Goal: Task Accomplishment & Management: Use online tool/utility

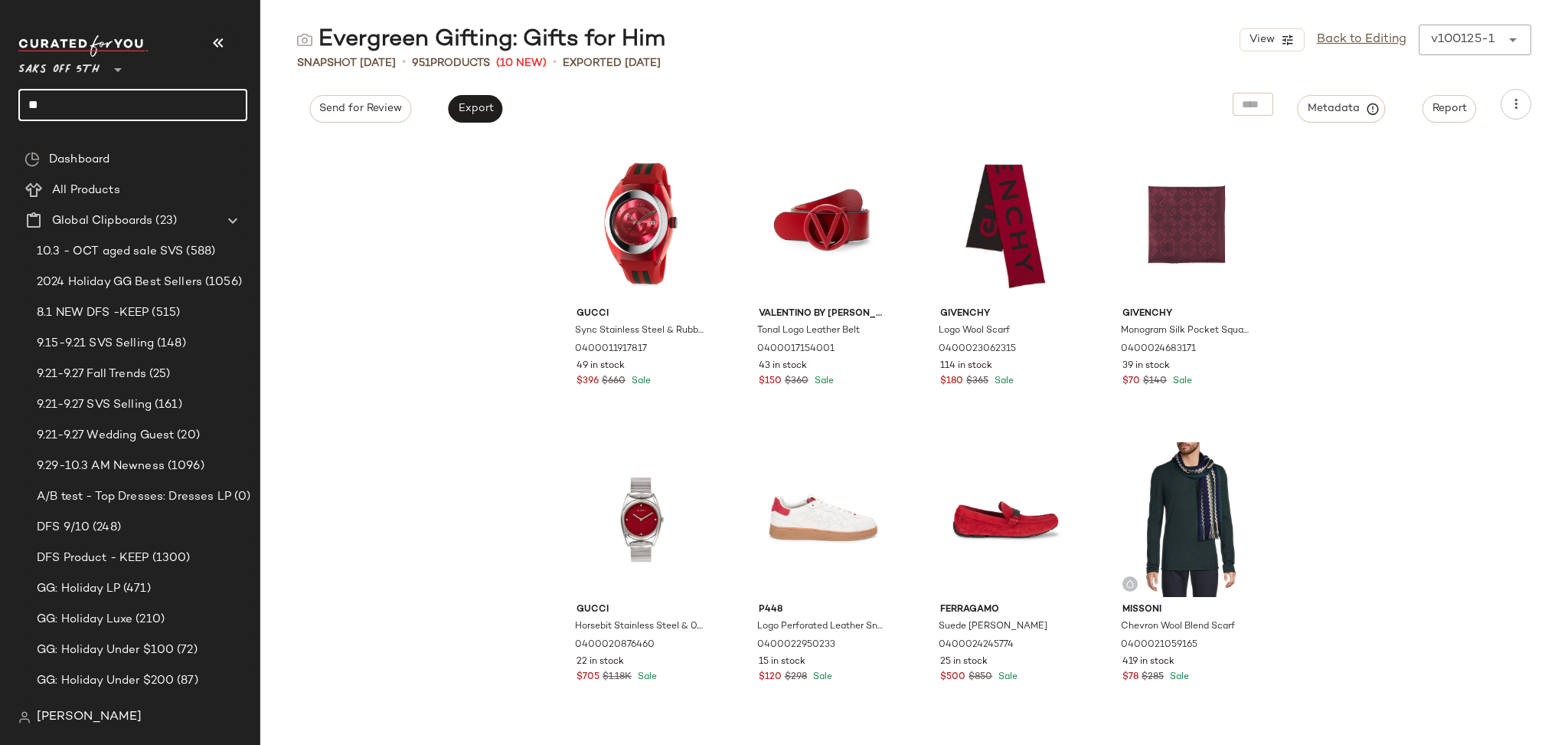
type input "*"
type input "*********"
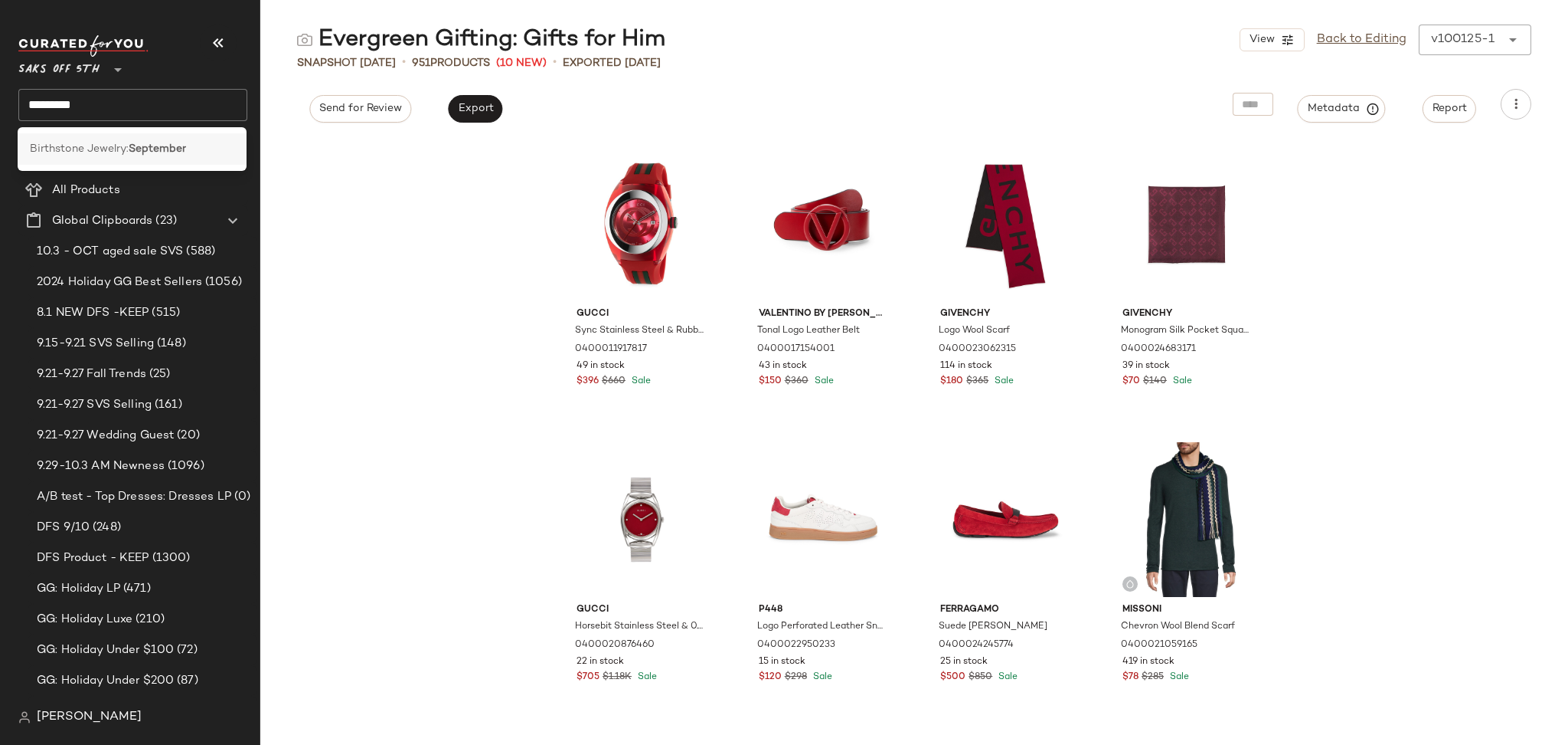
click at [92, 158] on div "Birthstone Jewelry: September" at bounding box center [132, 149] width 229 height 32
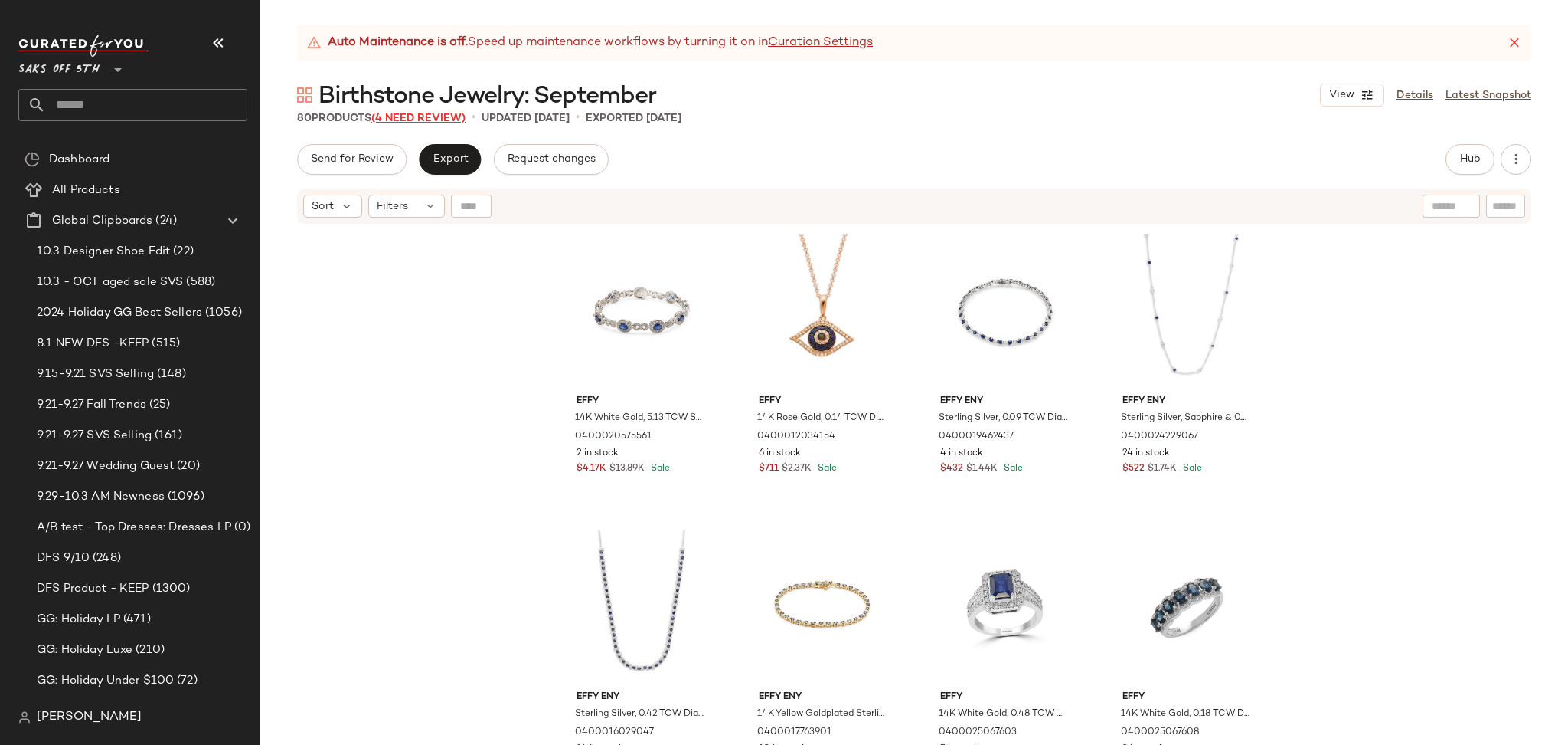
click at [411, 117] on span "(4 Need Review)" at bounding box center [418, 118] width 94 height 12
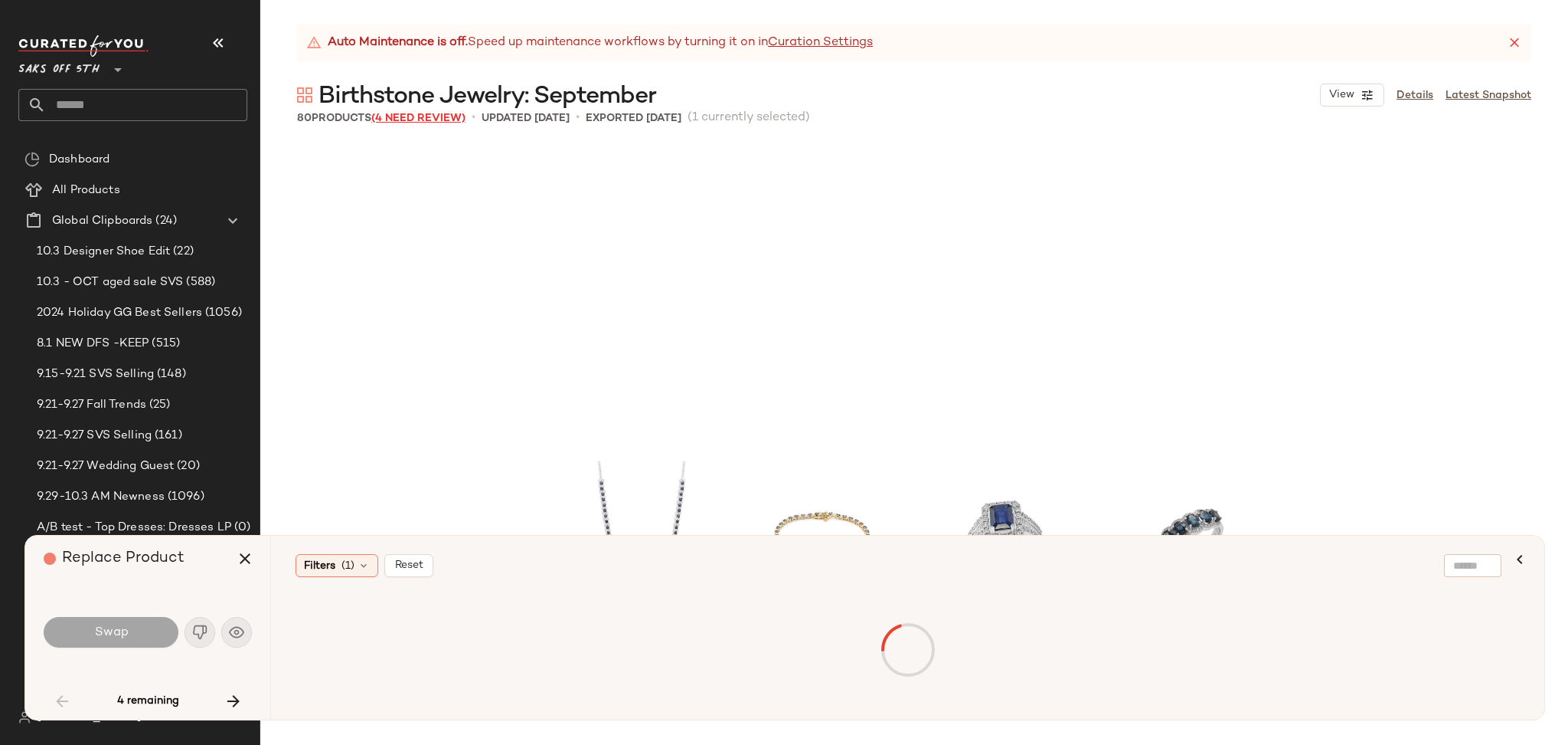
scroll to position [308, 0]
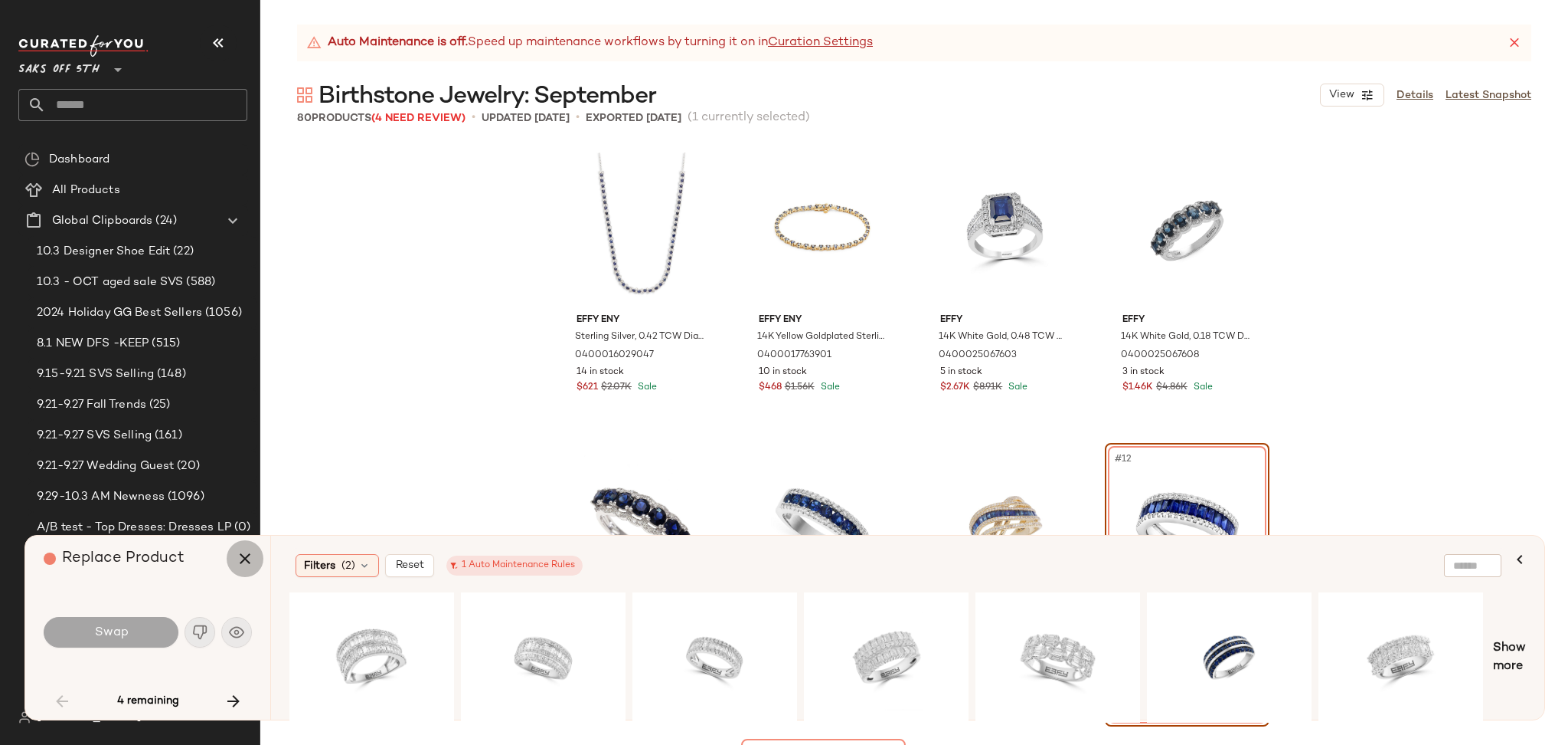
click at [248, 559] on icon "button" at bounding box center [245, 558] width 19 height 19
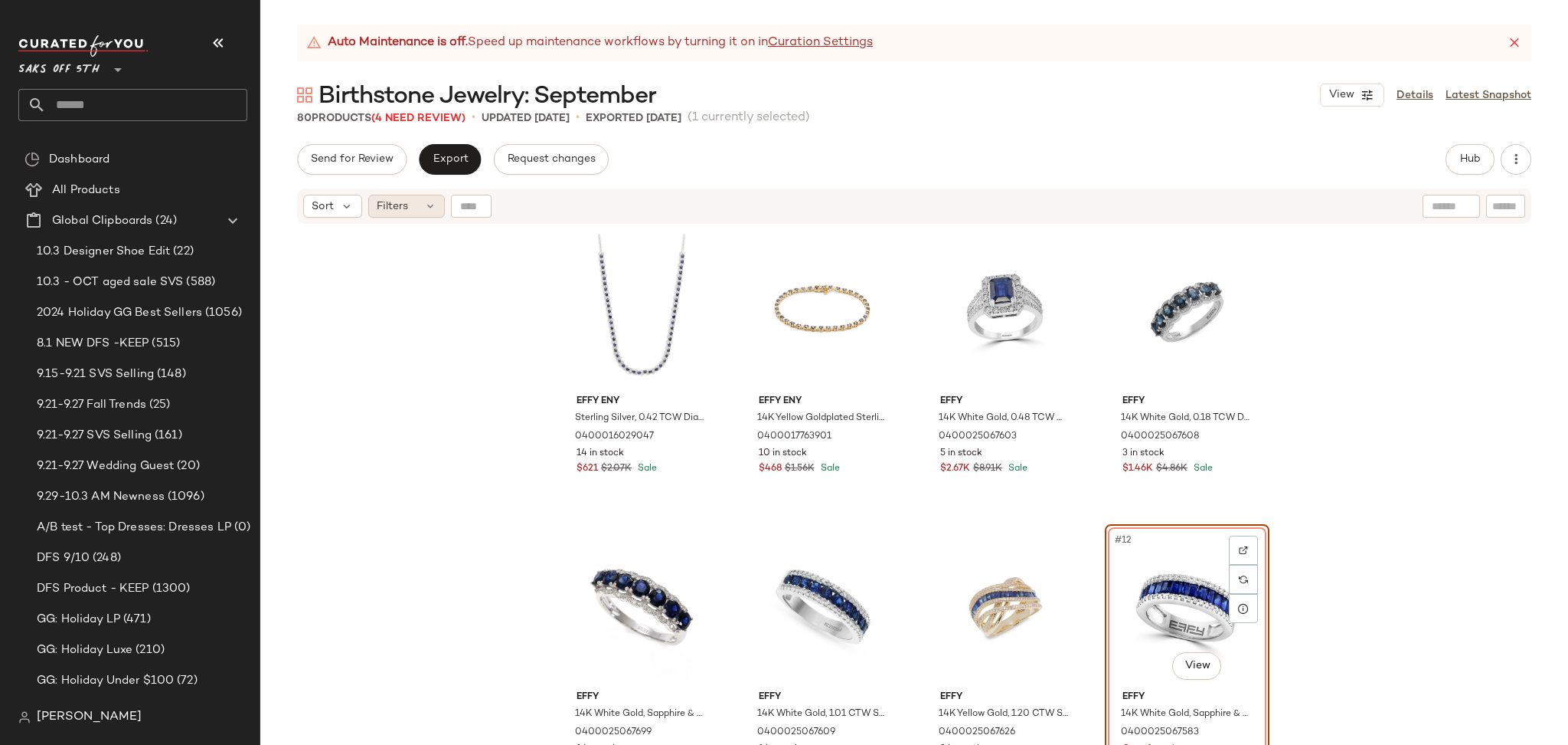
click at [417, 200] on div "Filters" at bounding box center [406, 206] width 76 height 23
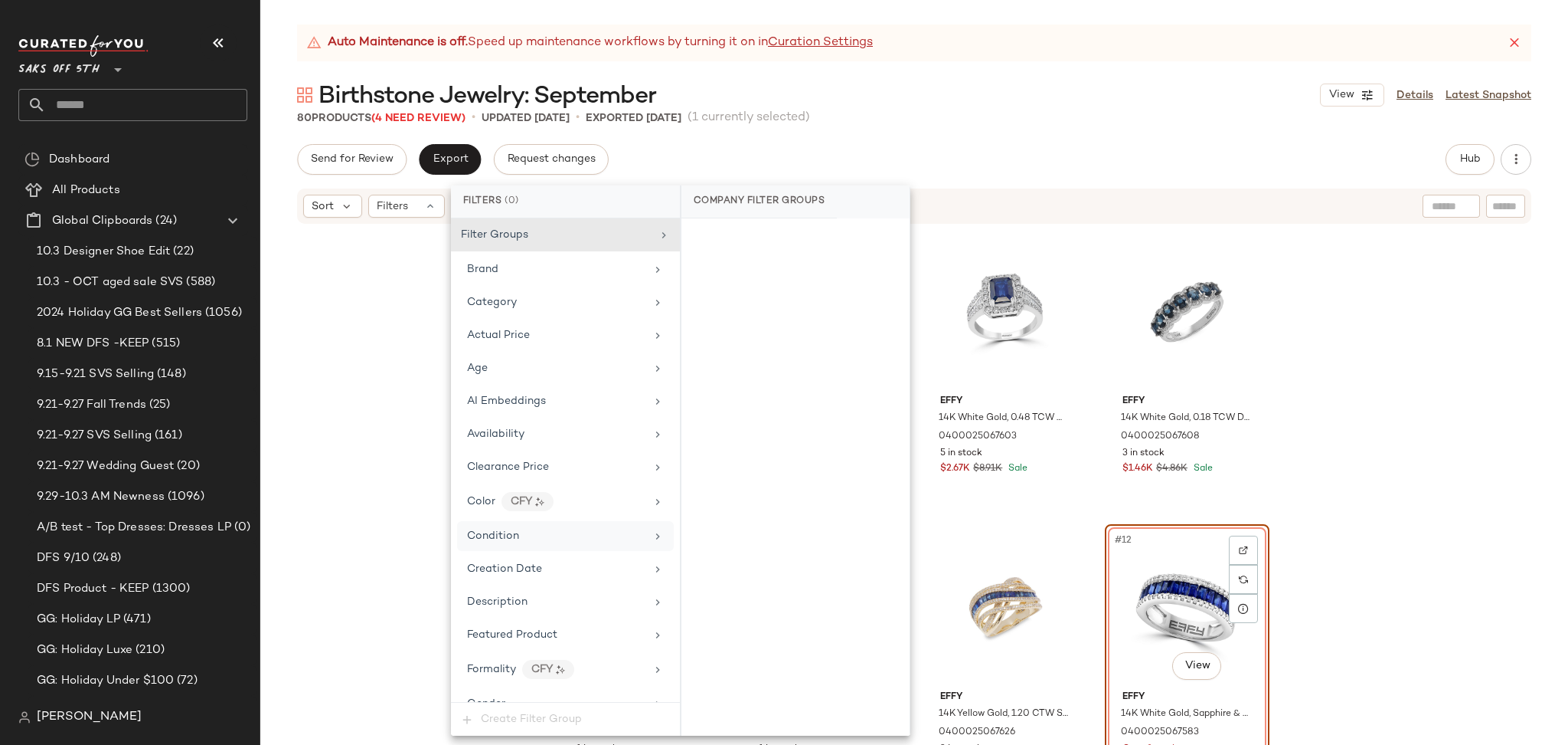
scroll to position [613, 0]
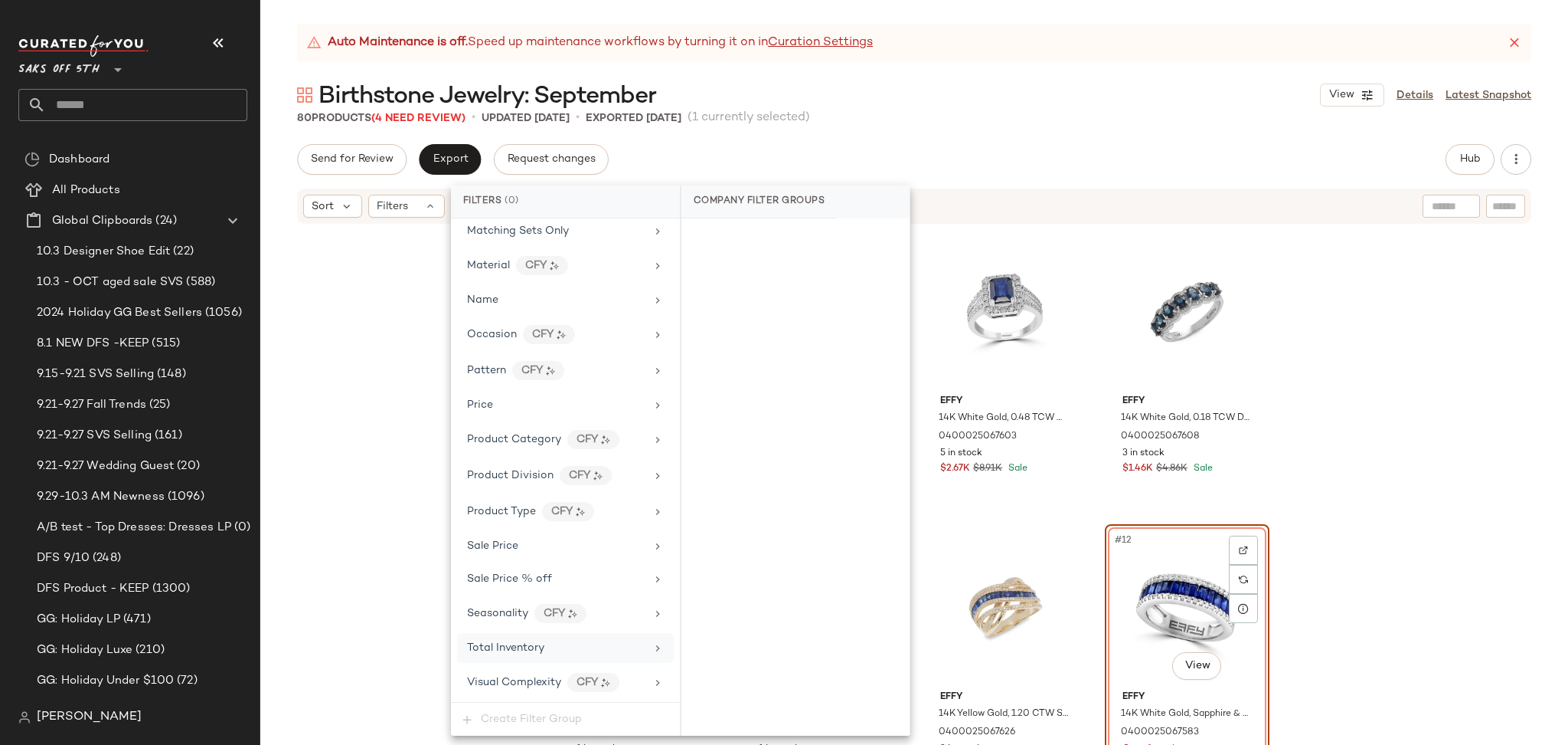
click at [541, 654] on span "Total Inventory" at bounding box center [505, 648] width 77 height 12
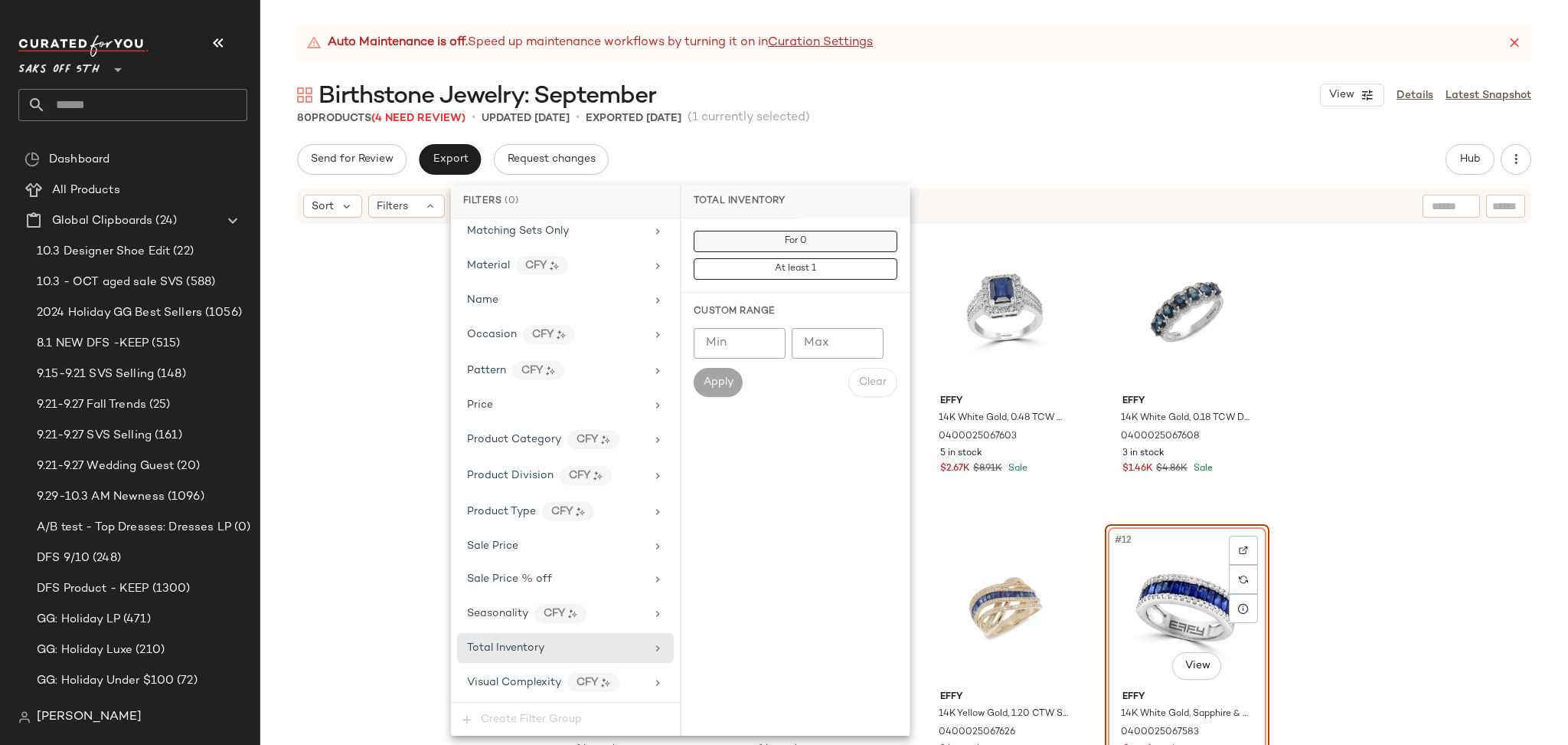
click at [812, 244] on button "For 0" at bounding box center [795, 241] width 204 height 22
click at [910, 137] on div "Auto Maintenance is off. Speed up maintenance workflows by turning it on in Cur…" at bounding box center [914, 384] width 1308 height 720
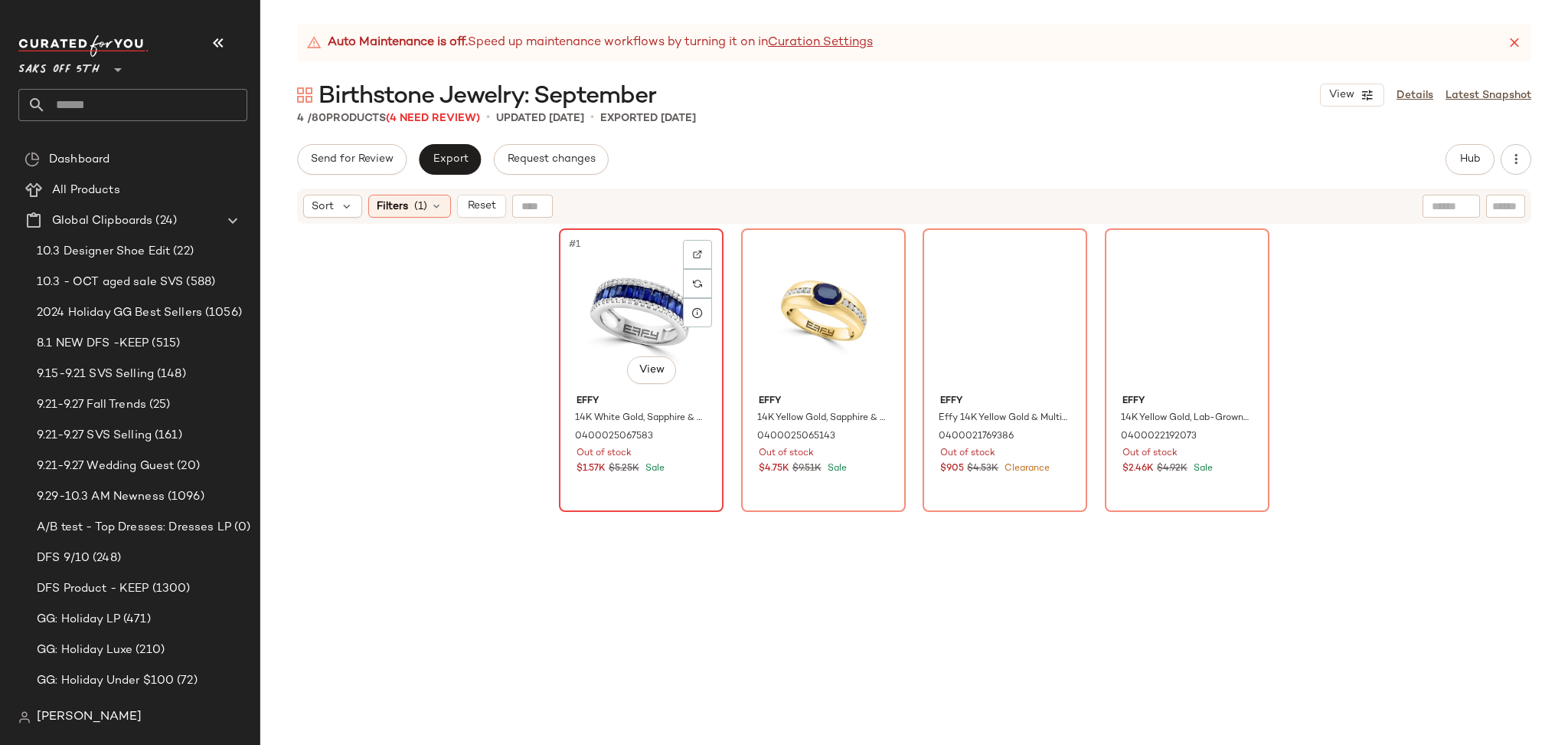
click at [610, 296] on div "#1 View" at bounding box center [641, 311] width 154 height 155
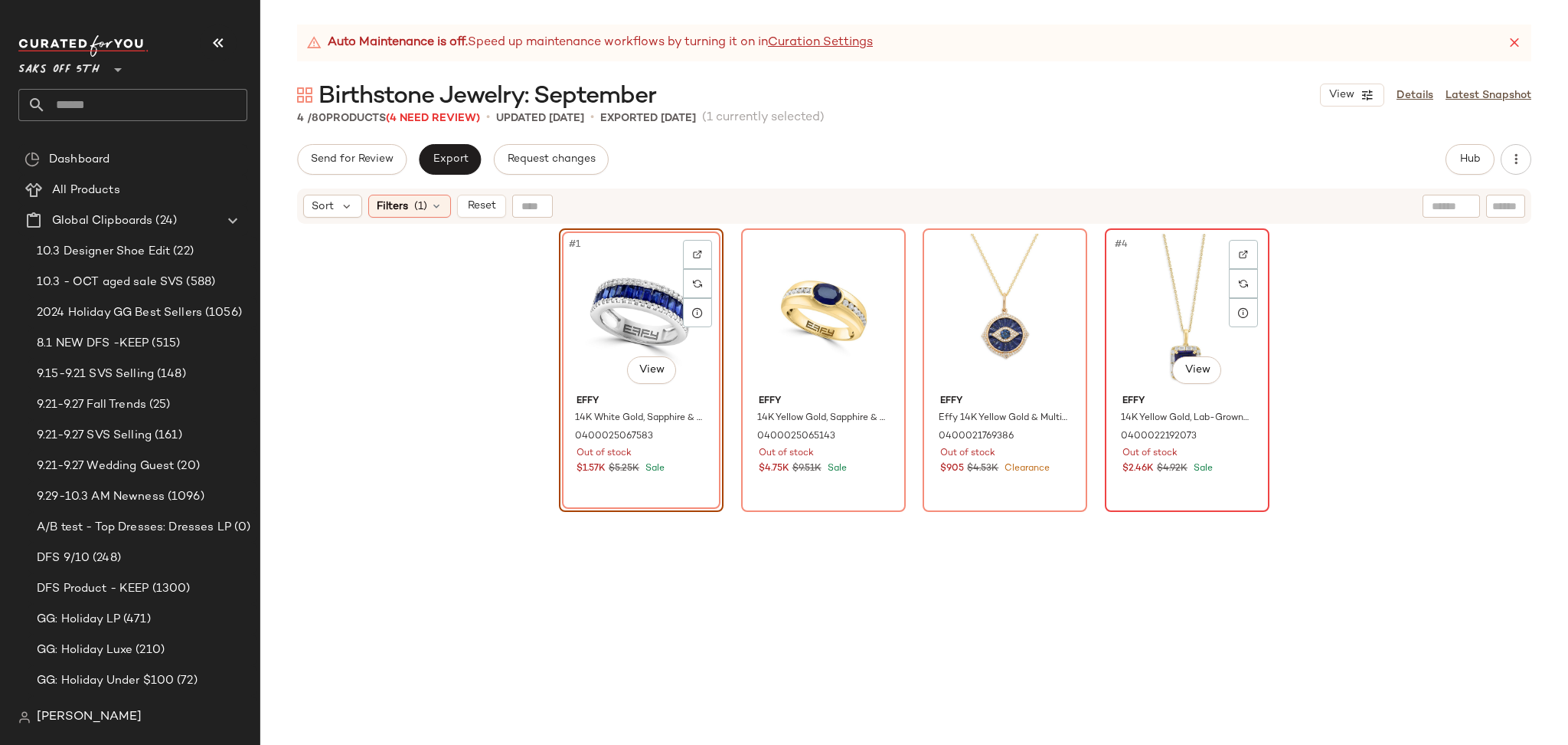
click at [1187, 330] on div "#4 View" at bounding box center [1187, 311] width 154 height 155
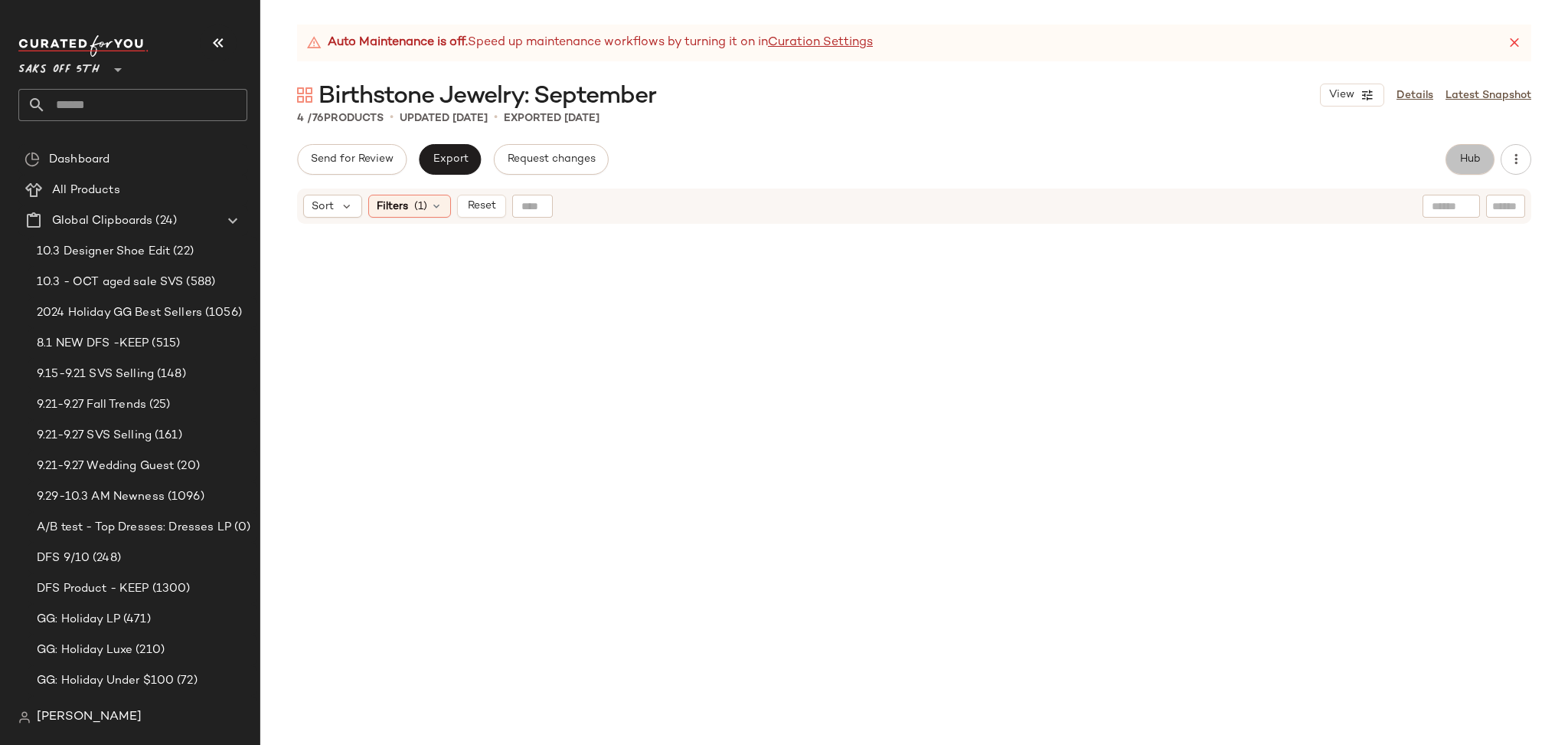
click at [1457, 159] on button "Hub" at bounding box center [1470, 159] width 49 height 31
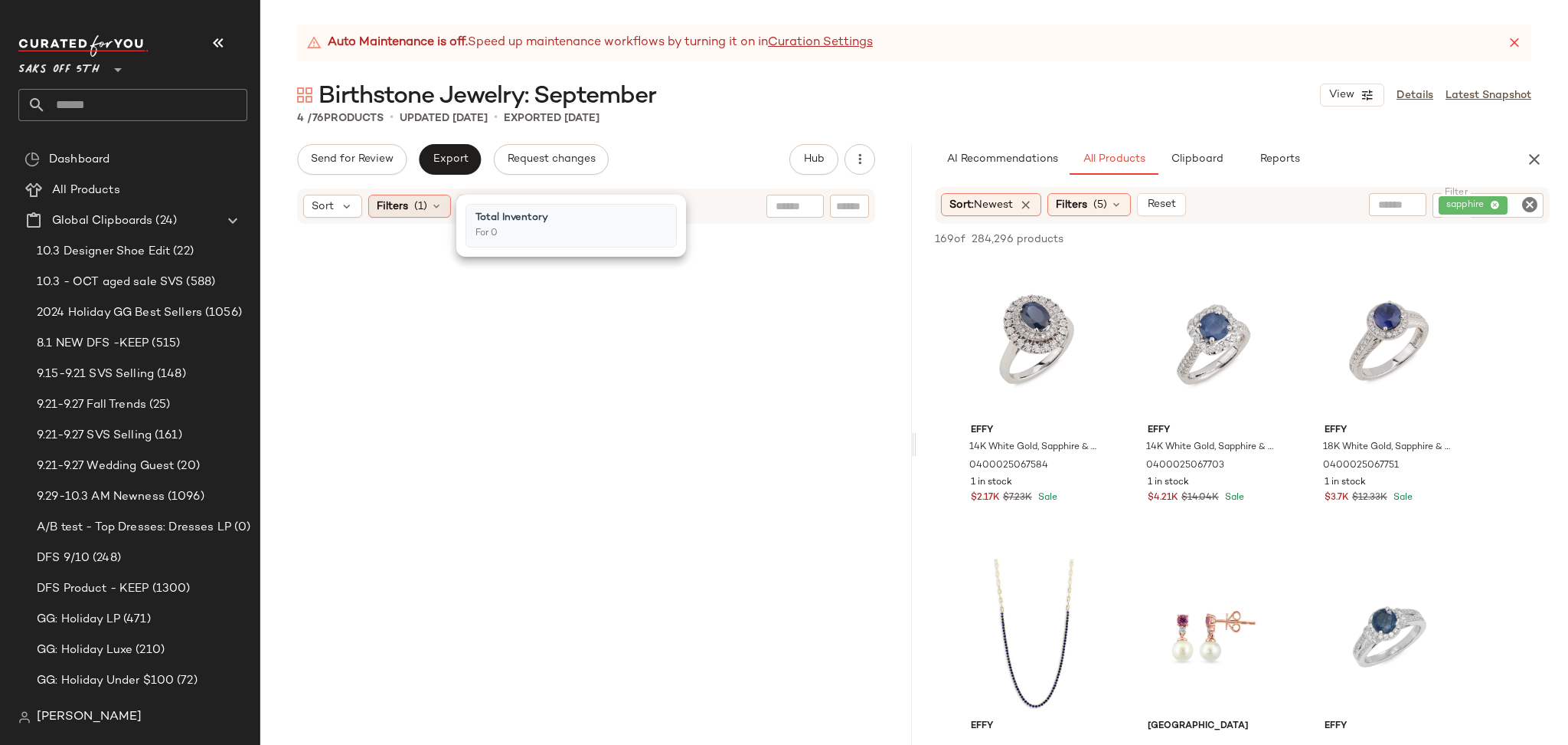
click at [435, 210] on icon at bounding box center [436, 206] width 12 height 12
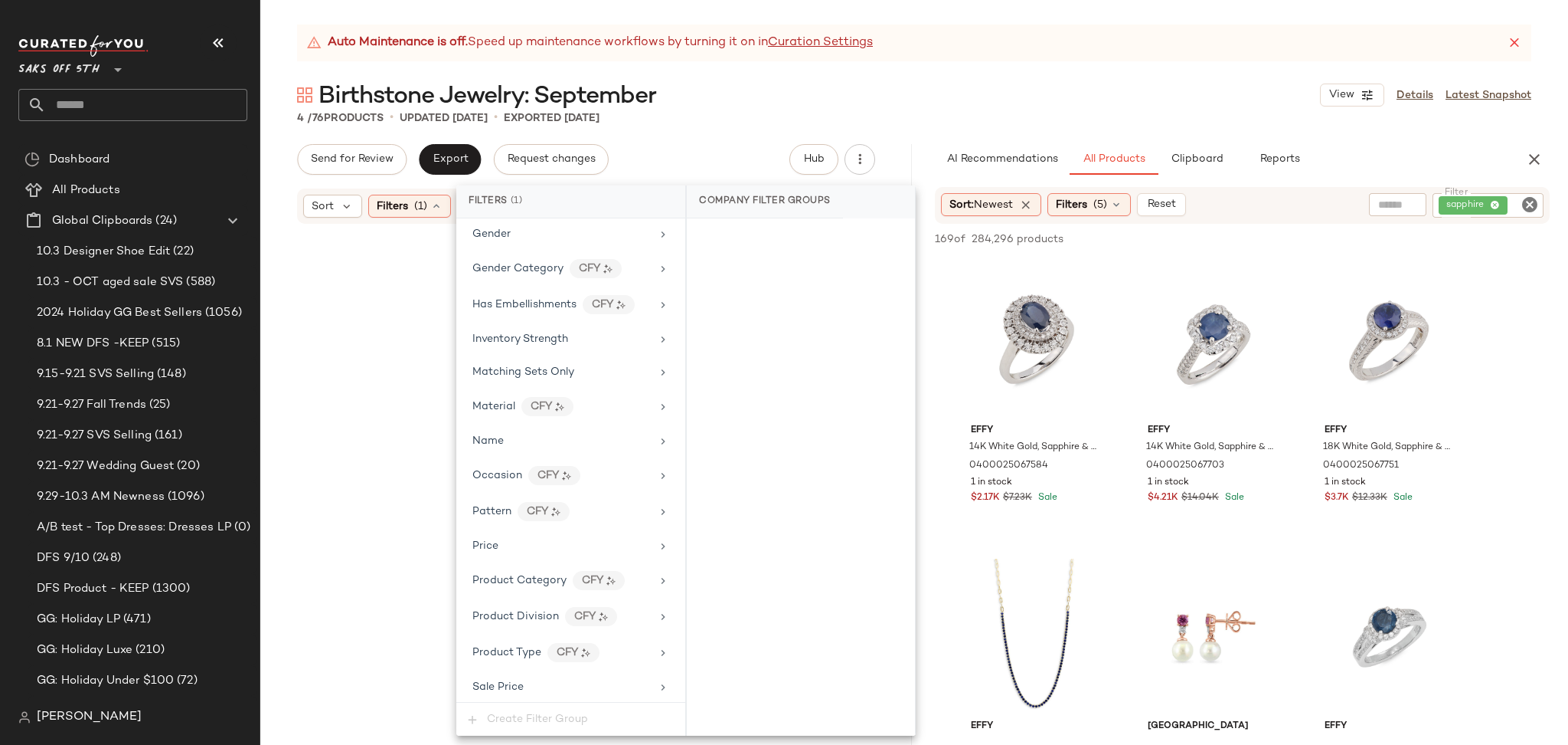
scroll to position [627, 0]
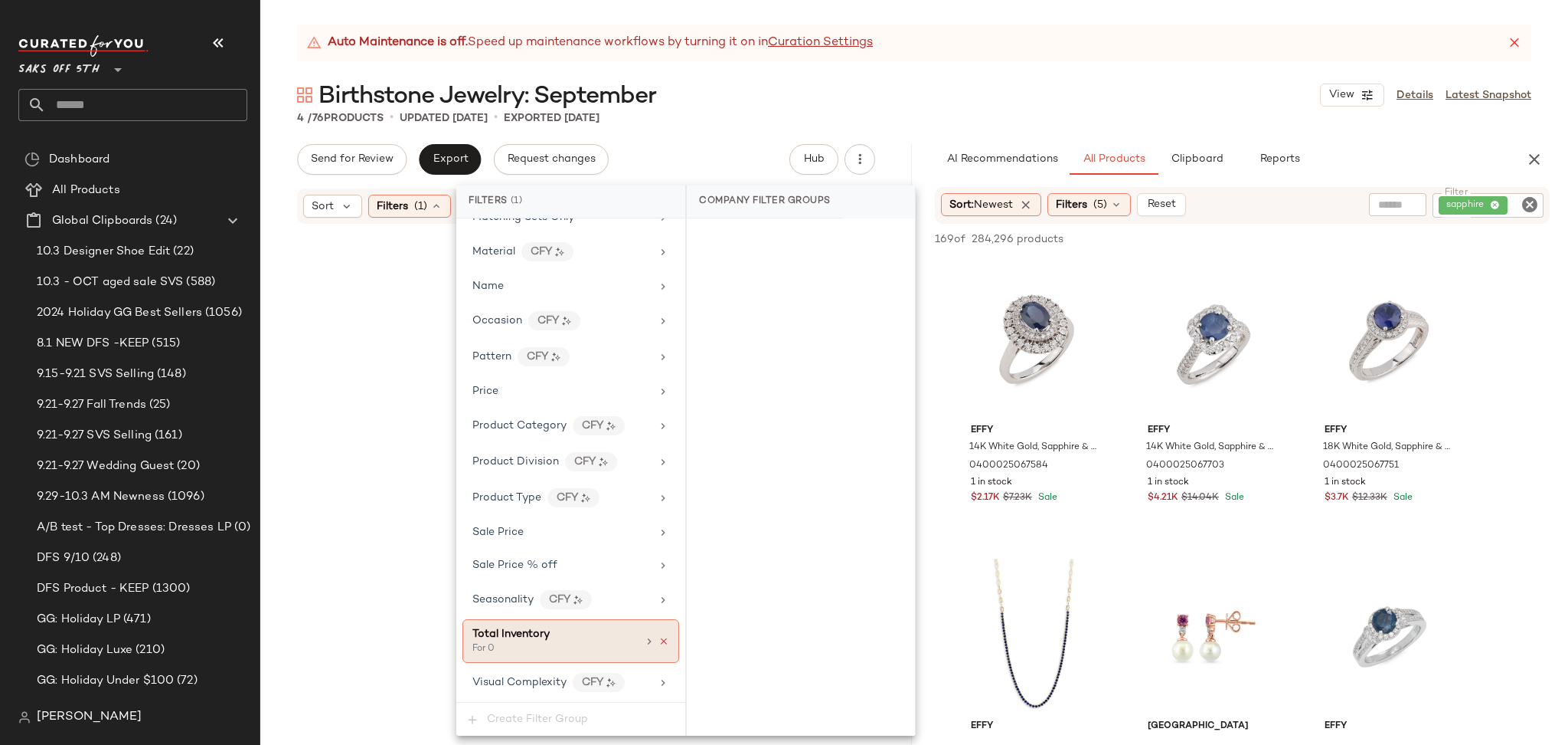
click at [658, 644] on icon at bounding box center [663, 641] width 11 height 11
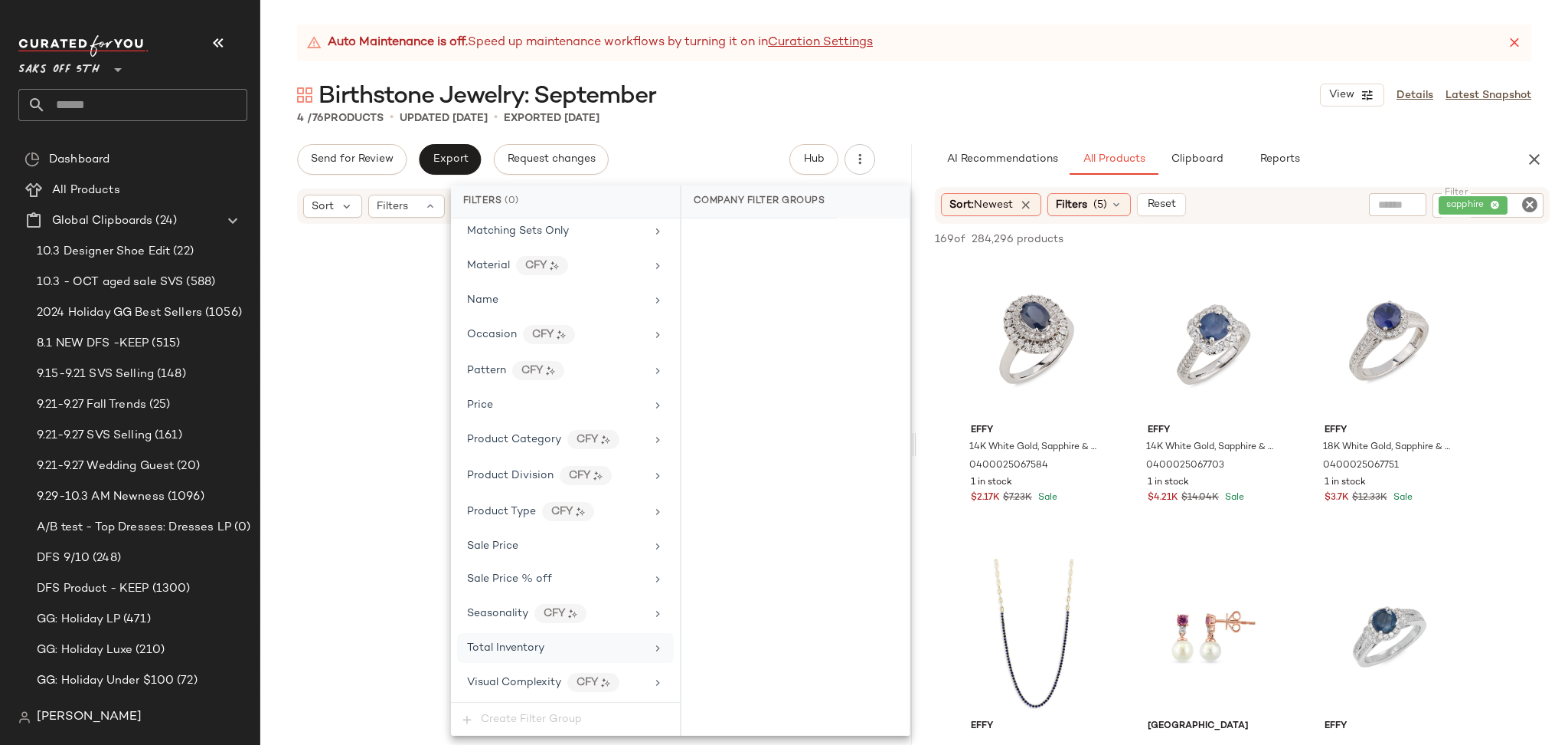
scroll to position [614, 0]
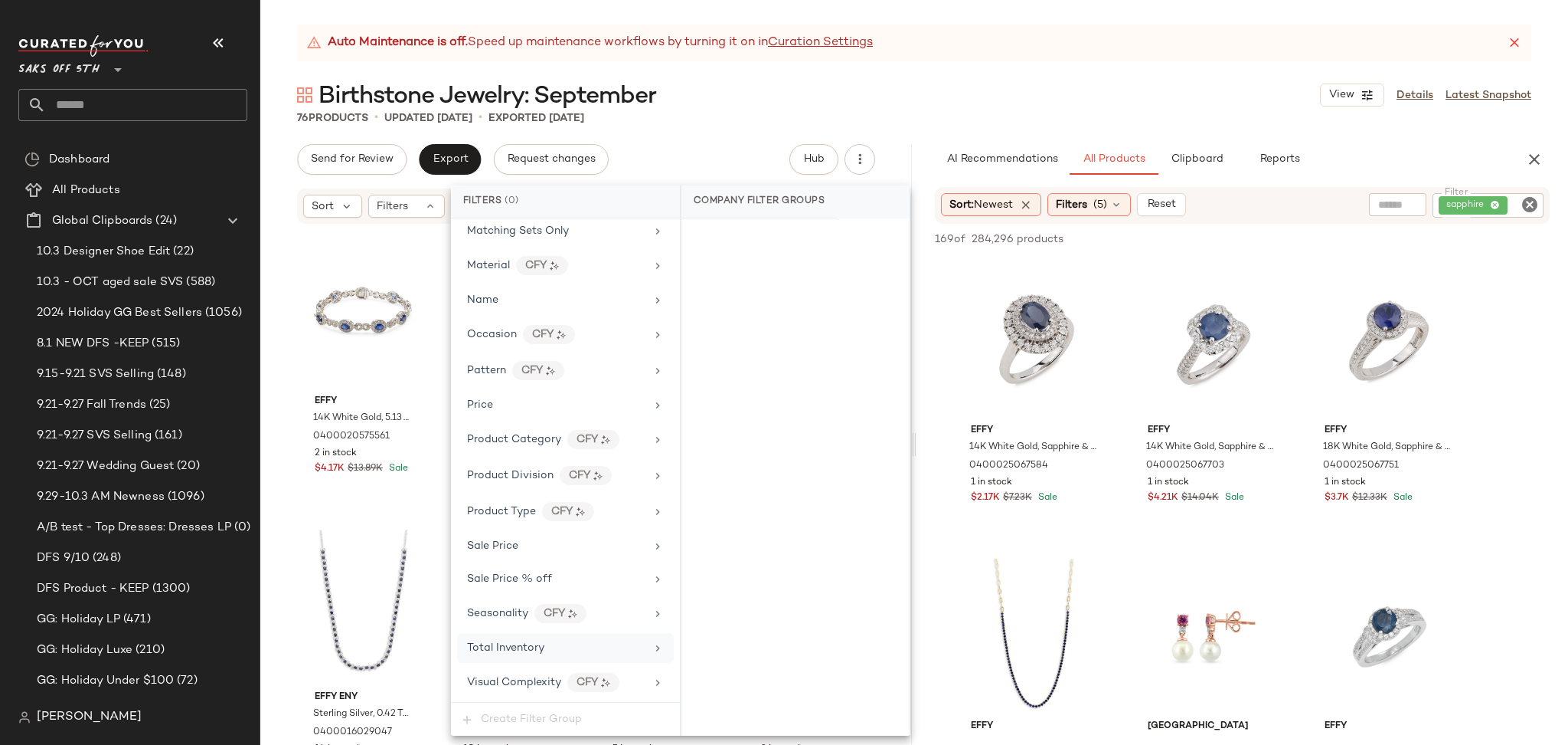
click at [1047, 107] on div "Birthstone Jewelry: September View Details Latest Snapshot" at bounding box center [914, 94] width 1308 height 31
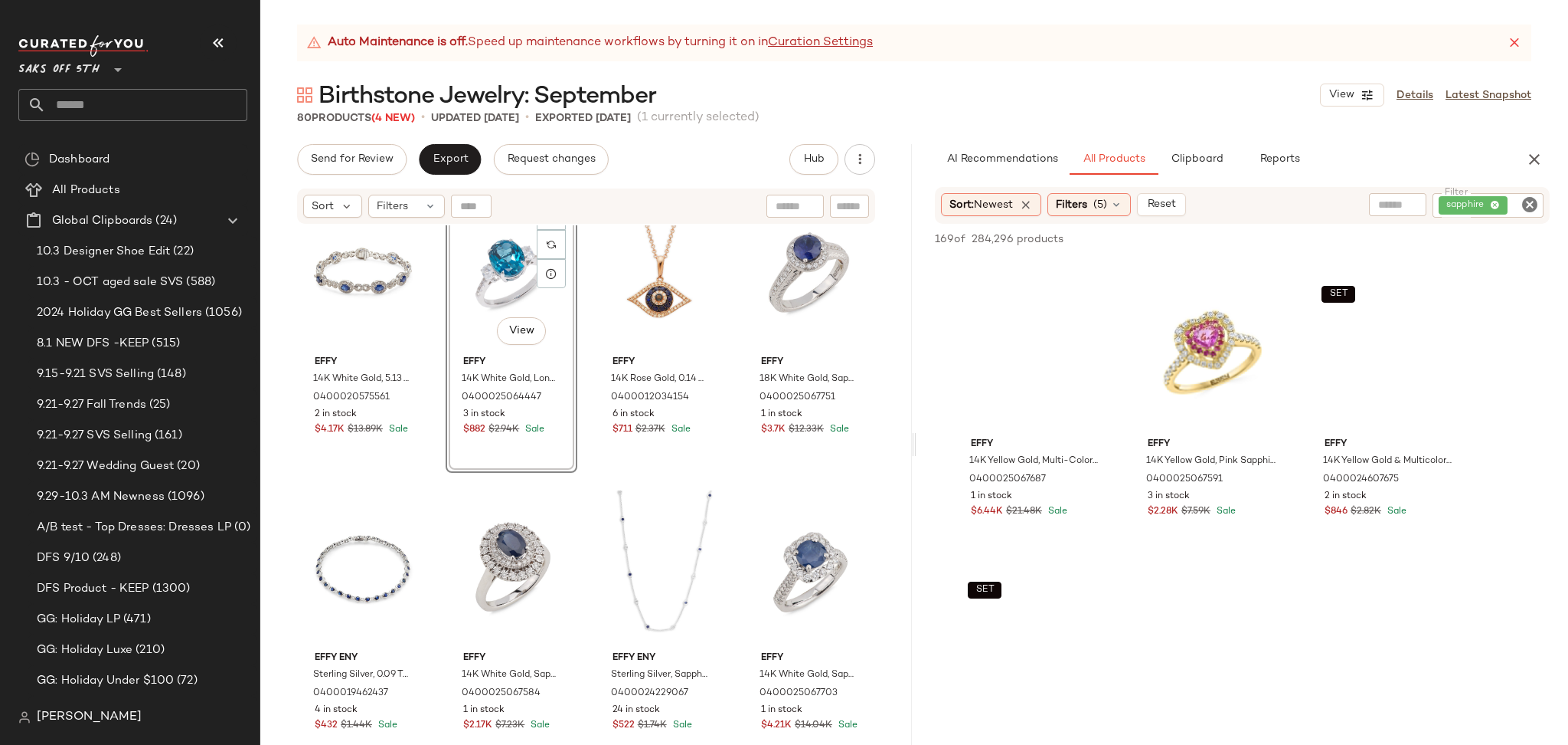
scroll to position [879, 0]
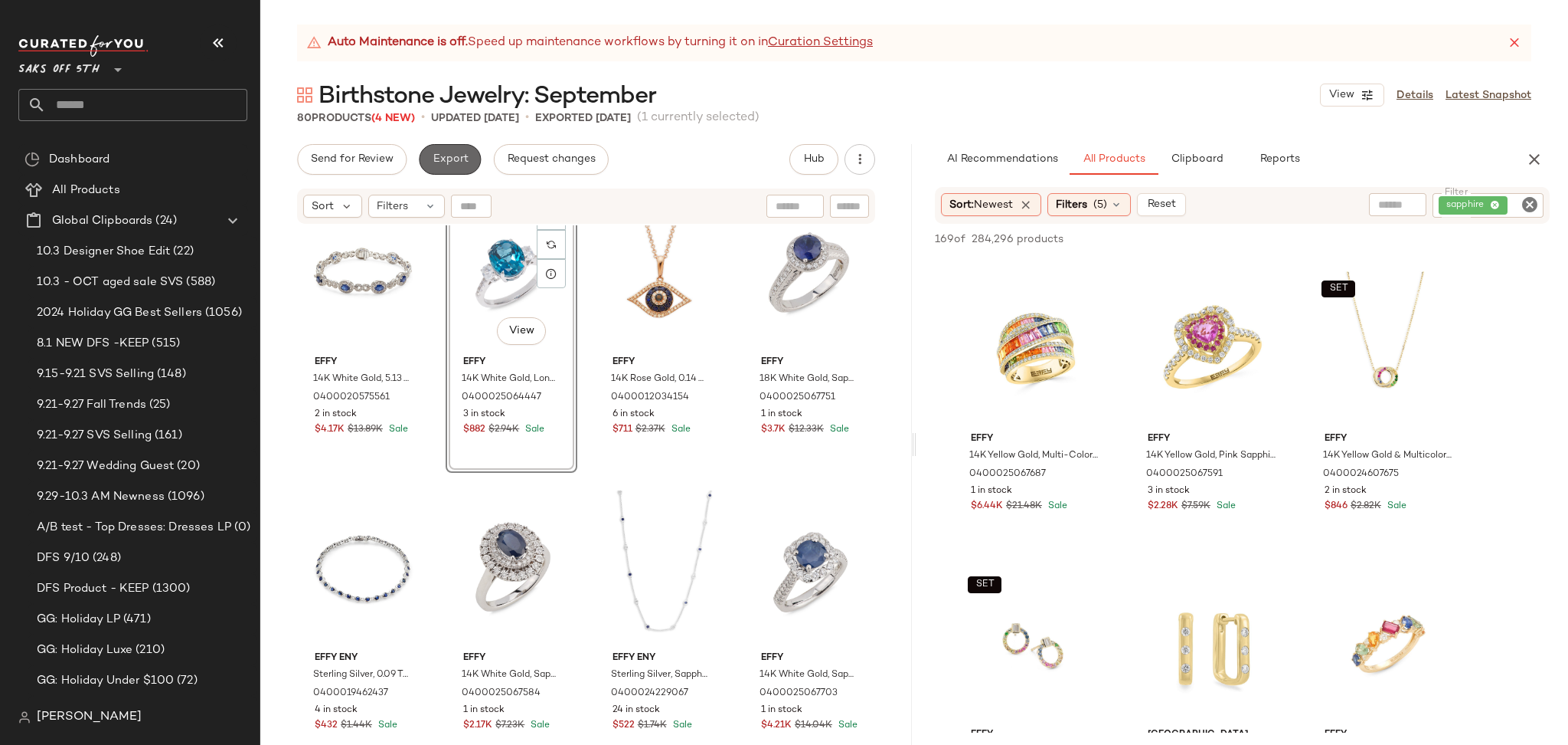
click at [449, 154] on span "Export" at bounding box center [450, 159] width 36 height 12
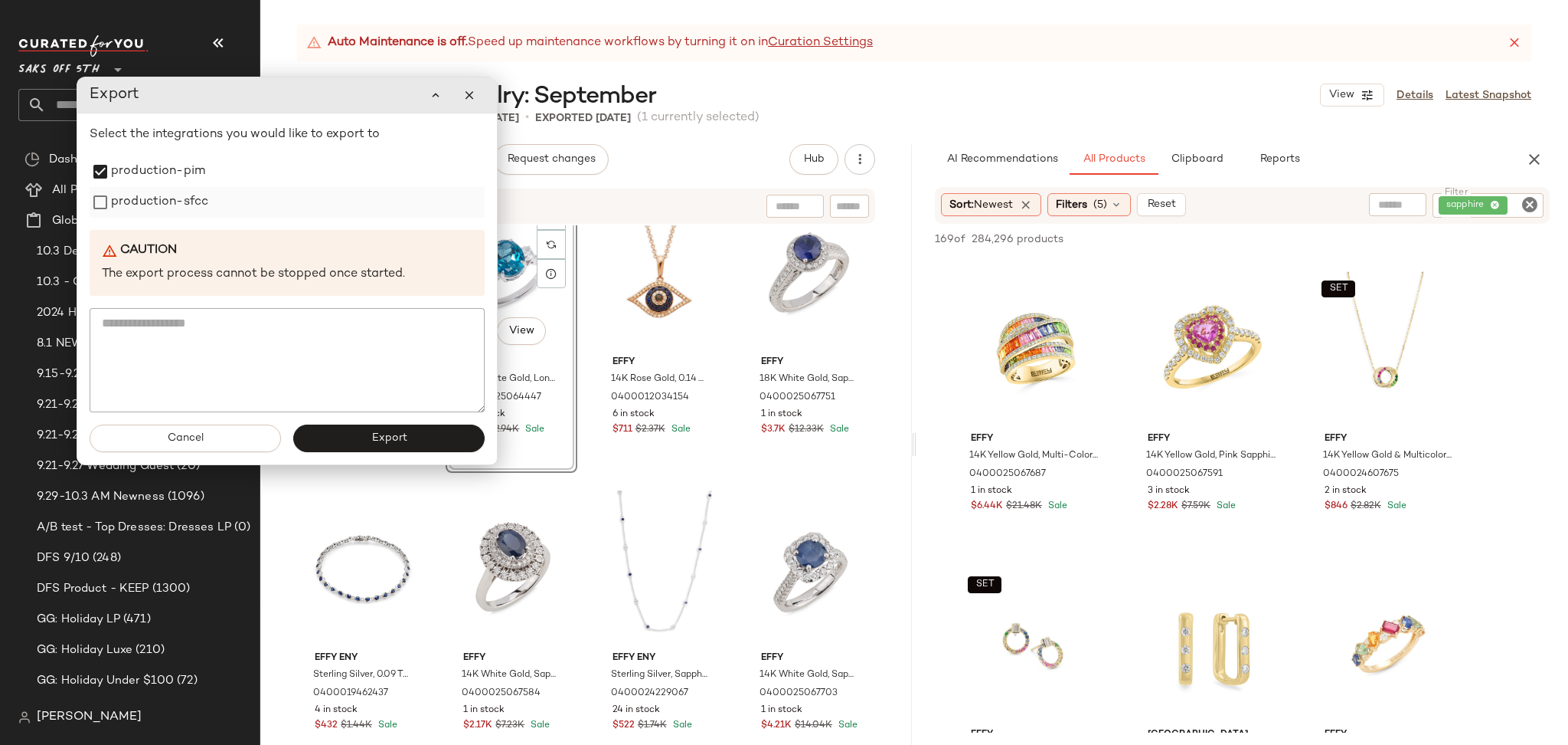
click at [109, 189] on div "production-sfcc" at bounding box center [287, 202] width 395 height 31
click at [377, 433] on span "Export" at bounding box center [388, 438] width 36 height 12
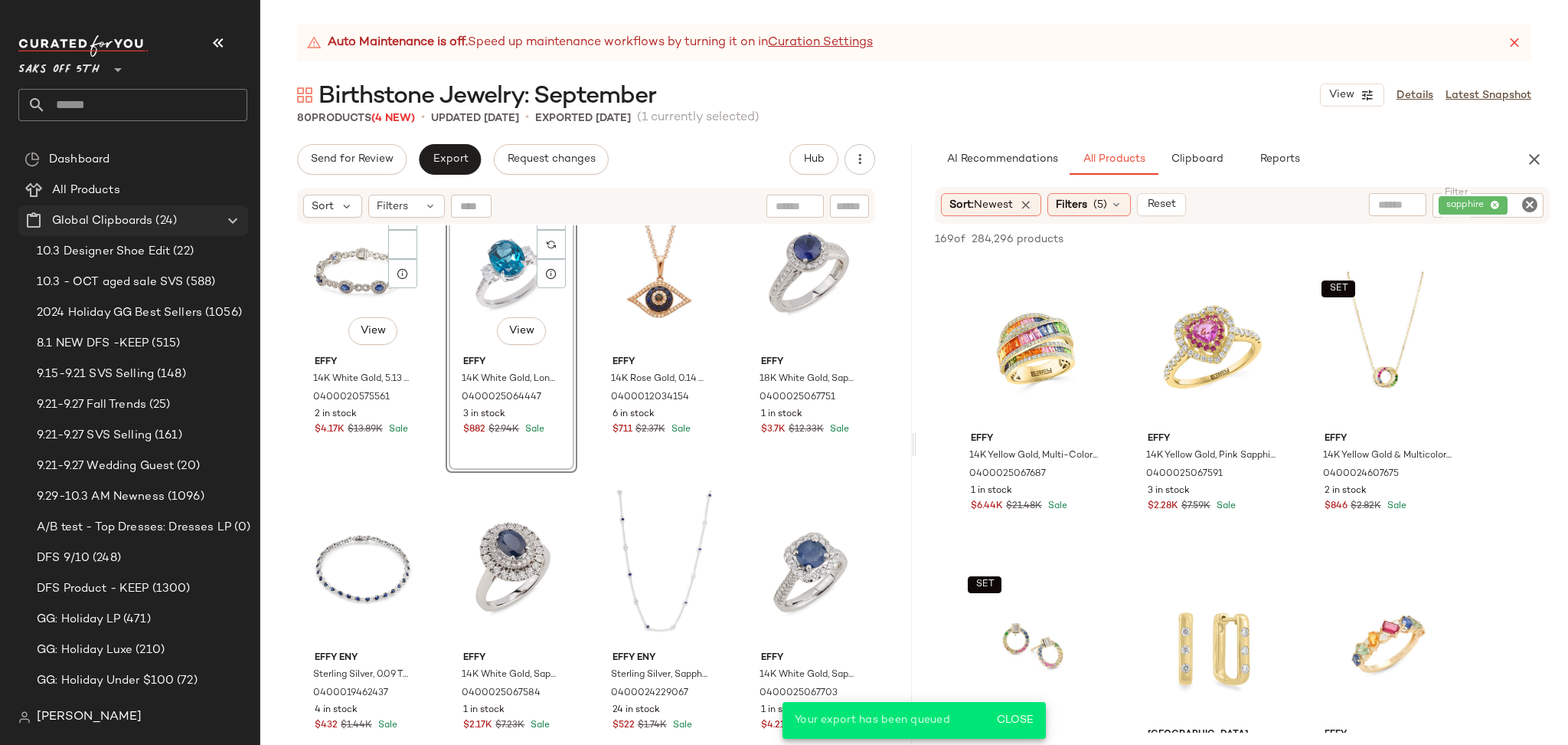
scroll to position [1174, 0]
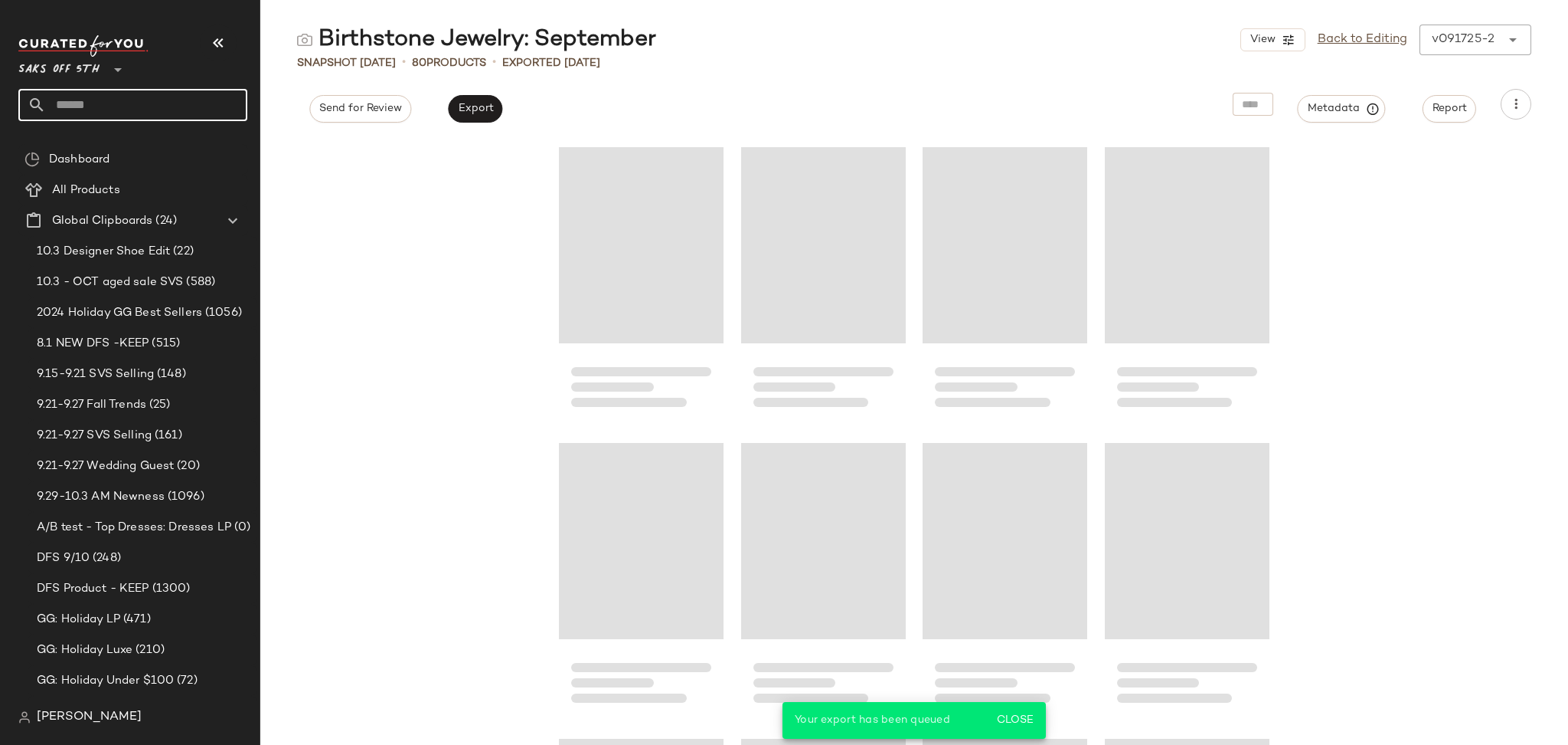
click at [128, 98] on input "text" at bounding box center [146, 104] width 202 height 32
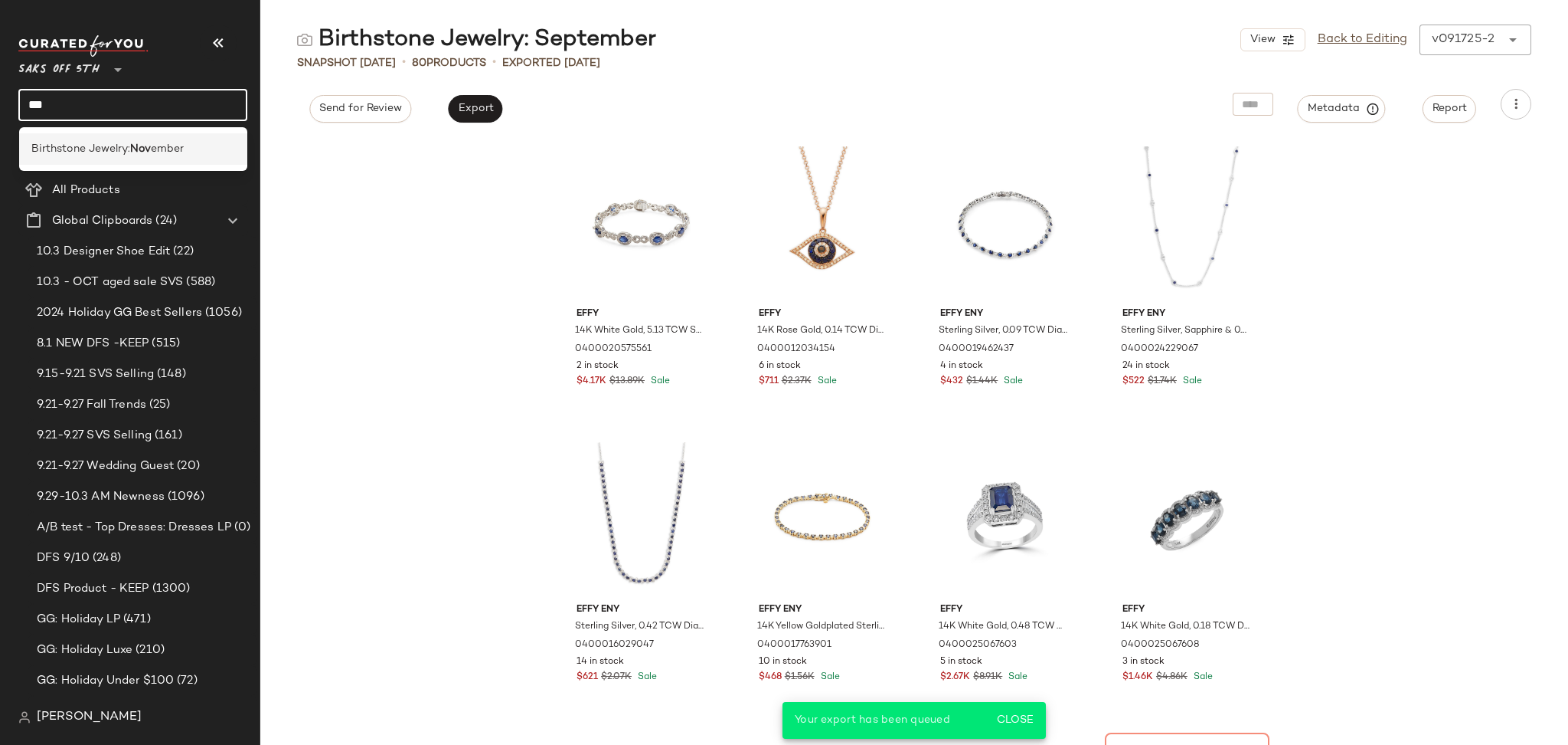
type input "***"
click at [142, 145] on b "Nov" at bounding box center [140, 149] width 21 height 16
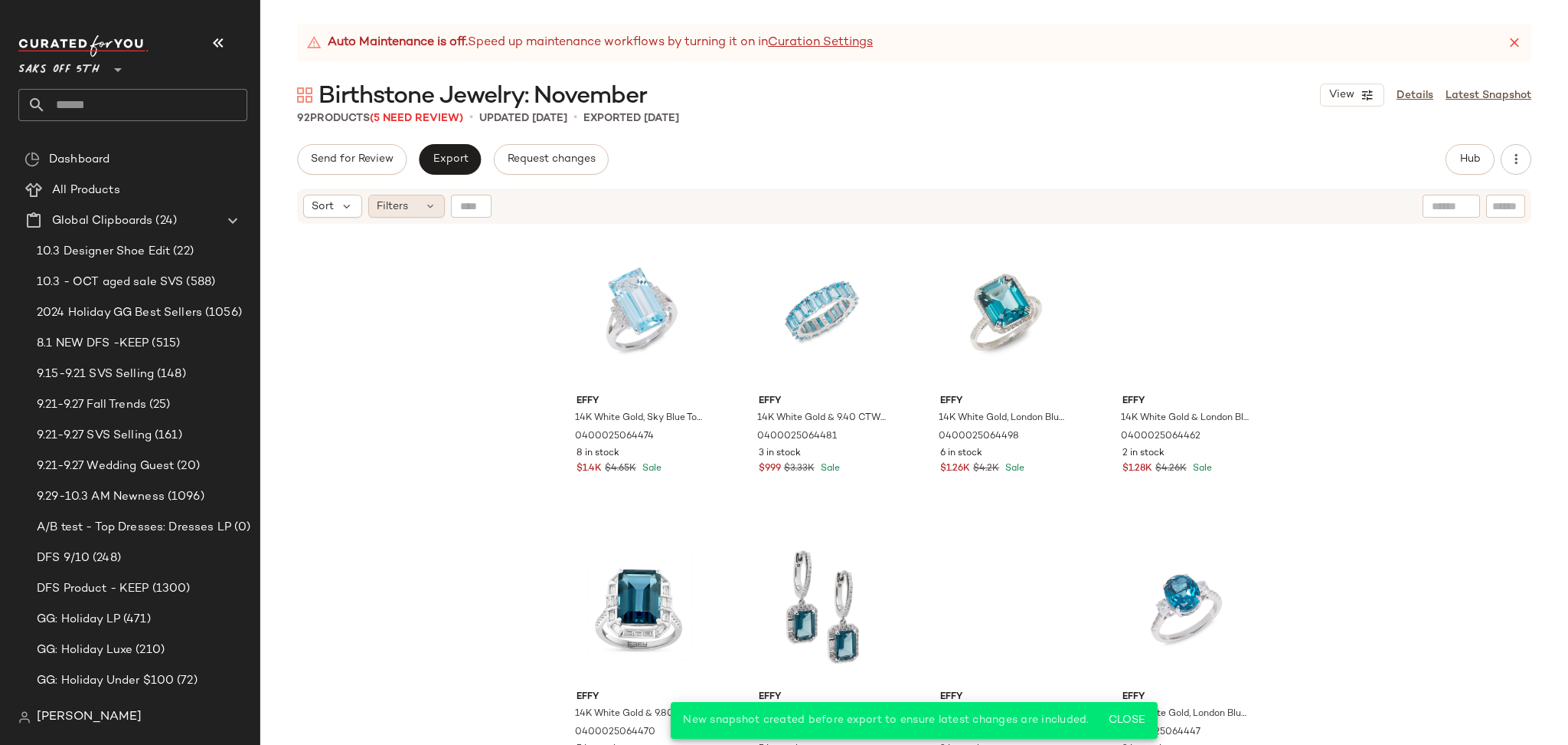
click at [412, 202] on div "Filters" at bounding box center [406, 206] width 76 height 23
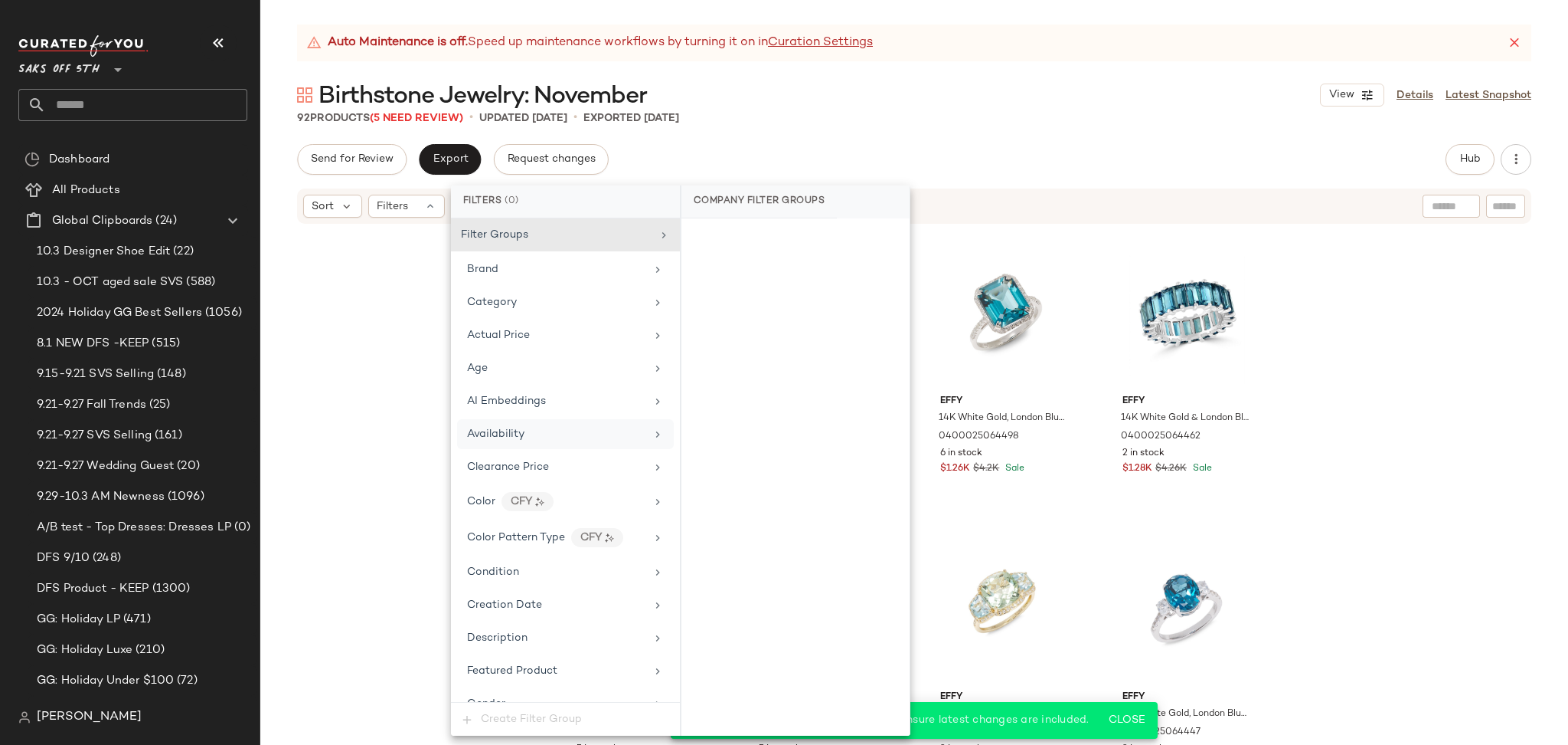
scroll to position [577, 0]
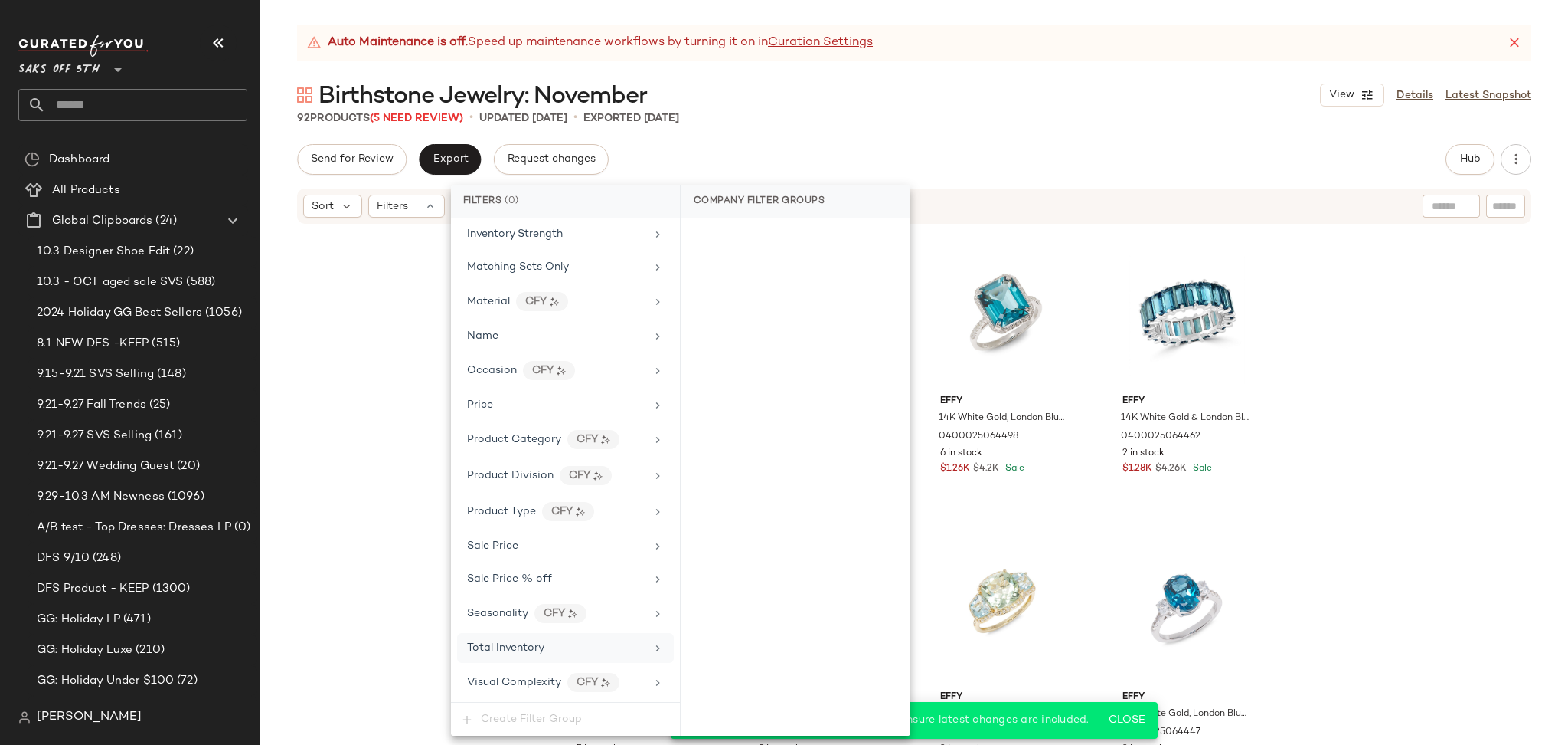
click at [537, 653] on span "Total Inventory" at bounding box center [505, 648] width 77 height 12
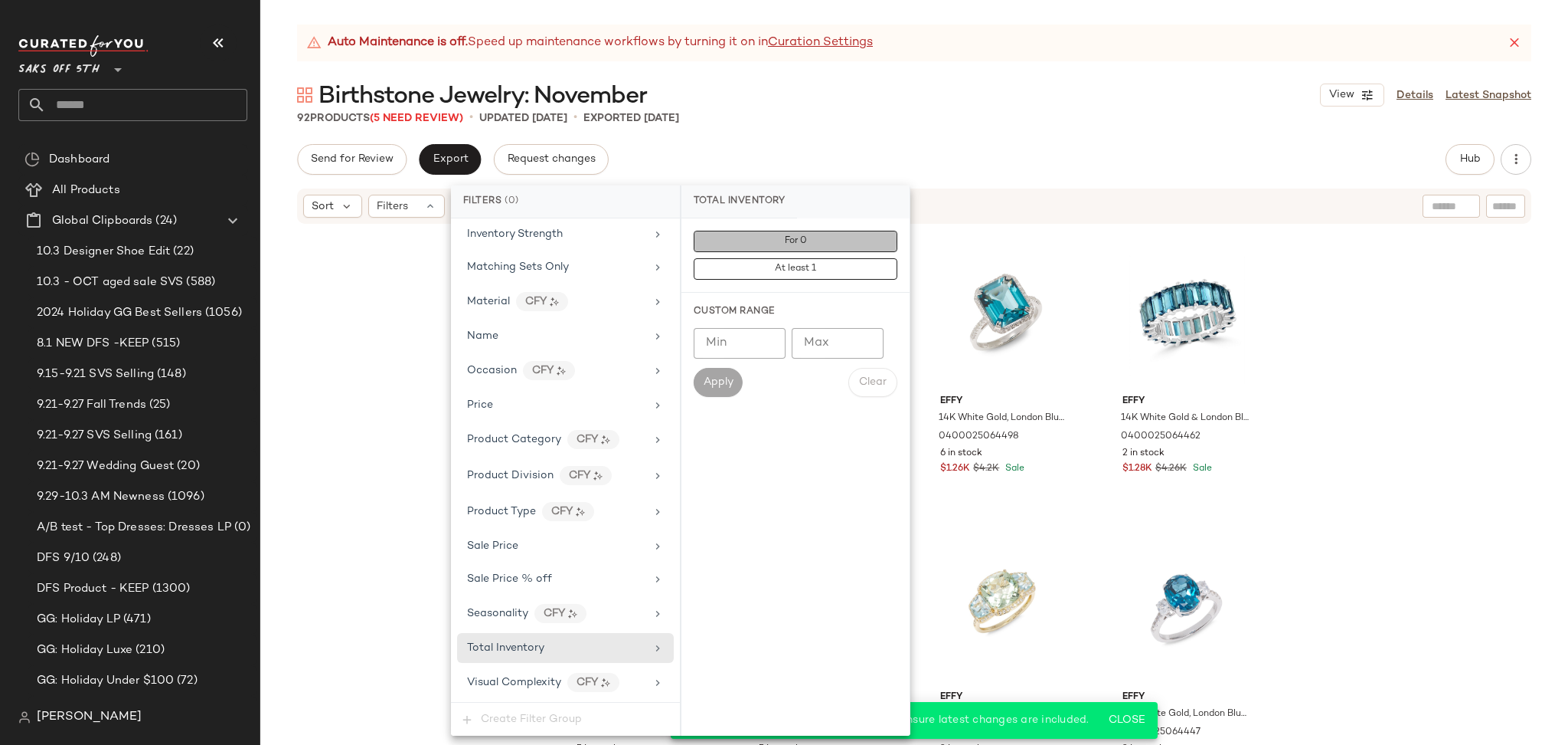
click at [759, 243] on button "For 0" at bounding box center [795, 241] width 204 height 22
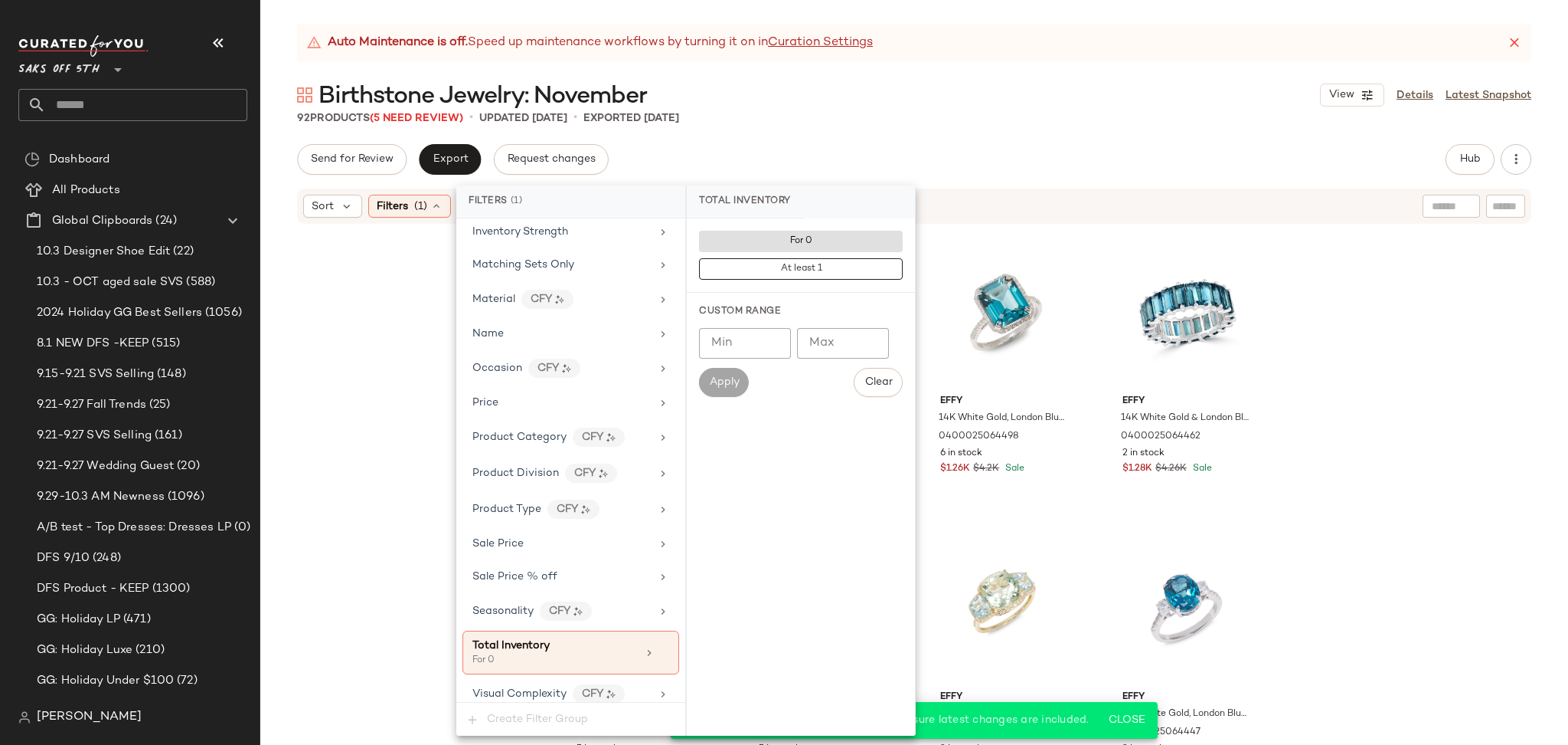
click at [899, 146] on div "Send for Review Export Request changes Hub Send for Review External Review Inte…" at bounding box center [914, 159] width 1234 height 31
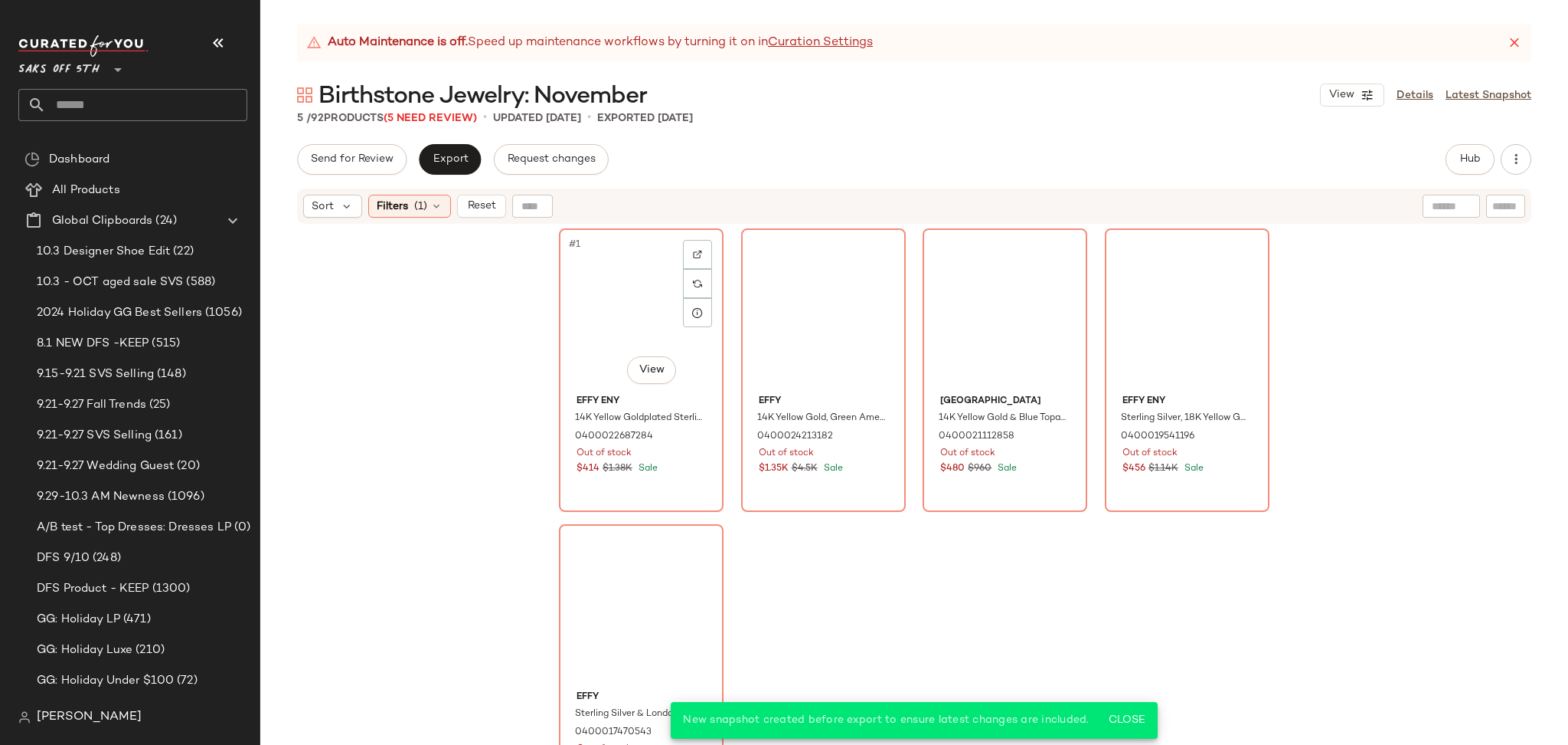
click at [581, 313] on div "#1 View" at bounding box center [641, 311] width 154 height 155
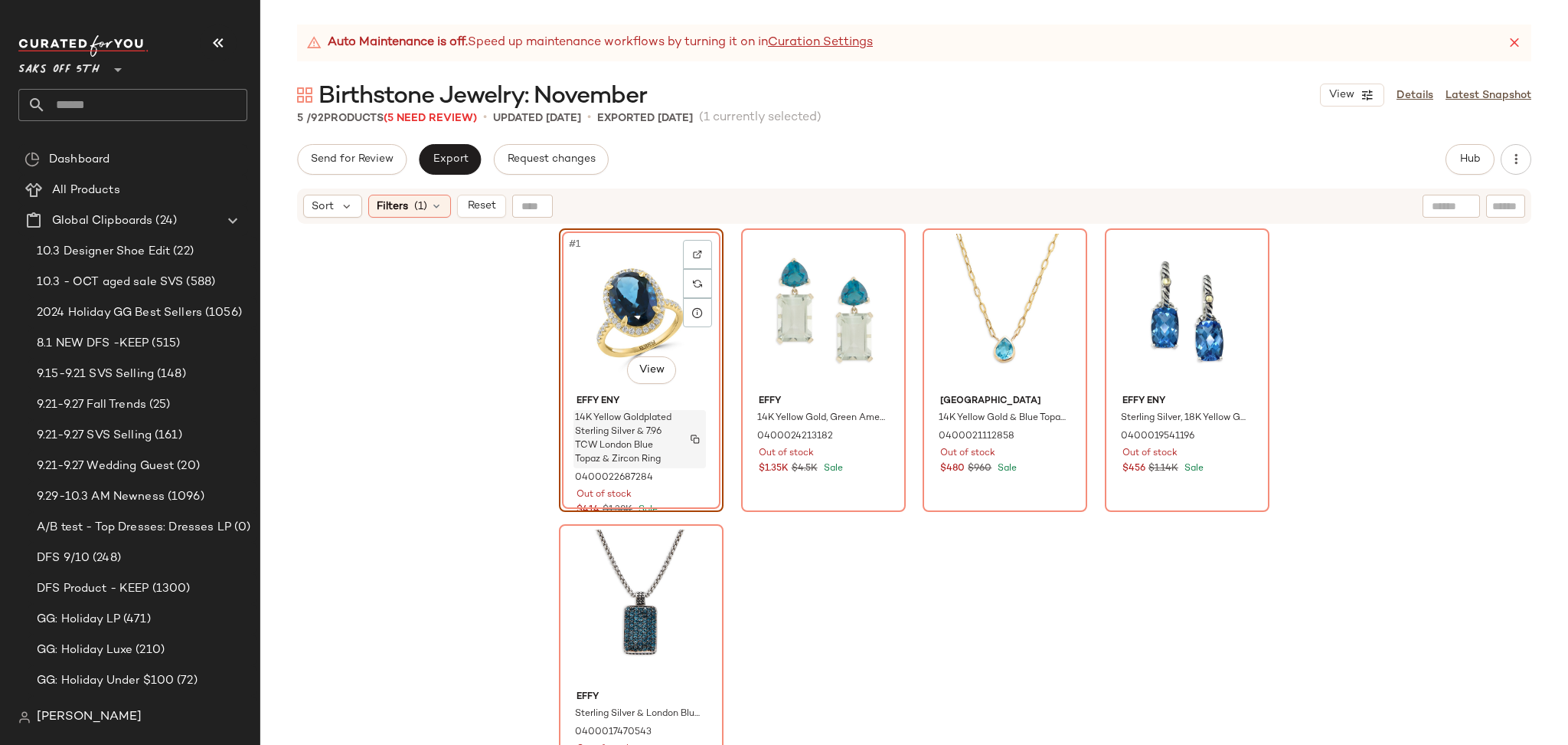
scroll to position [23, 0]
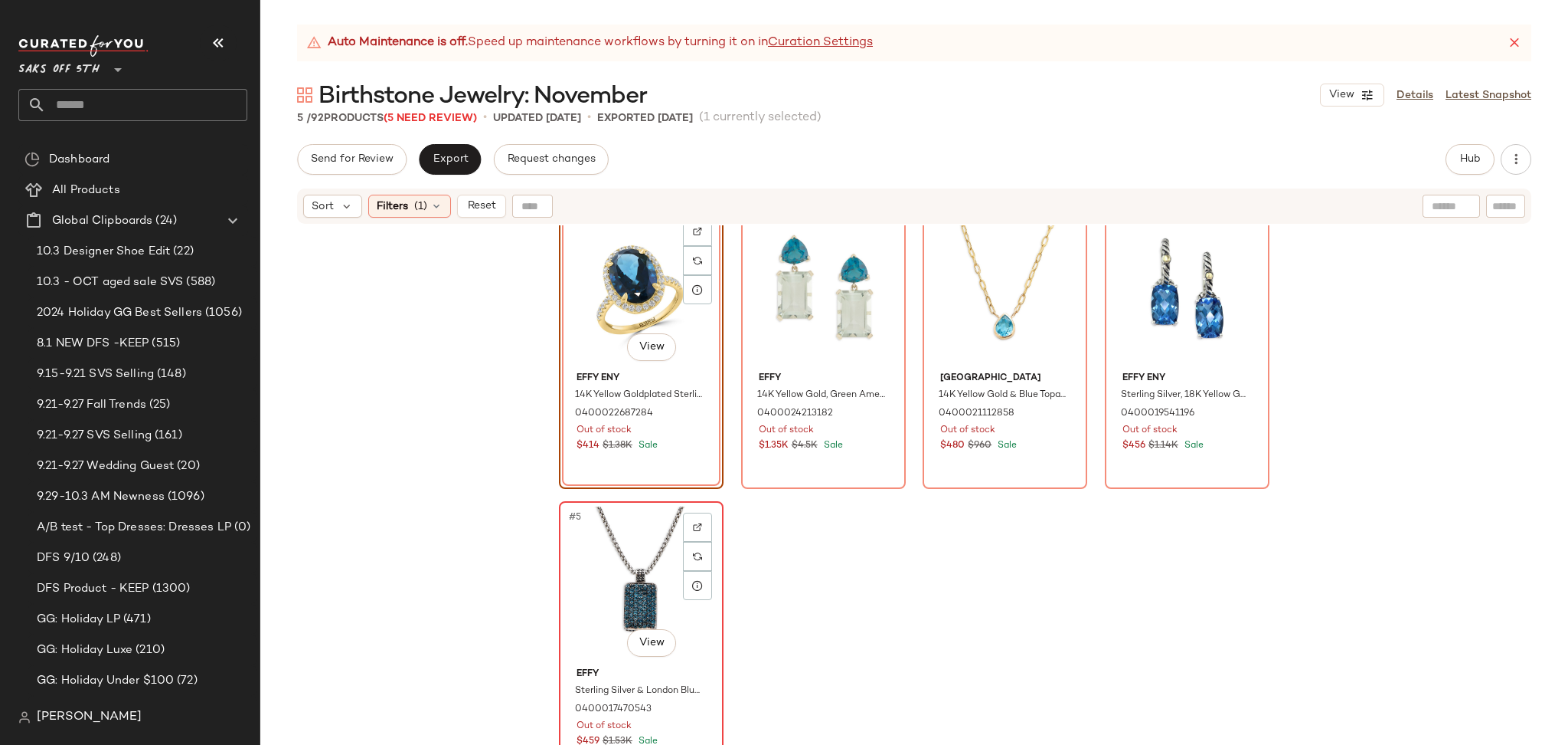
click at [638, 566] on div "#5 View" at bounding box center [641, 584] width 154 height 155
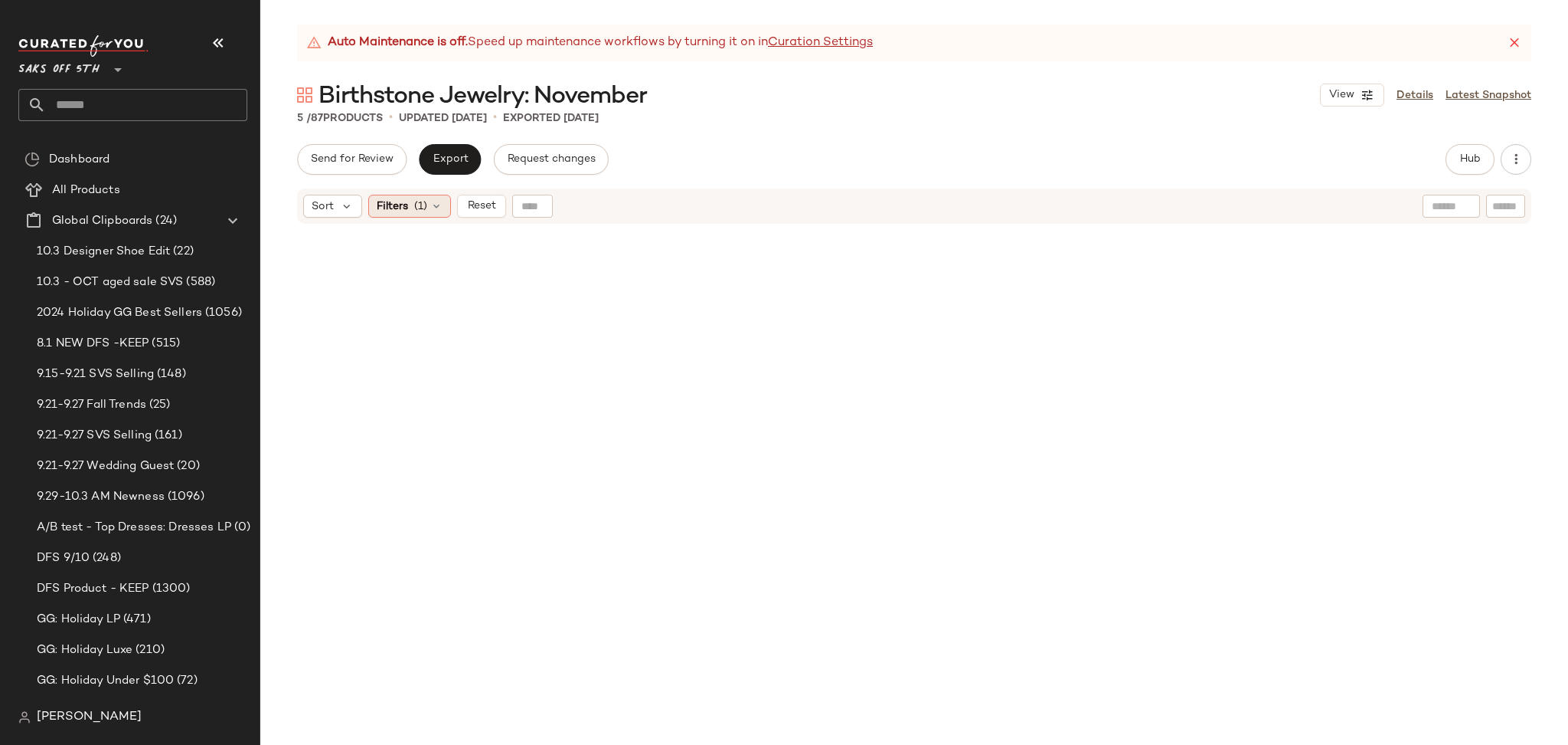
click at [429, 207] on div "Filters (1)" at bounding box center [409, 206] width 82 height 23
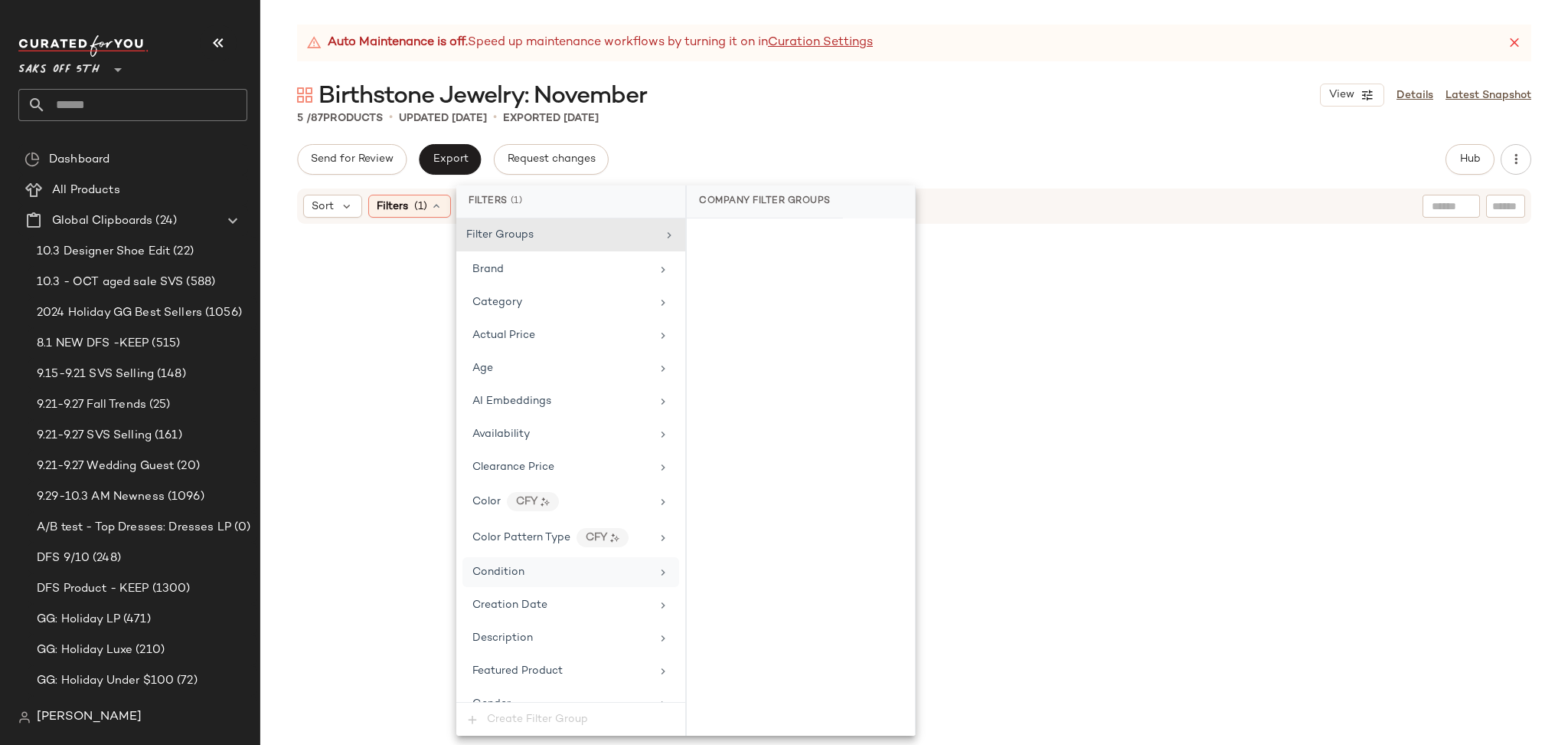
scroll to position [591, 0]
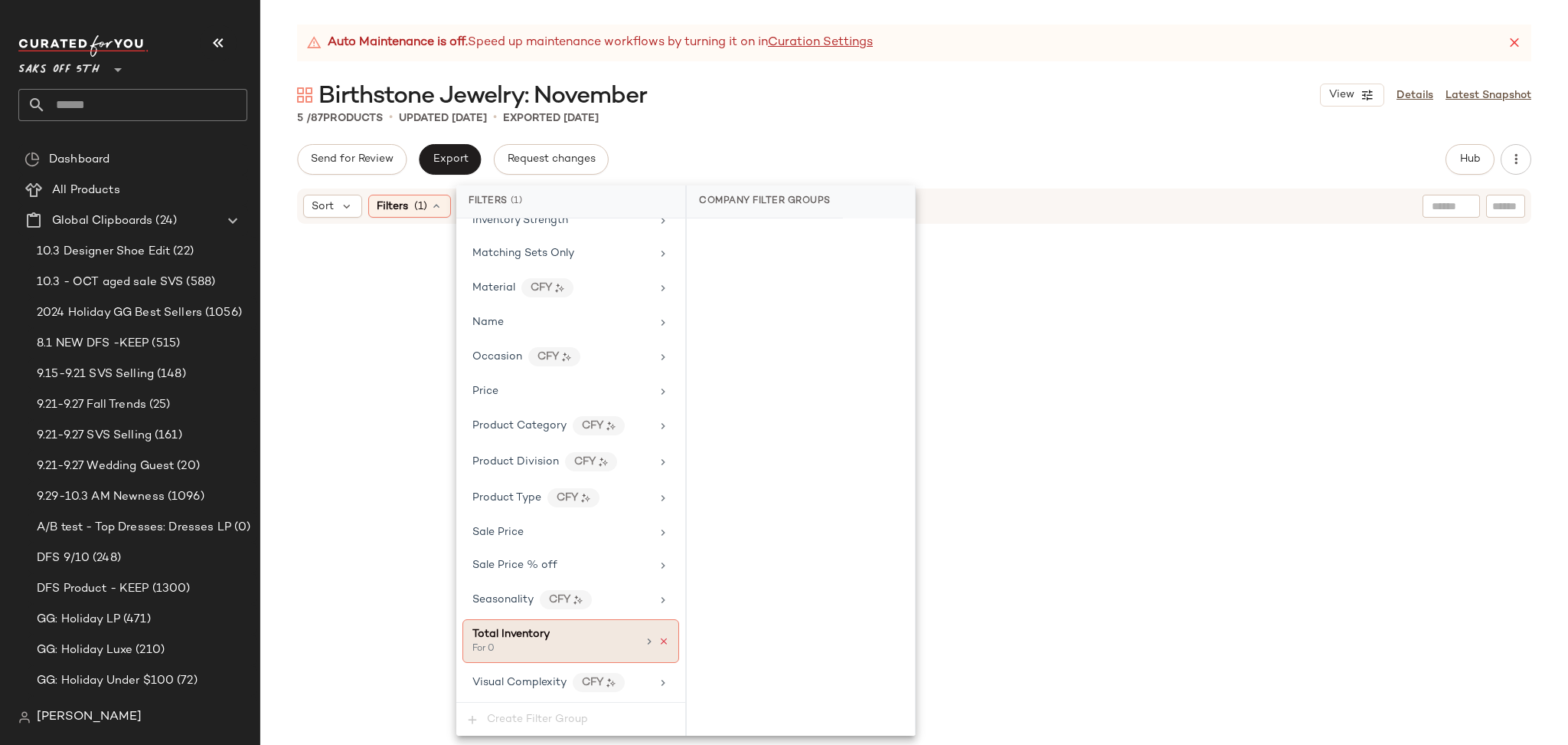
click at [659, 641] on icon at bounding box center [663, 641] width 11 height 11
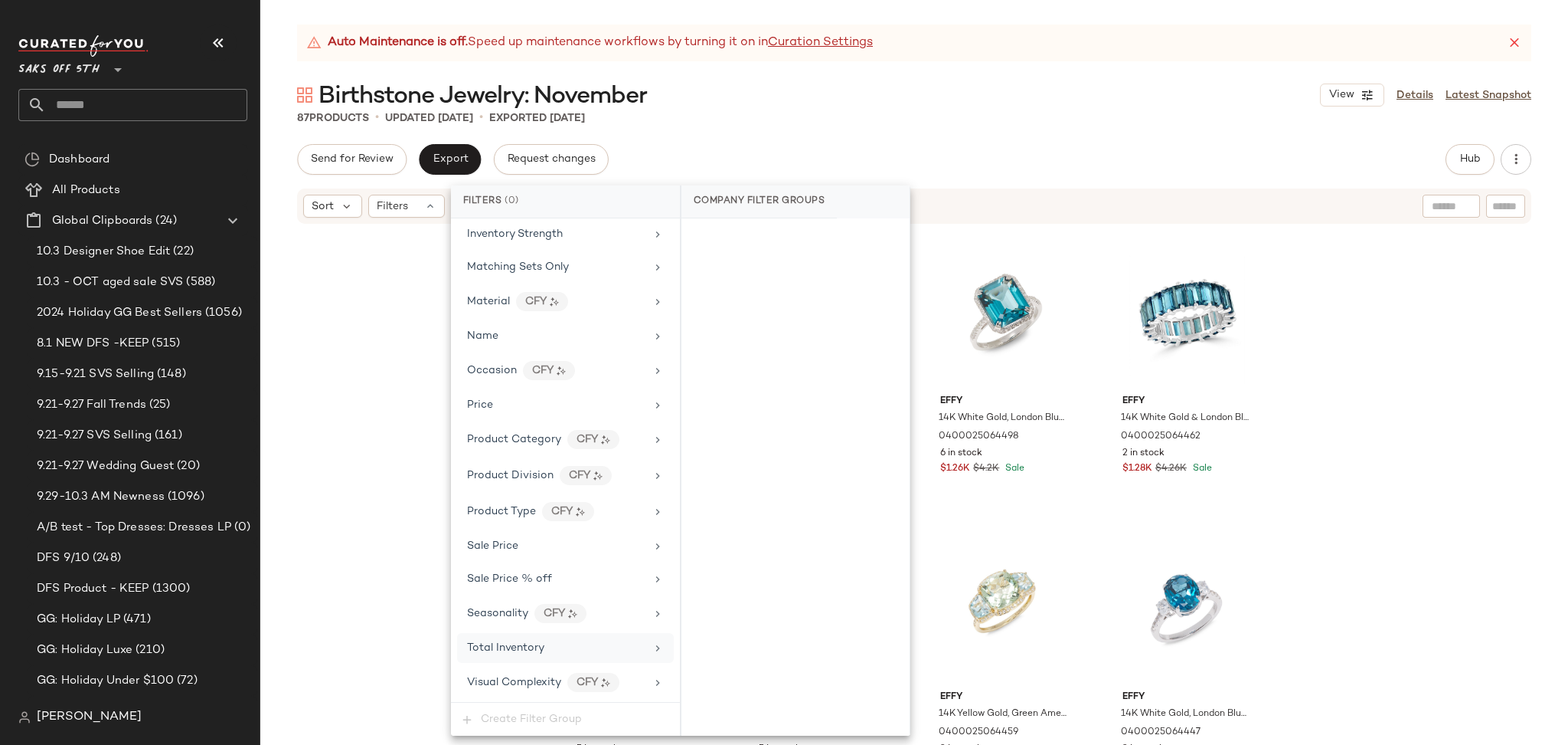
click at [1016, 160] on div "Send for Review Export Request changes Hub Send for Review External Review Inte…" at bounding box center [914, 159] width 1234 height 31
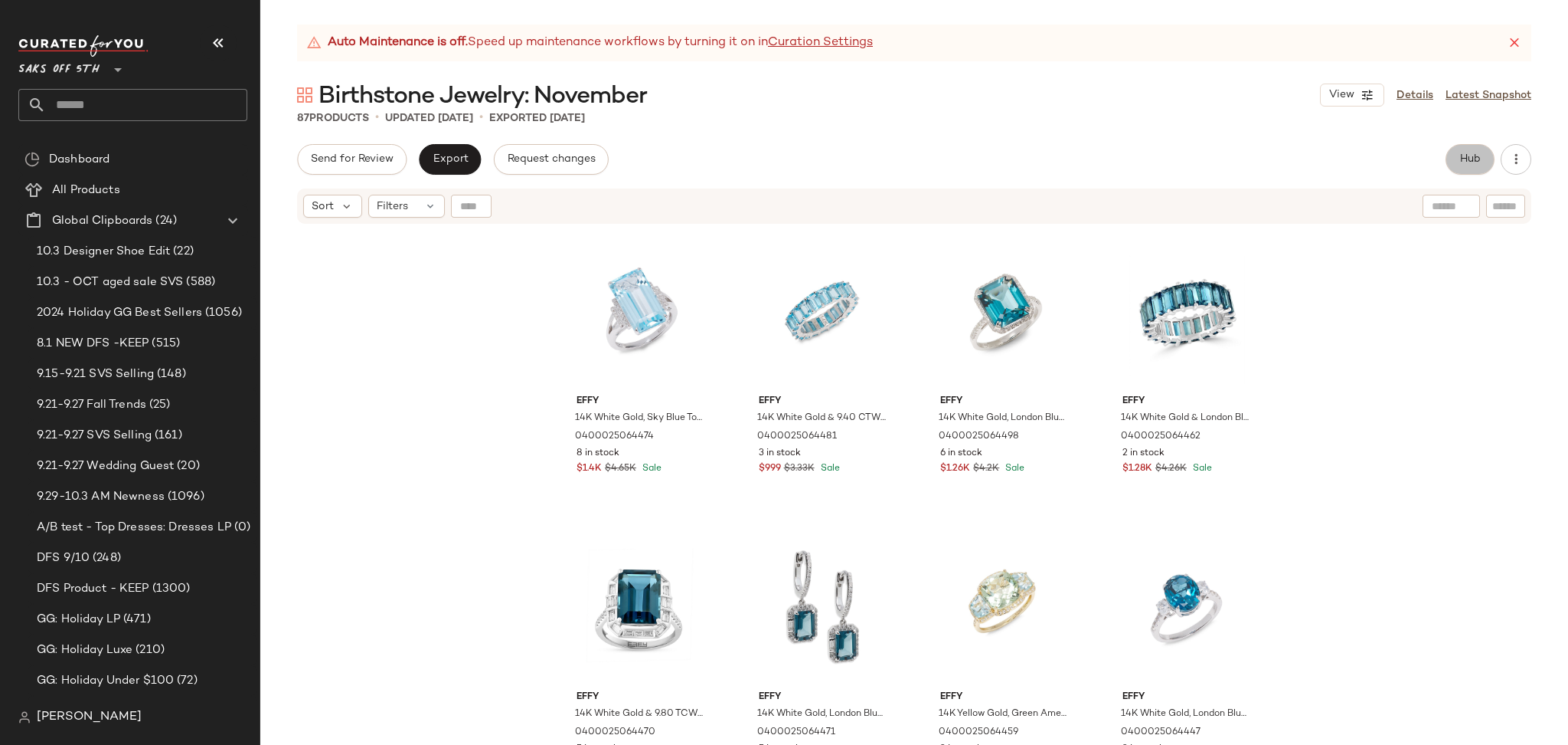
click at [1460, 164] on span "Hub" at bounding box center [1471, 159] width 22 height 12
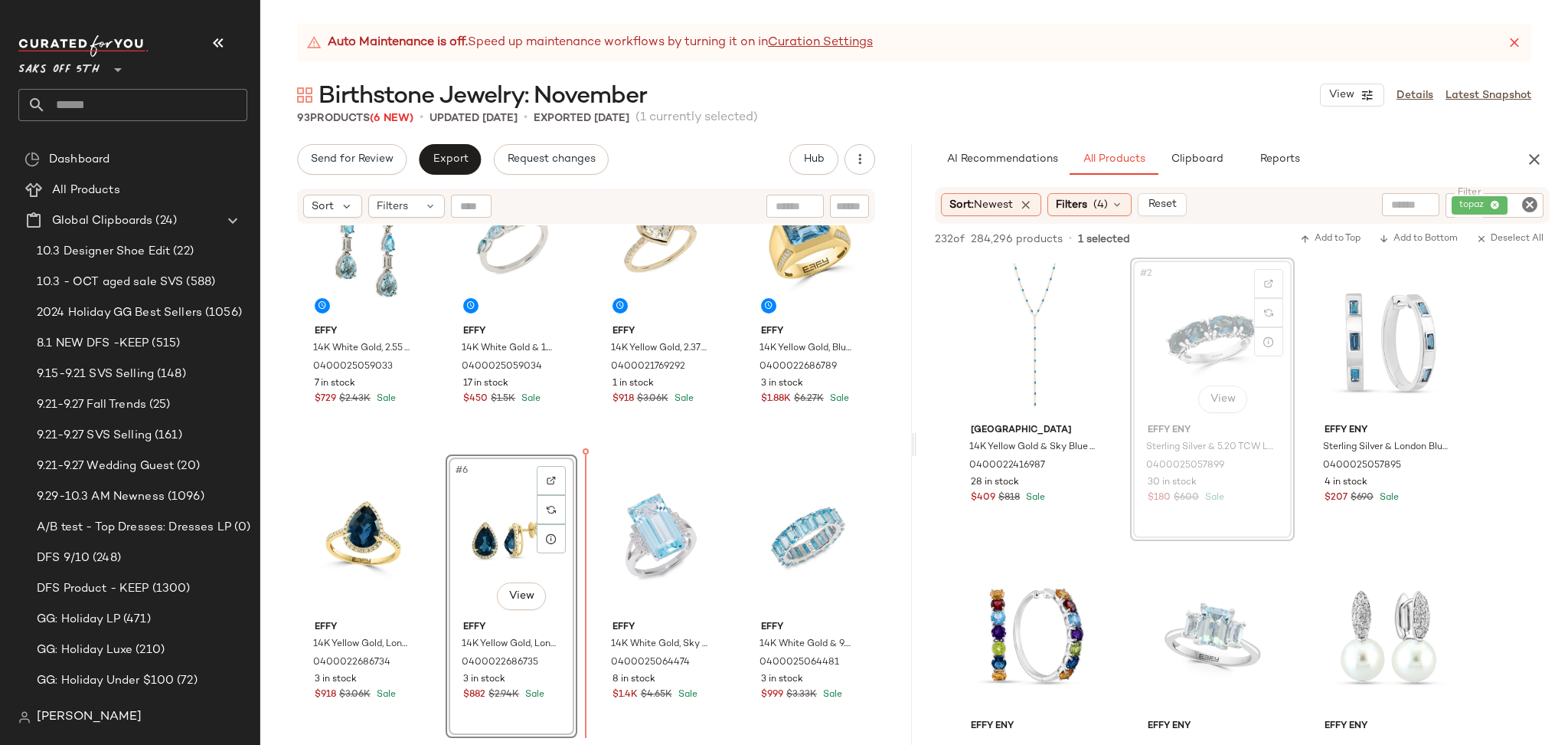
scroll to position [95, 0]
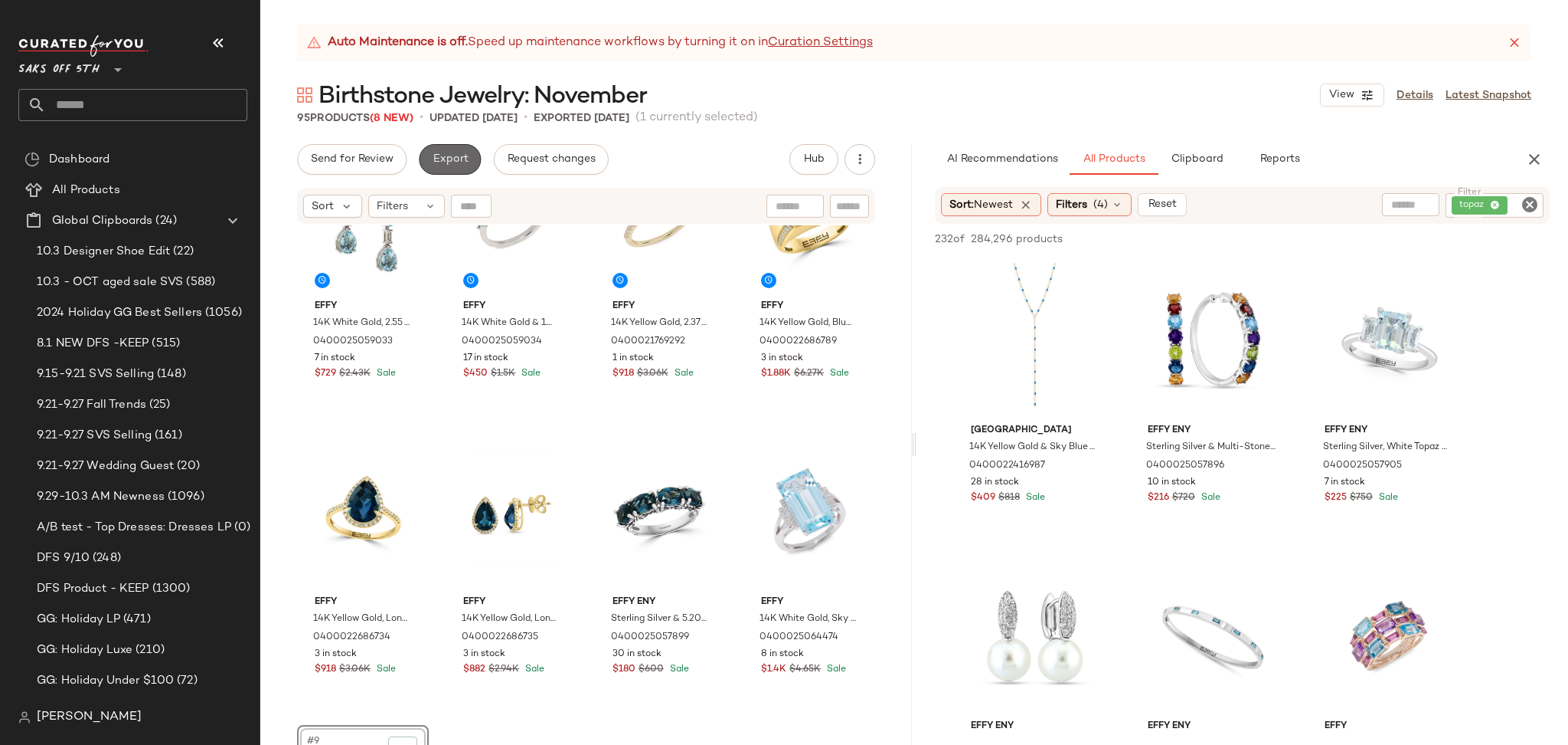
click at [457, 169] on button "Export" at bounding box center [450, 159] width 62 height 31
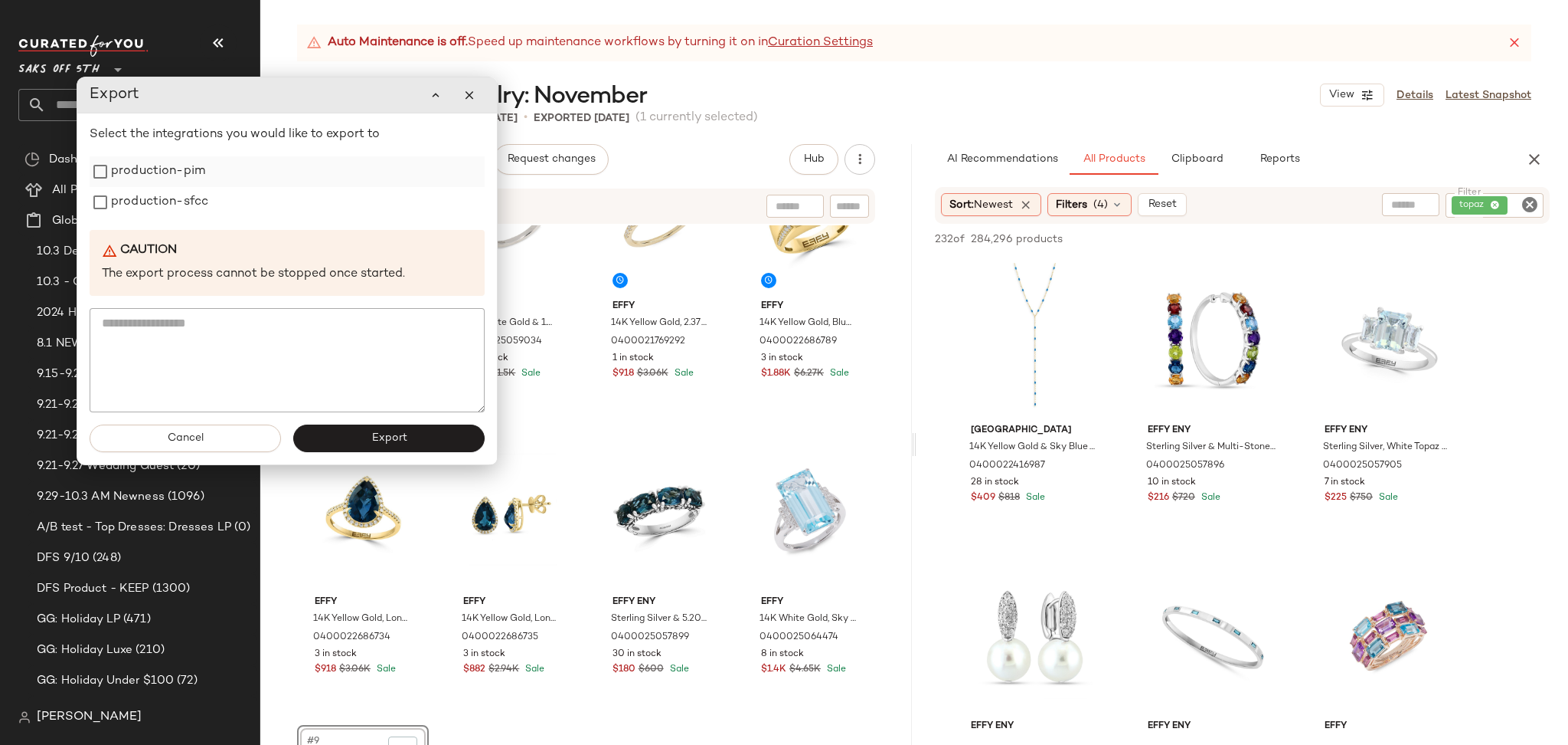
click at [166, 176] on label "production-pim" at bounding box center [158, 171] width 94 height 31
click at [166, 196] on label "production-sfcc" at bounding box center [160, 202] width 97 height 31
click at [340, 434] on button "Export" at bounding box center [388, 438] width 192 height 28
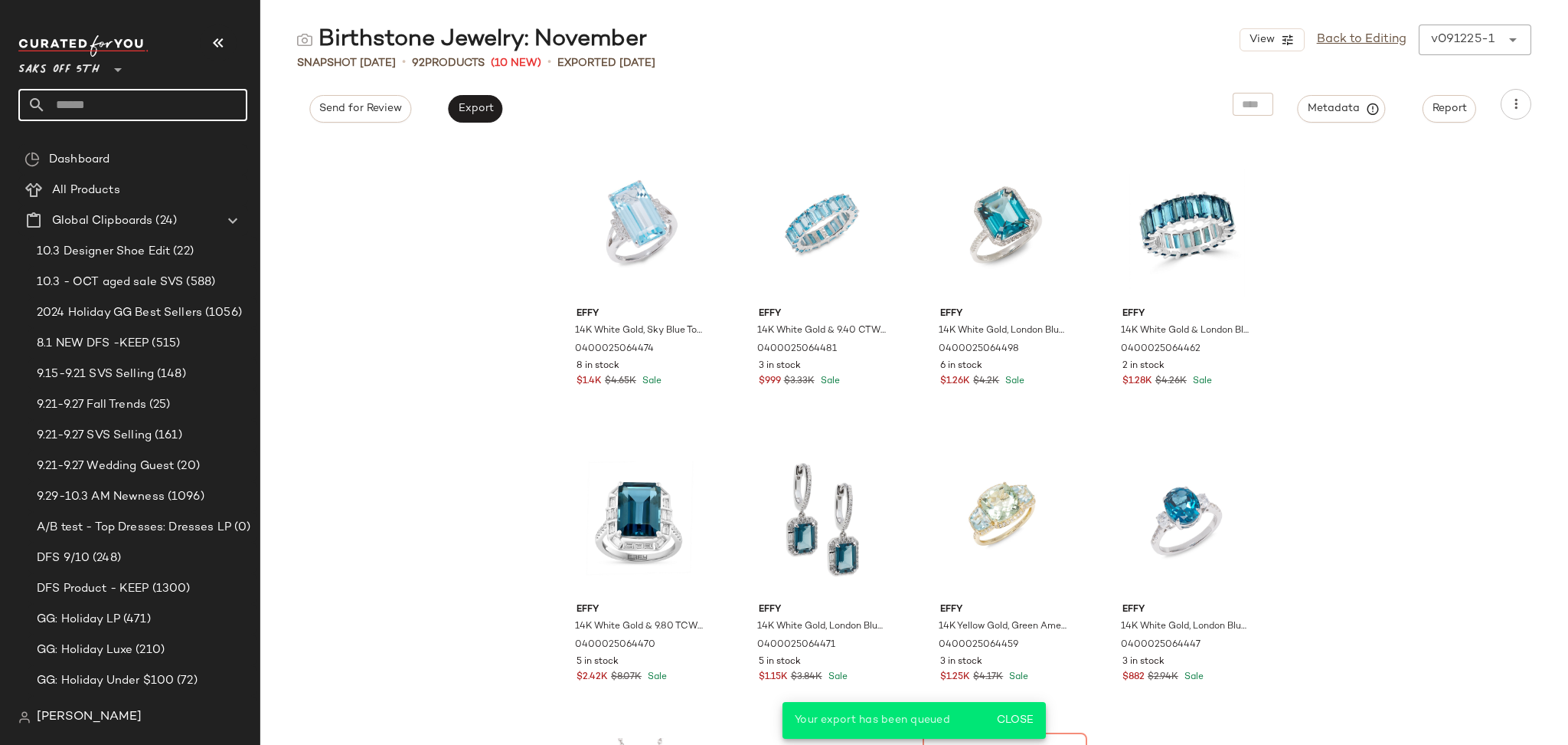
click at [198, 109] on input "text" at bounding box center [146, 104] width 202 height 32
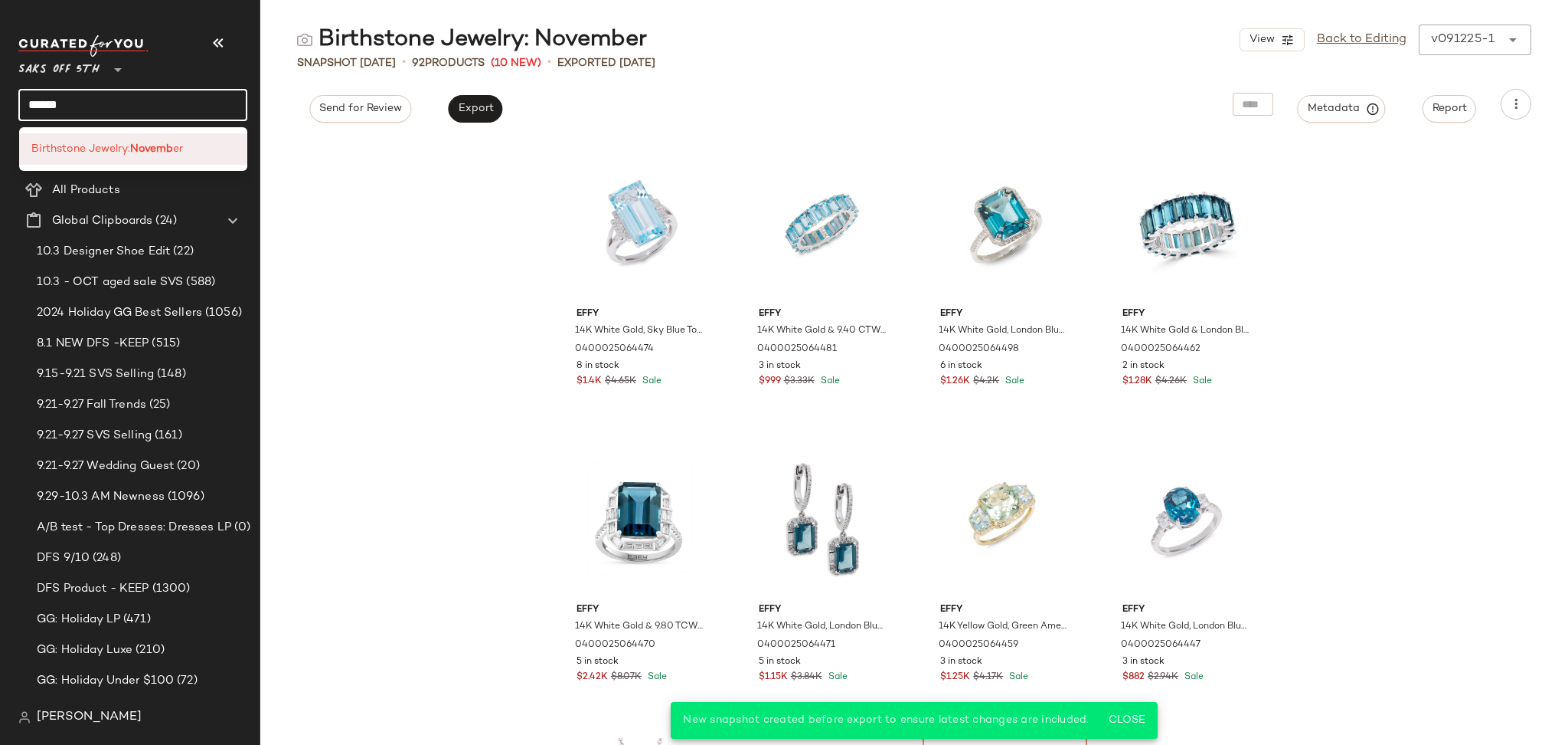
type input "******"
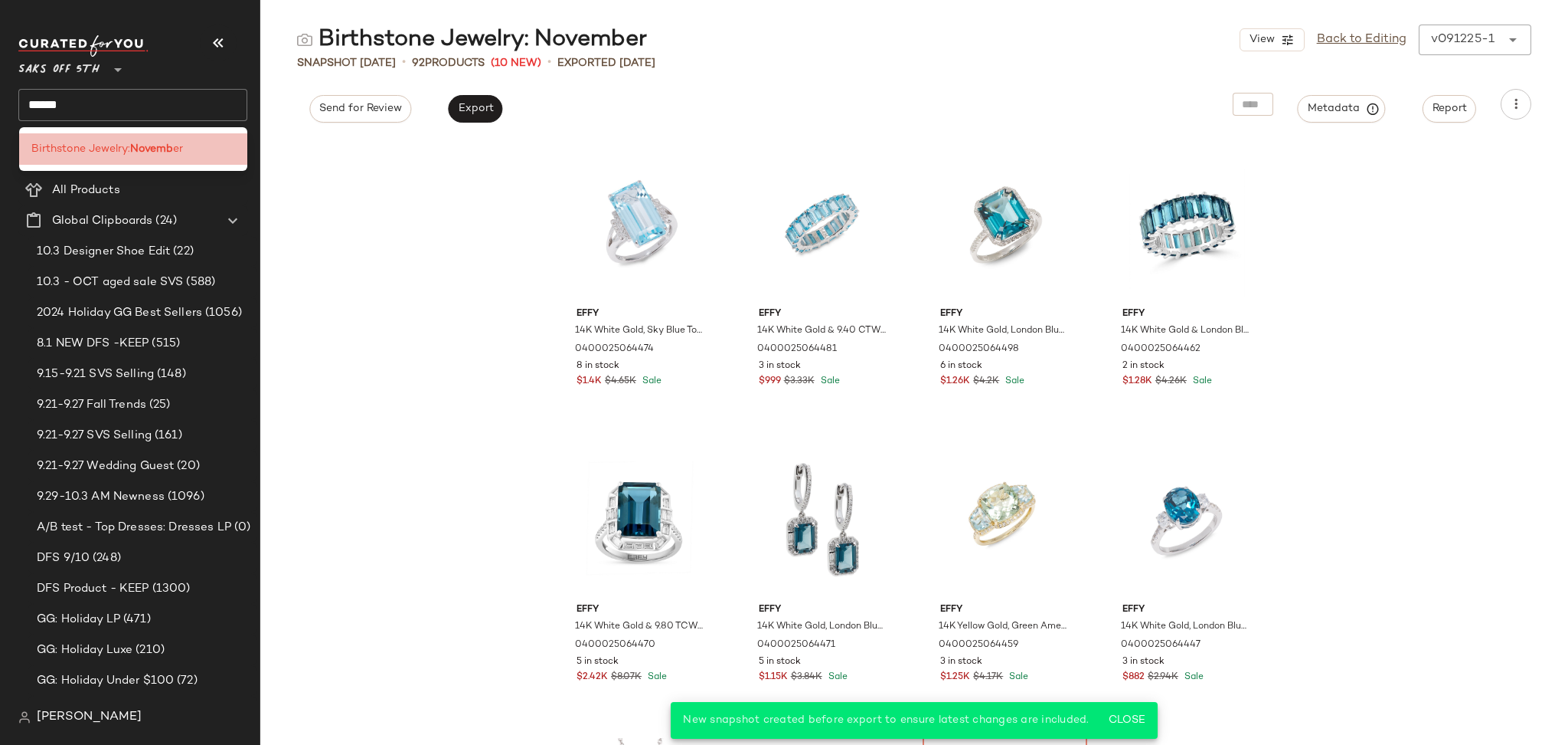
click at [158, 142] on b "Novemb" at bounding box center [151, 149] width 43 height 16
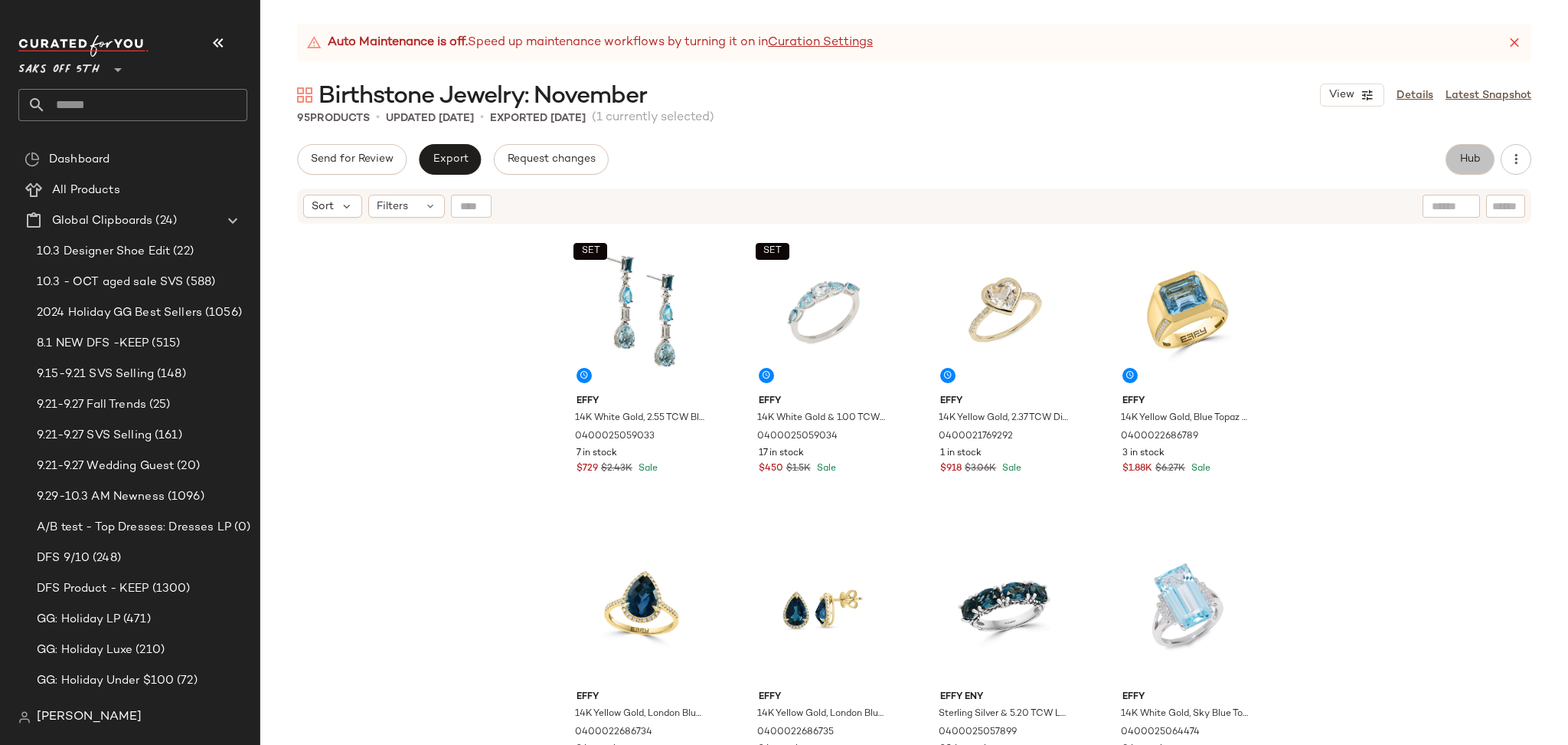
click at [1461, 172] on button "Hub" at bounding box center [1470, 159] width 49 height 31
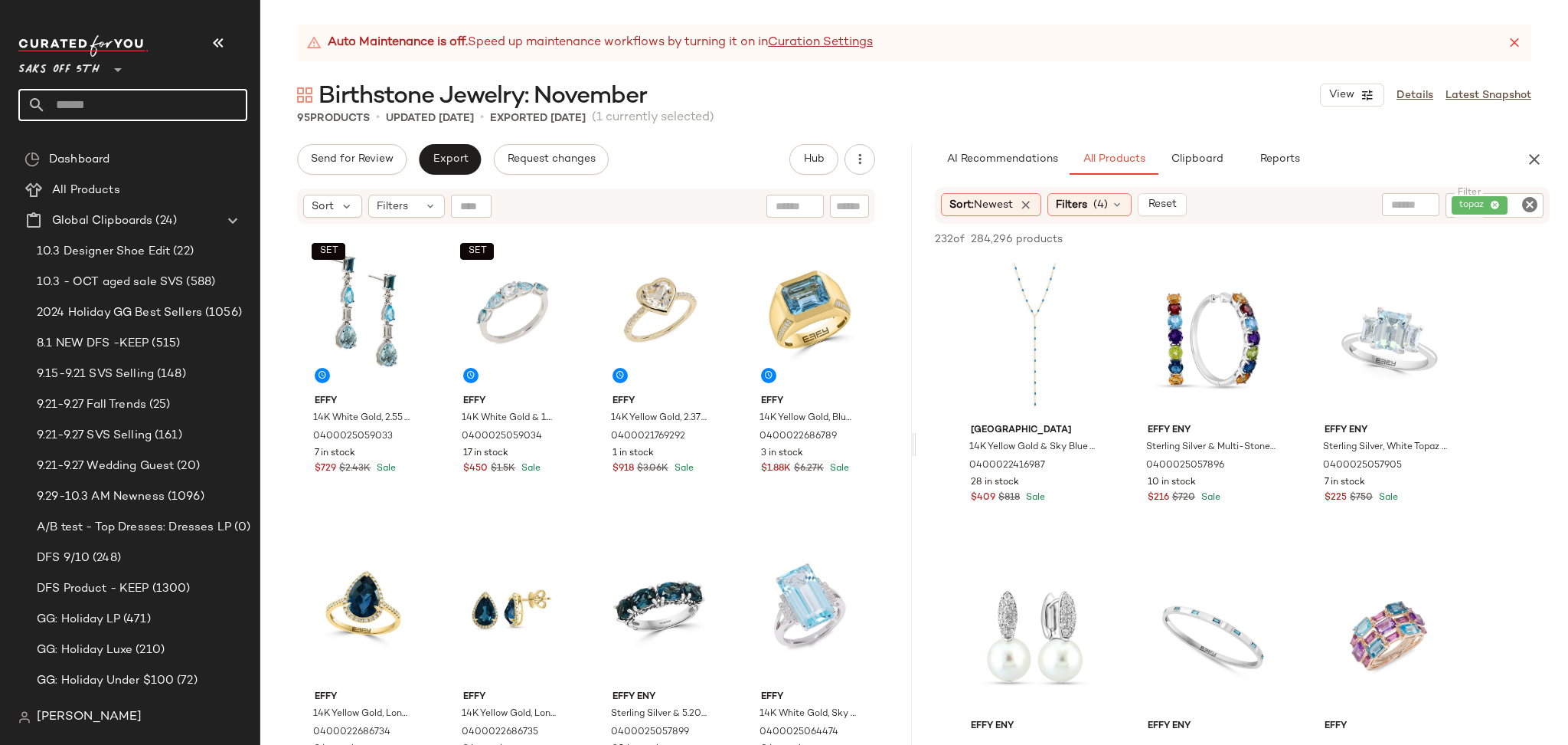
click at [114, 101] on input "text" at bounding box center [146, 104] width 202 height 32
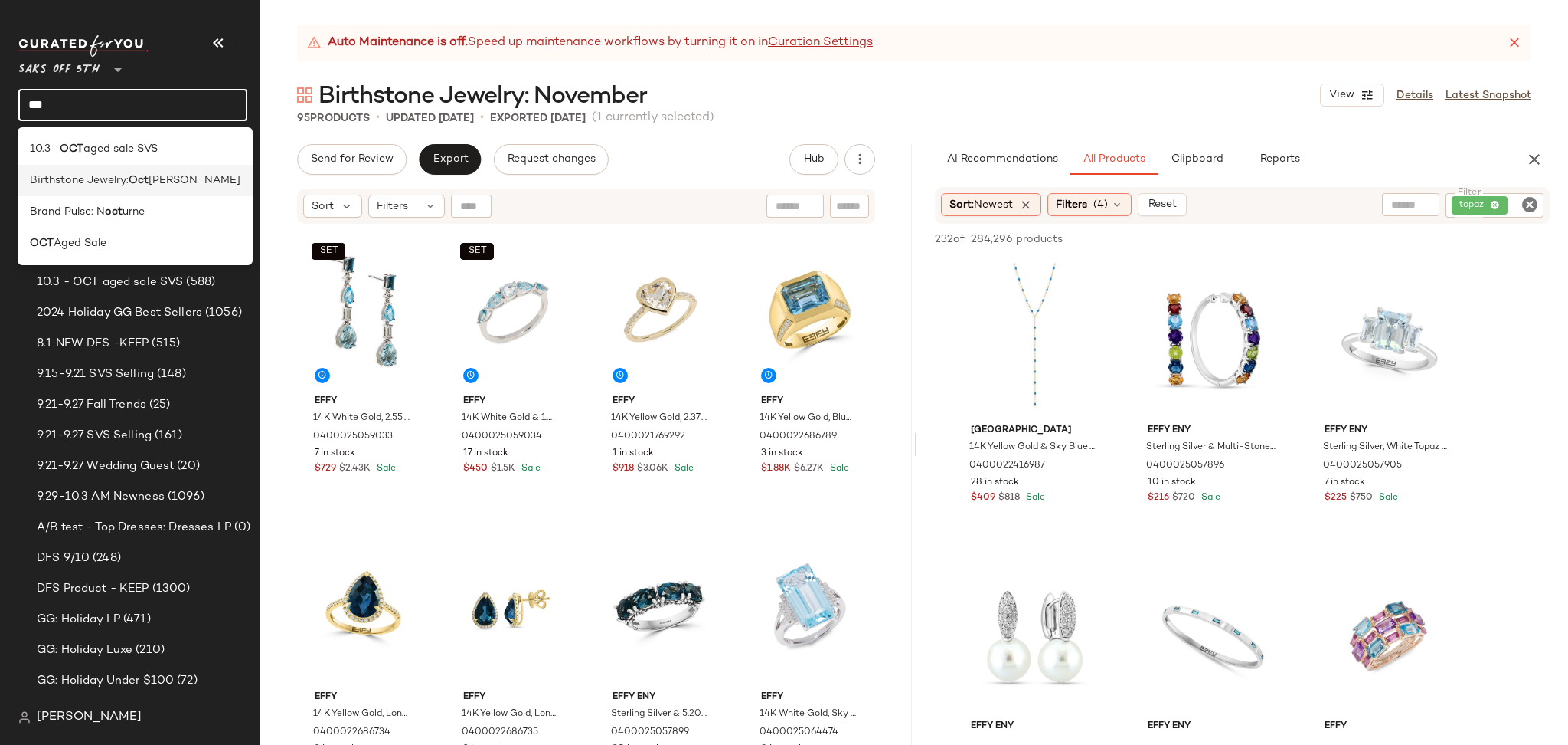
type input "***"
click at [167, 174] on span "[PERSON_NAME]" at bounding box center [195, 181] width 92 height 16
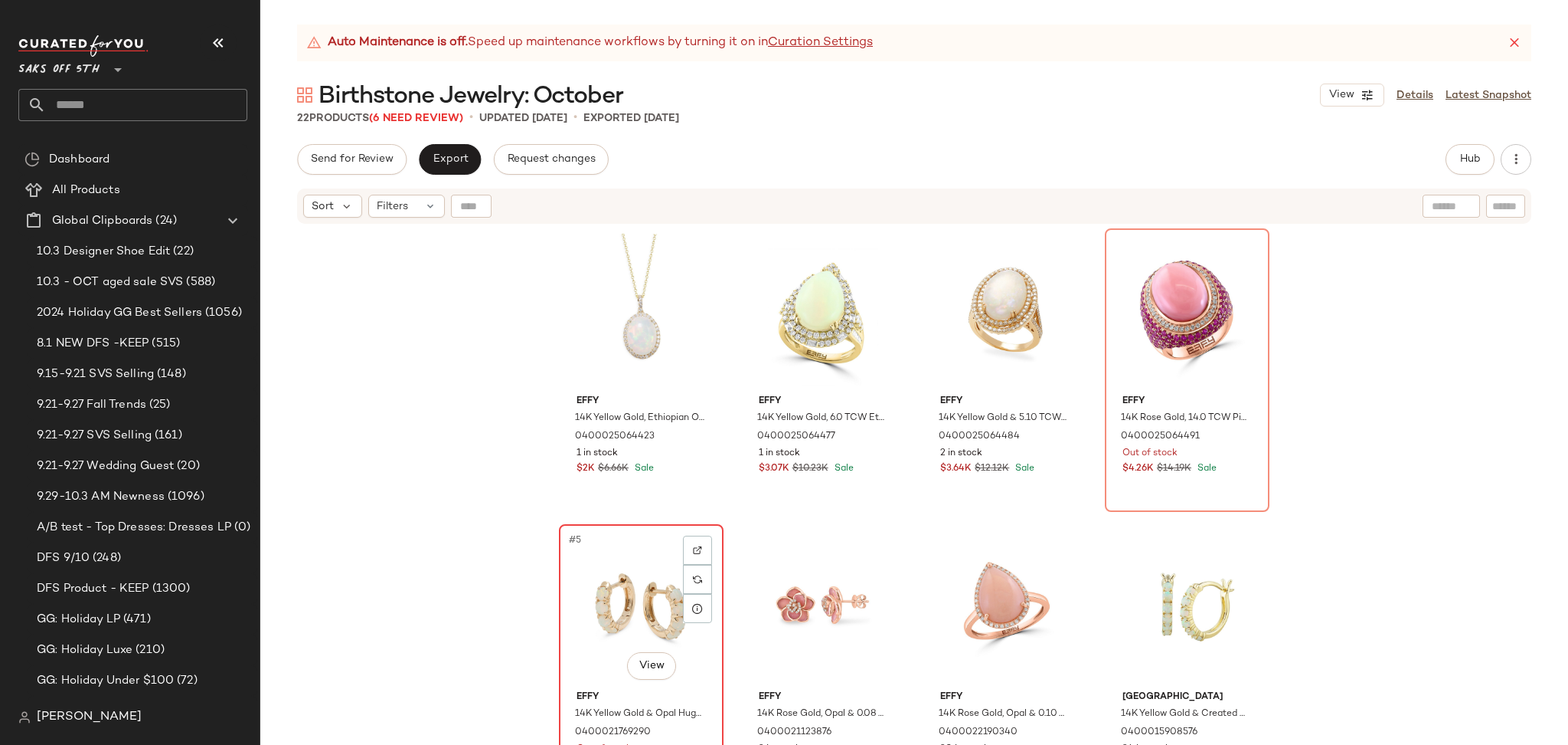
click at [619, 600] on div "#5 View" at bounding box center [641, 607] width 154 height 155
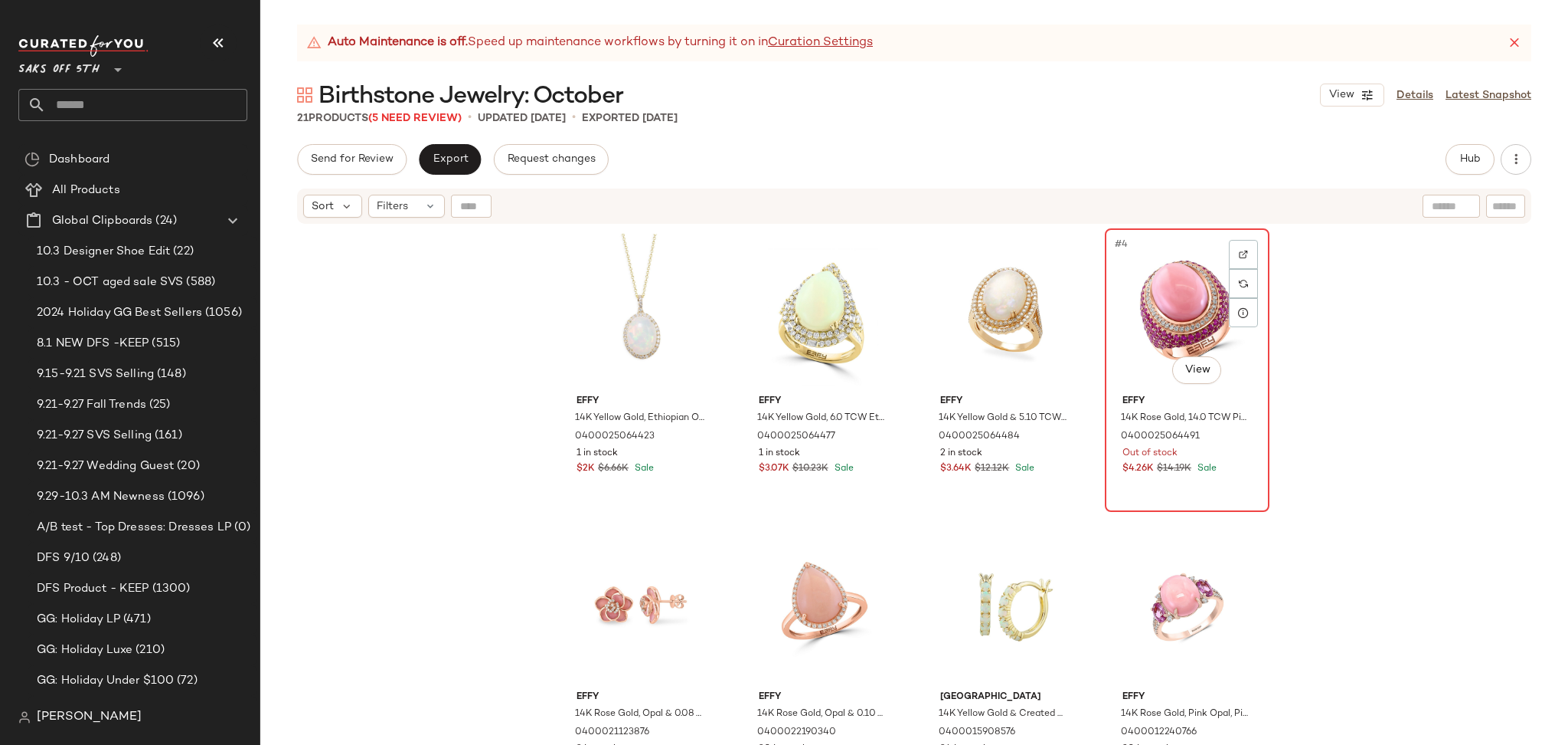
click at [1192, 318] on div "#4 View" at bounding box center [1187, 311] width 154 height 155
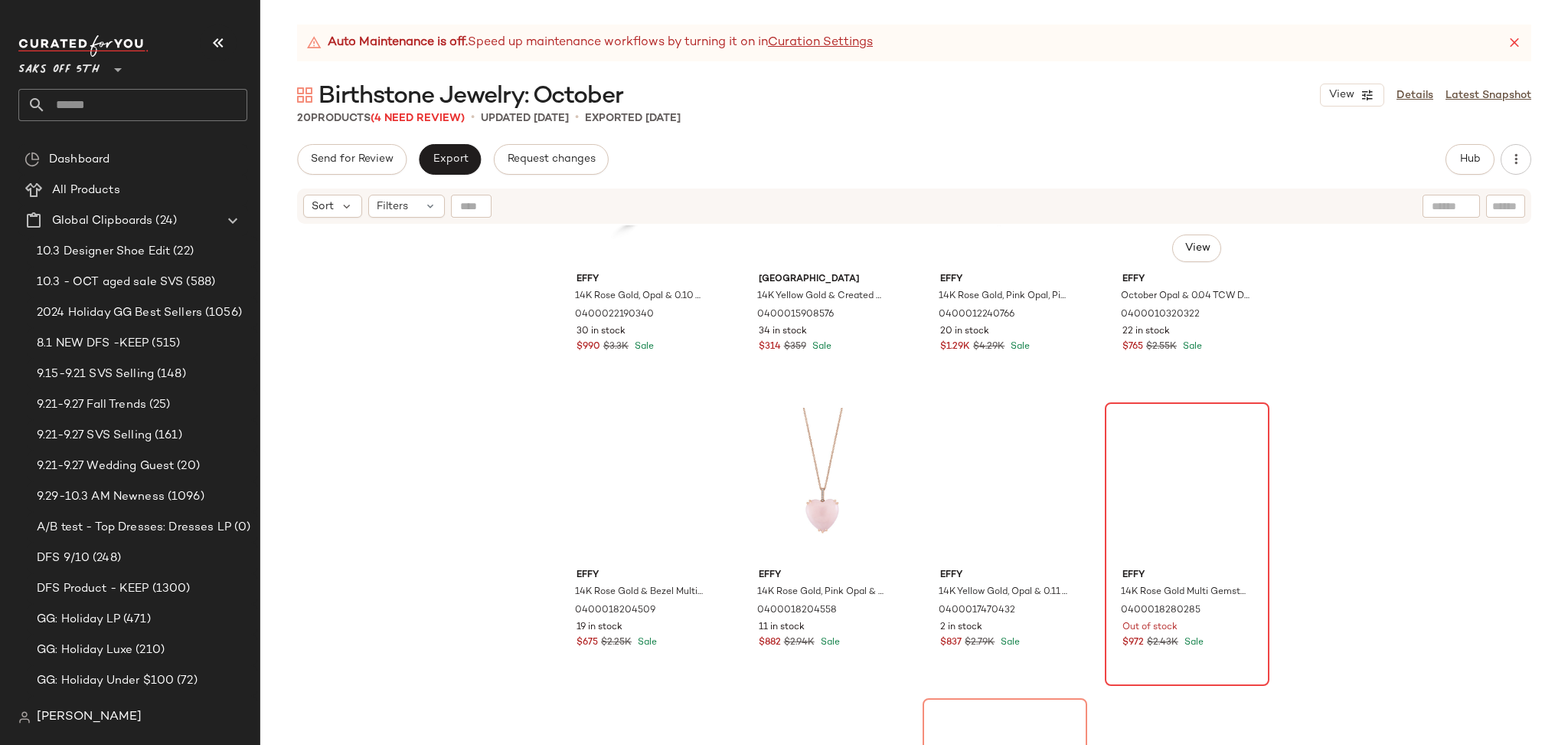
scroll to position [429, 0]
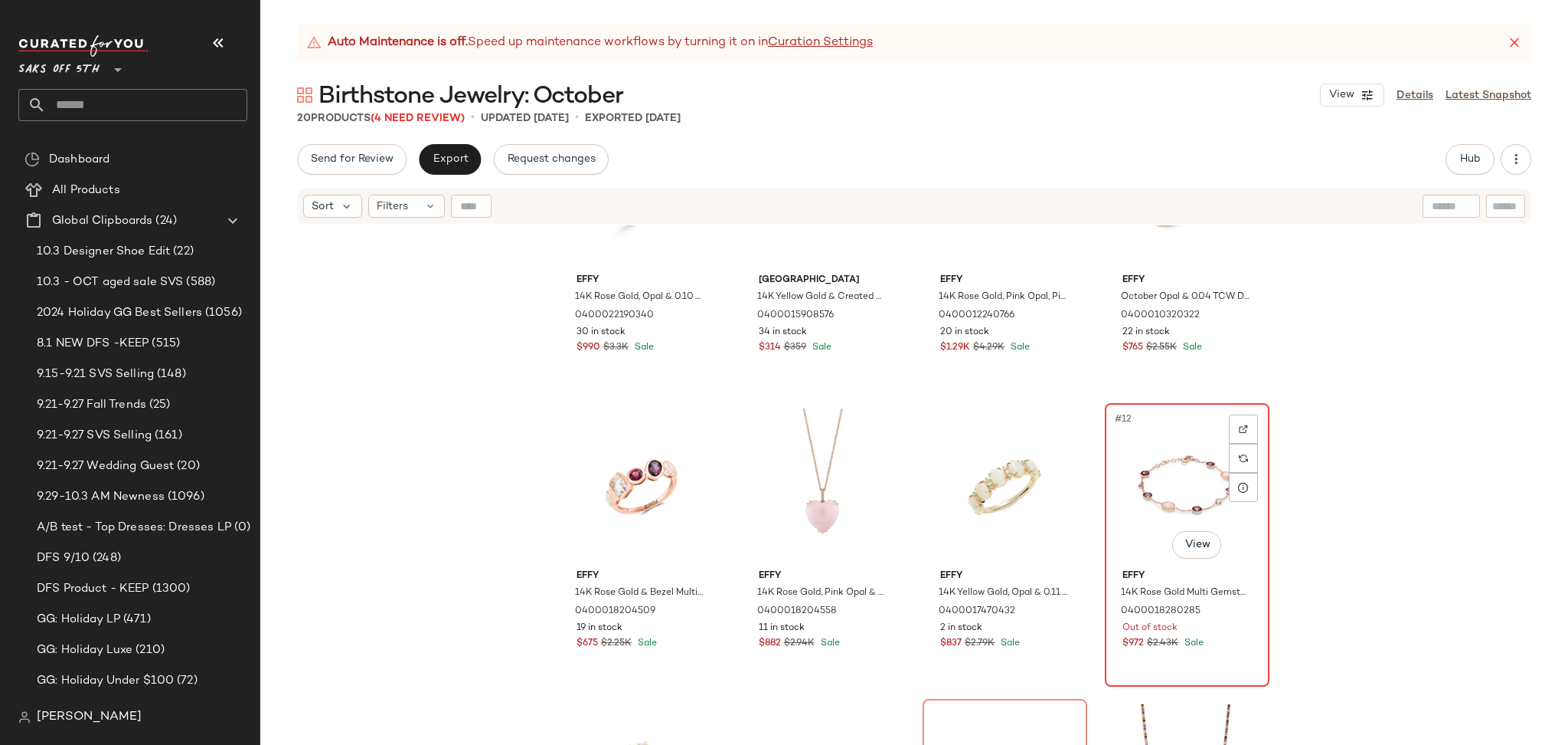
click at [1149, 440] on div "#12 View" at bounding box center [1187, 486] width 154 height 155
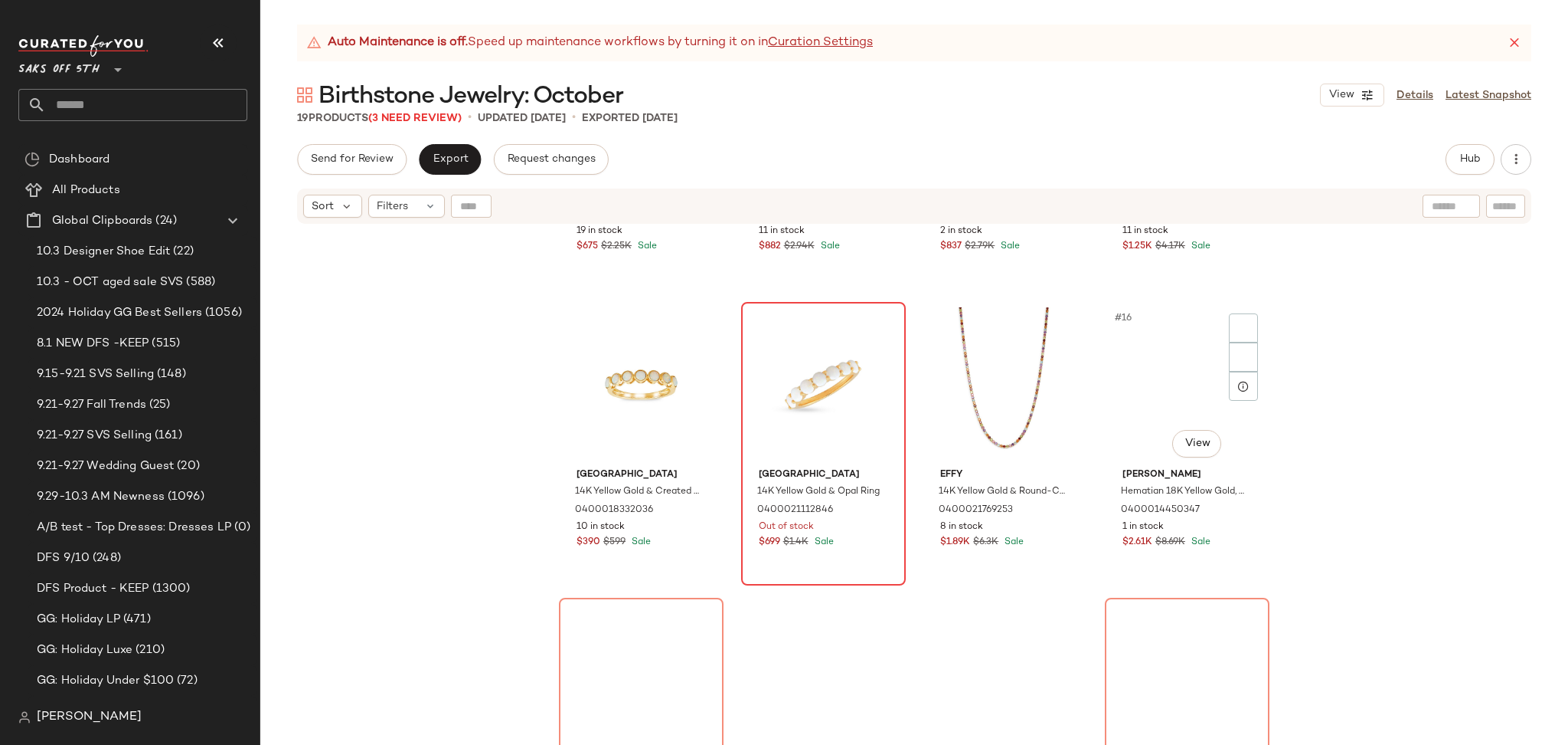
scroll to position [840, 0]
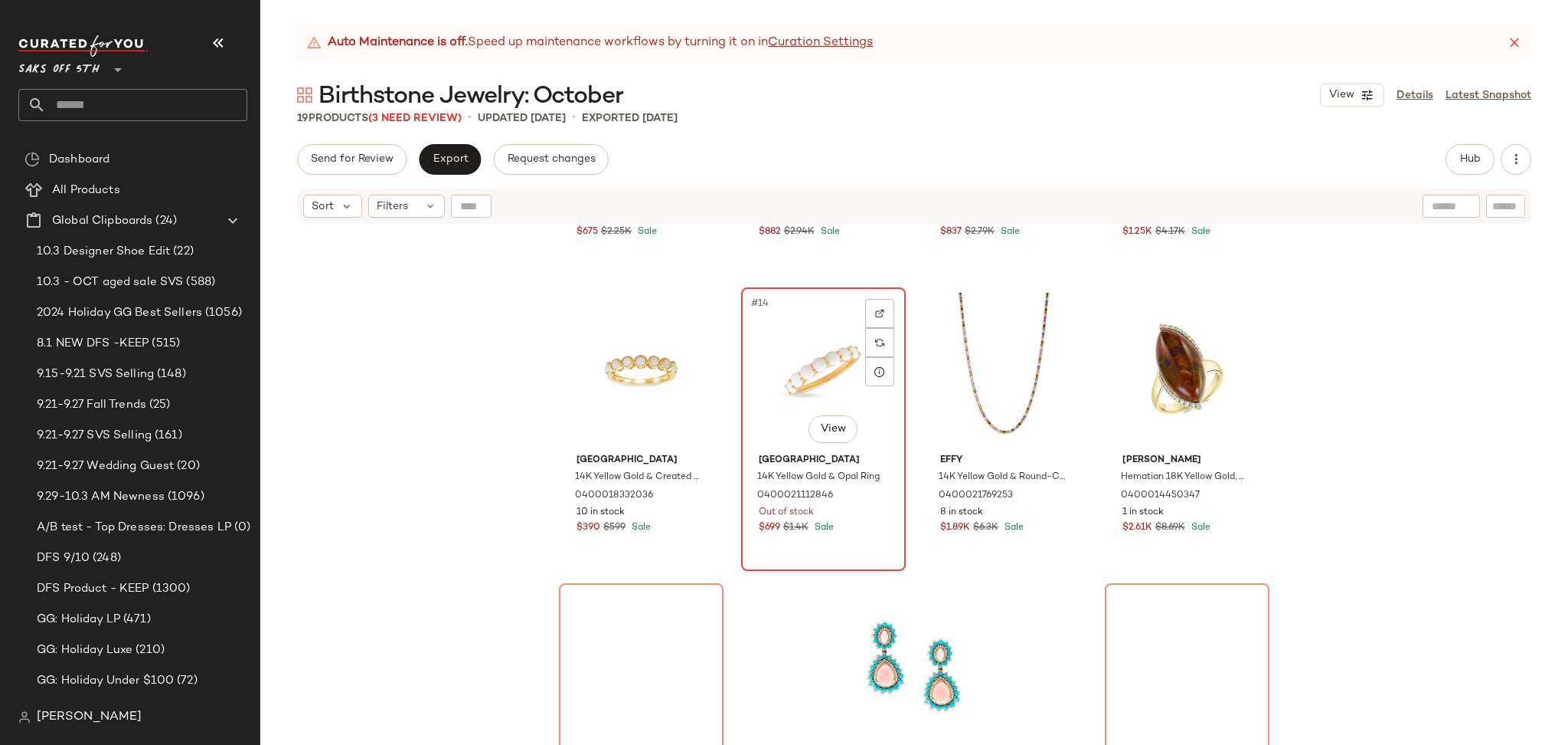
click at [779, 305] on div "#14 View" at bounding box center [823, 371] width 154 height 155
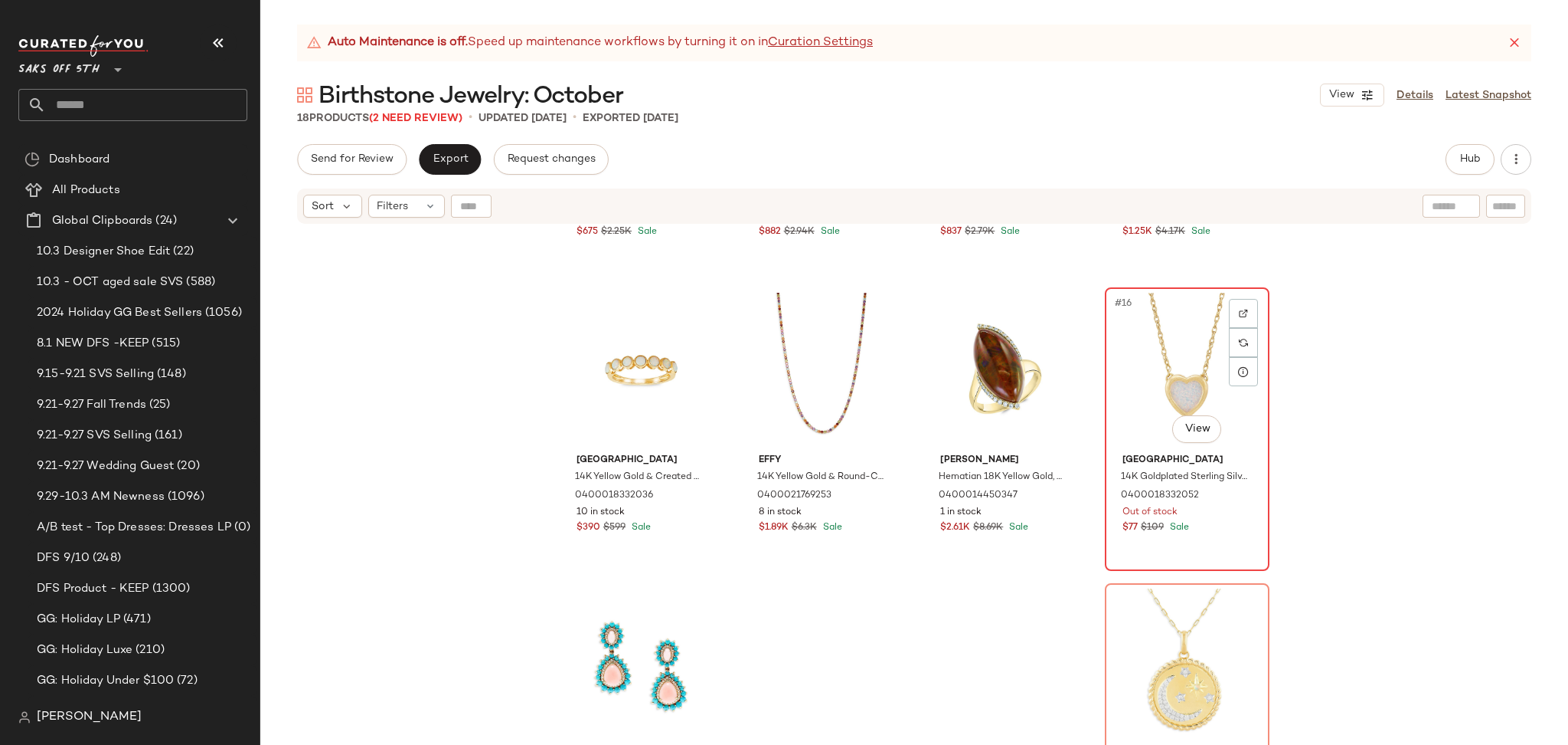
click at [1174, 333] on div "#16 View" at bounding box center [1187, 371] width 154 height 155
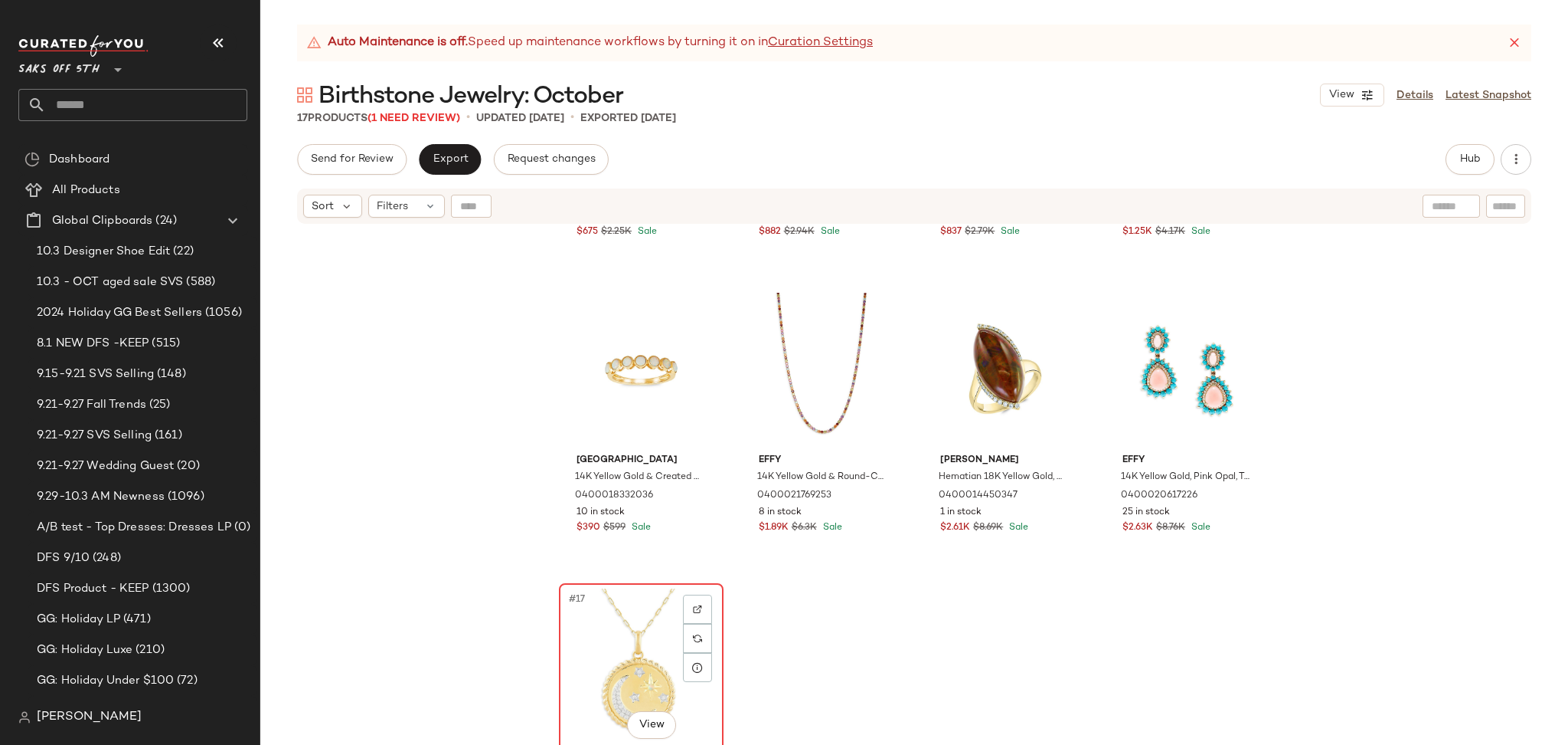
click at [615, 617] on div "#17 View" at bounding box center [641, 666] width 154 height 155
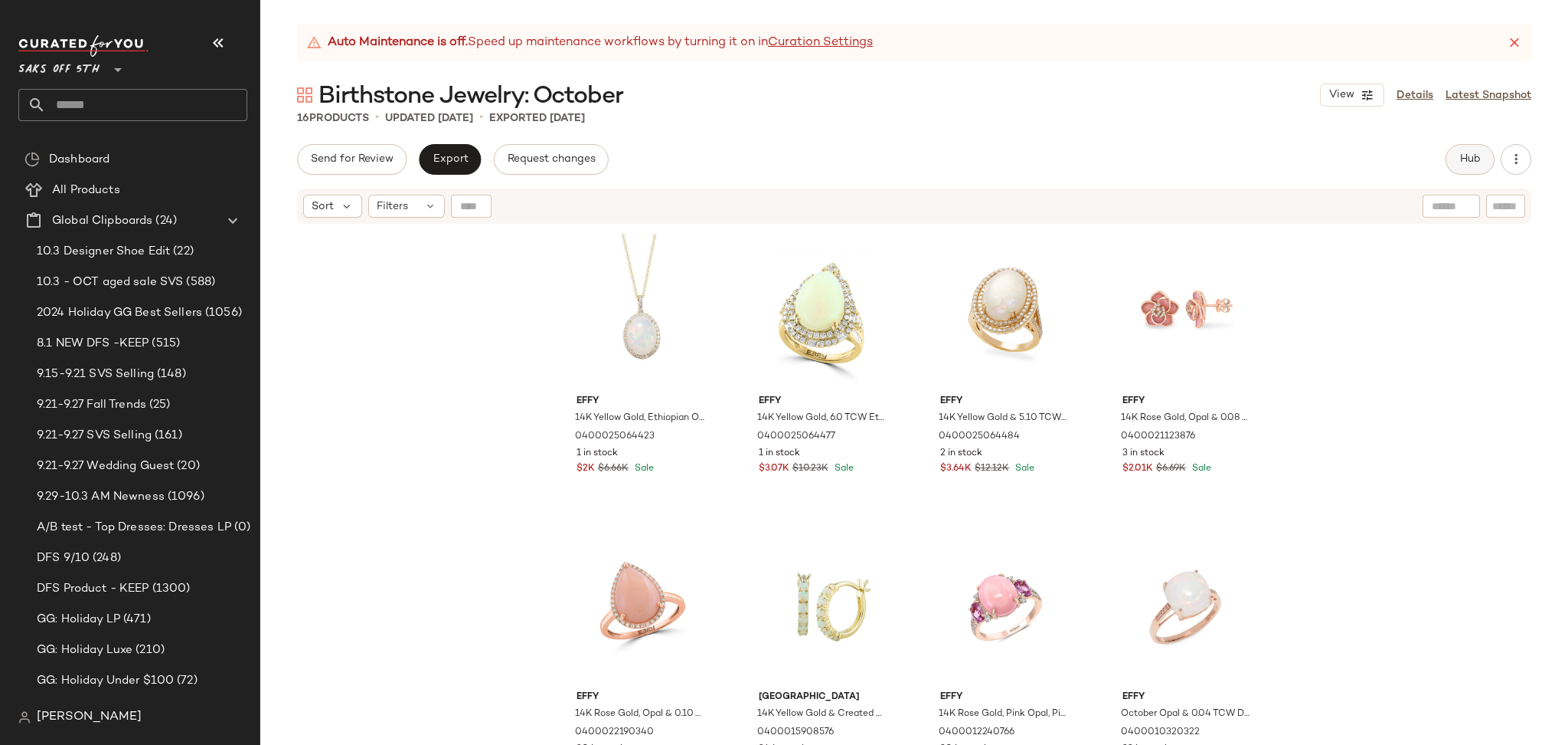
click at [1465, 159] on span "Hub" at bounding box center [1471, 159] width 22 height 12
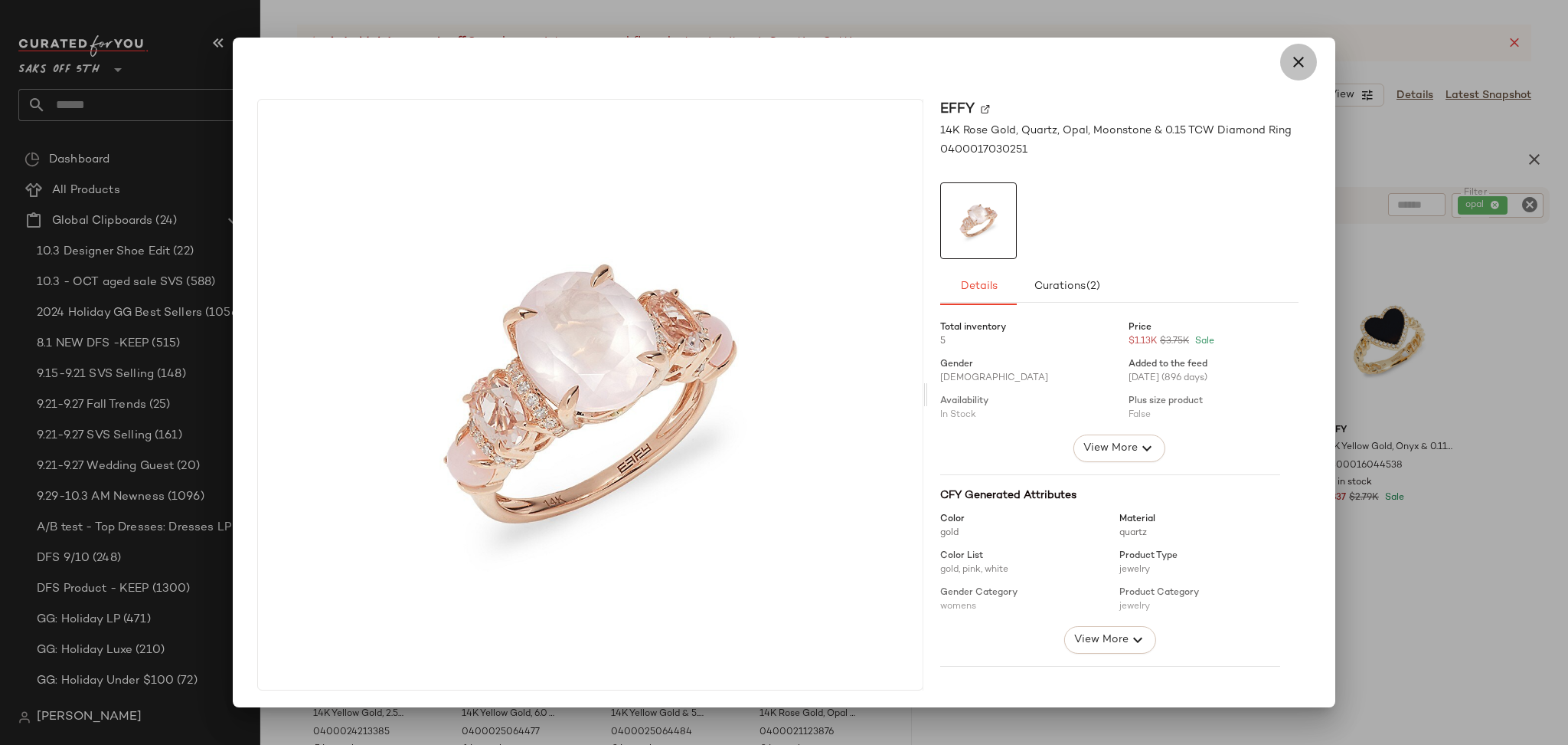
click at [1291, 56] on icon "button" at bounding box center [1299, 62] width 19 height 19
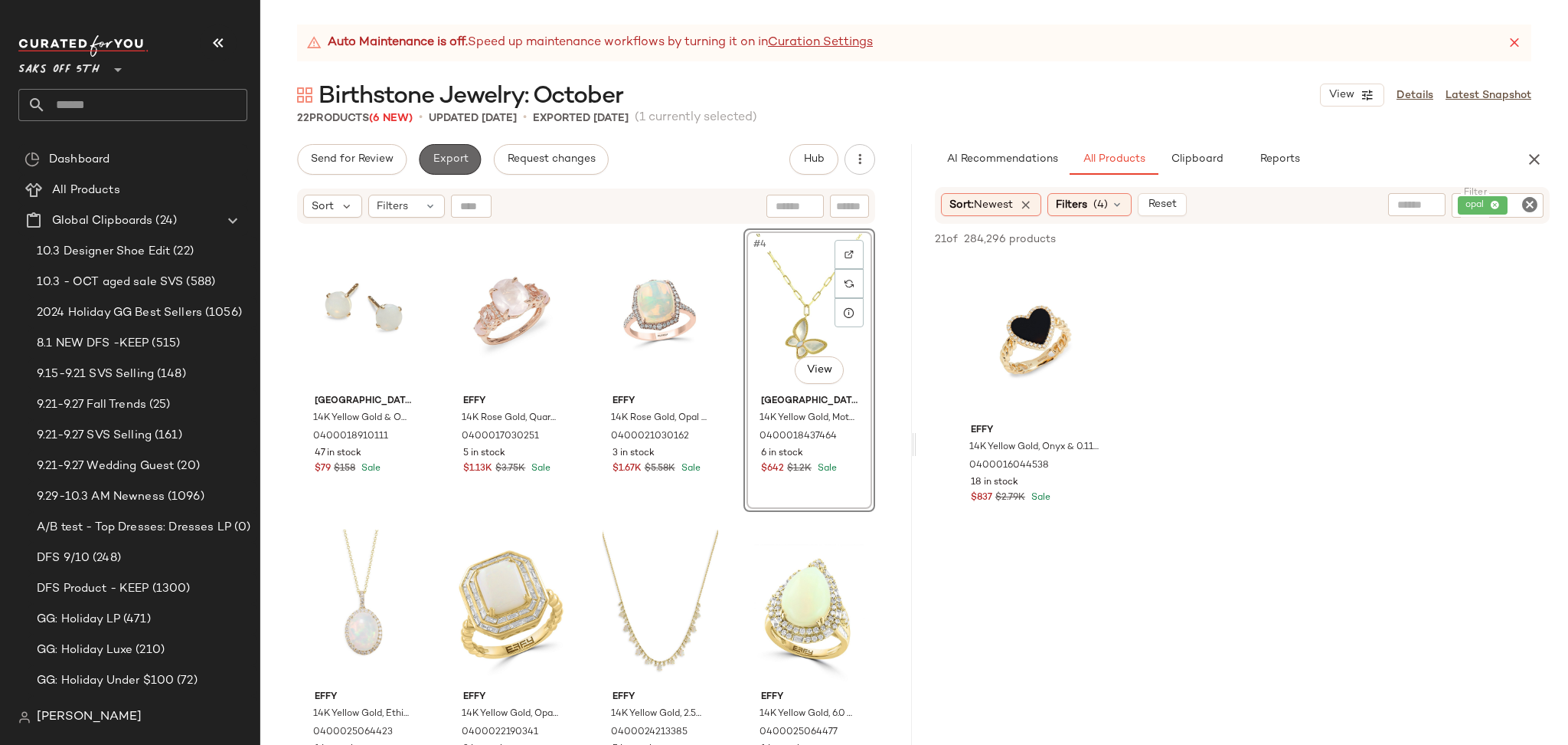
click at [461, 155] on span "Export" at bounding box center [450, 159] width 36 height 12
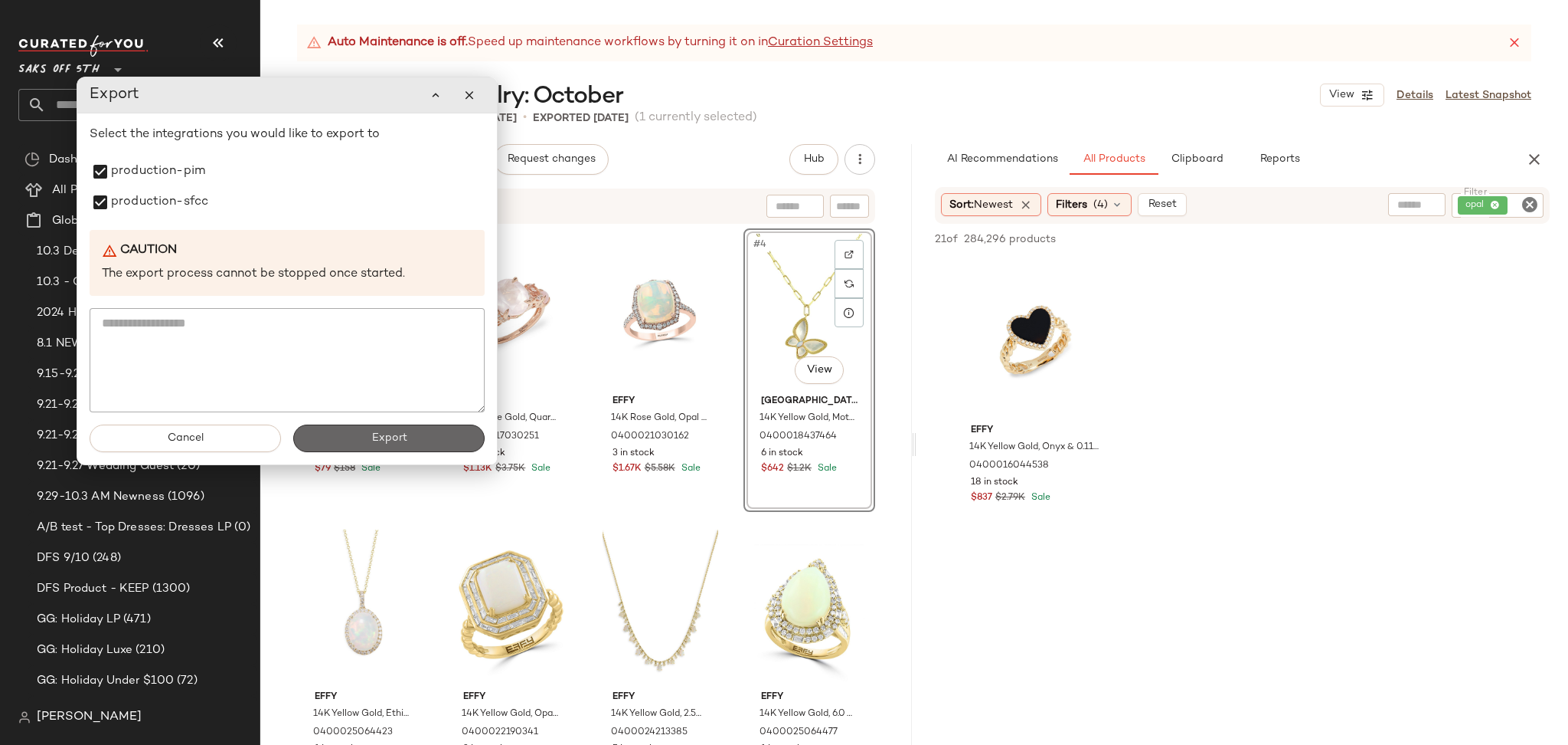
click at [351, 439] on button "Export" at bounding box center [388, 438] width 192 height 28
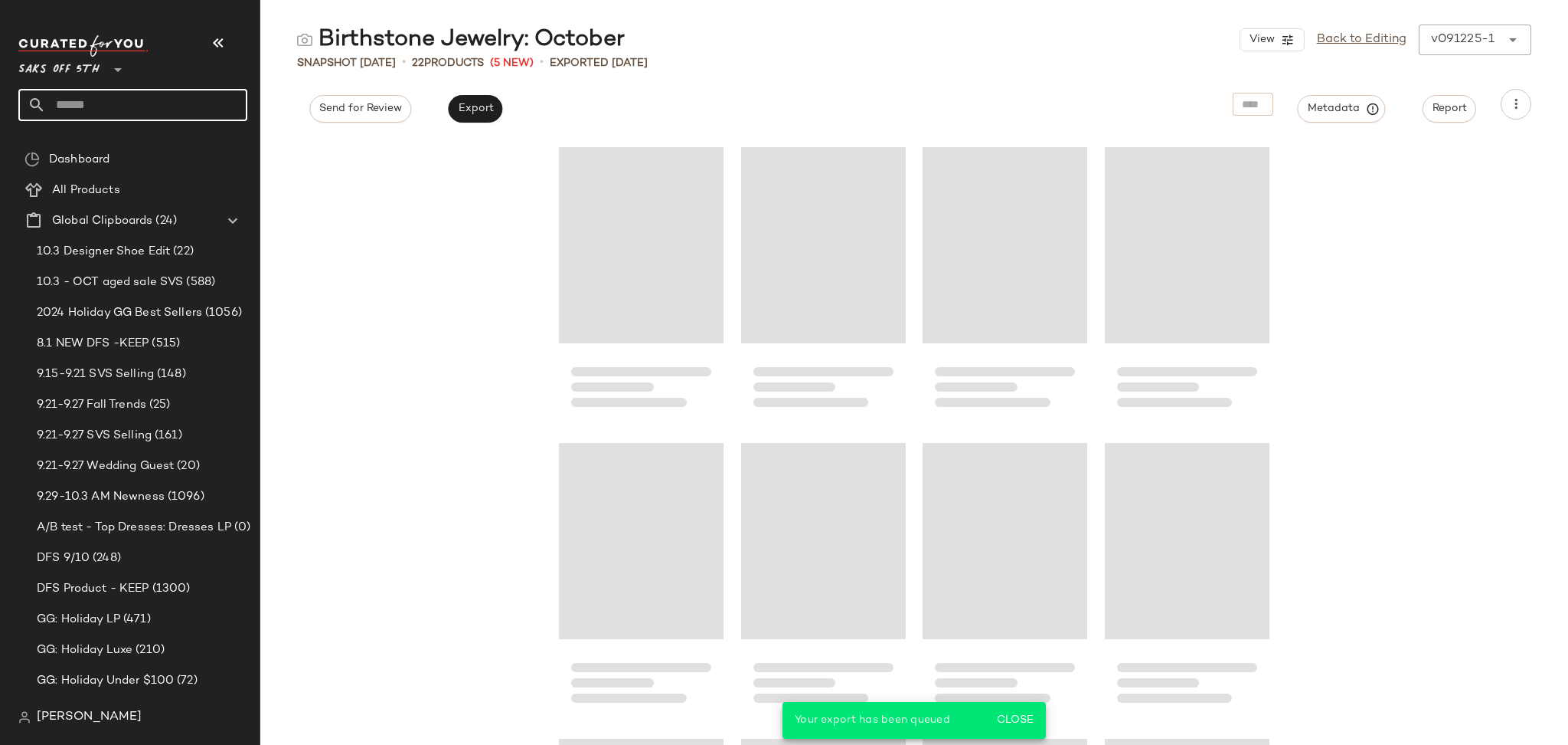
click at [175, 105] on input "text" at bounding box center [146, 104] width 202 height 32
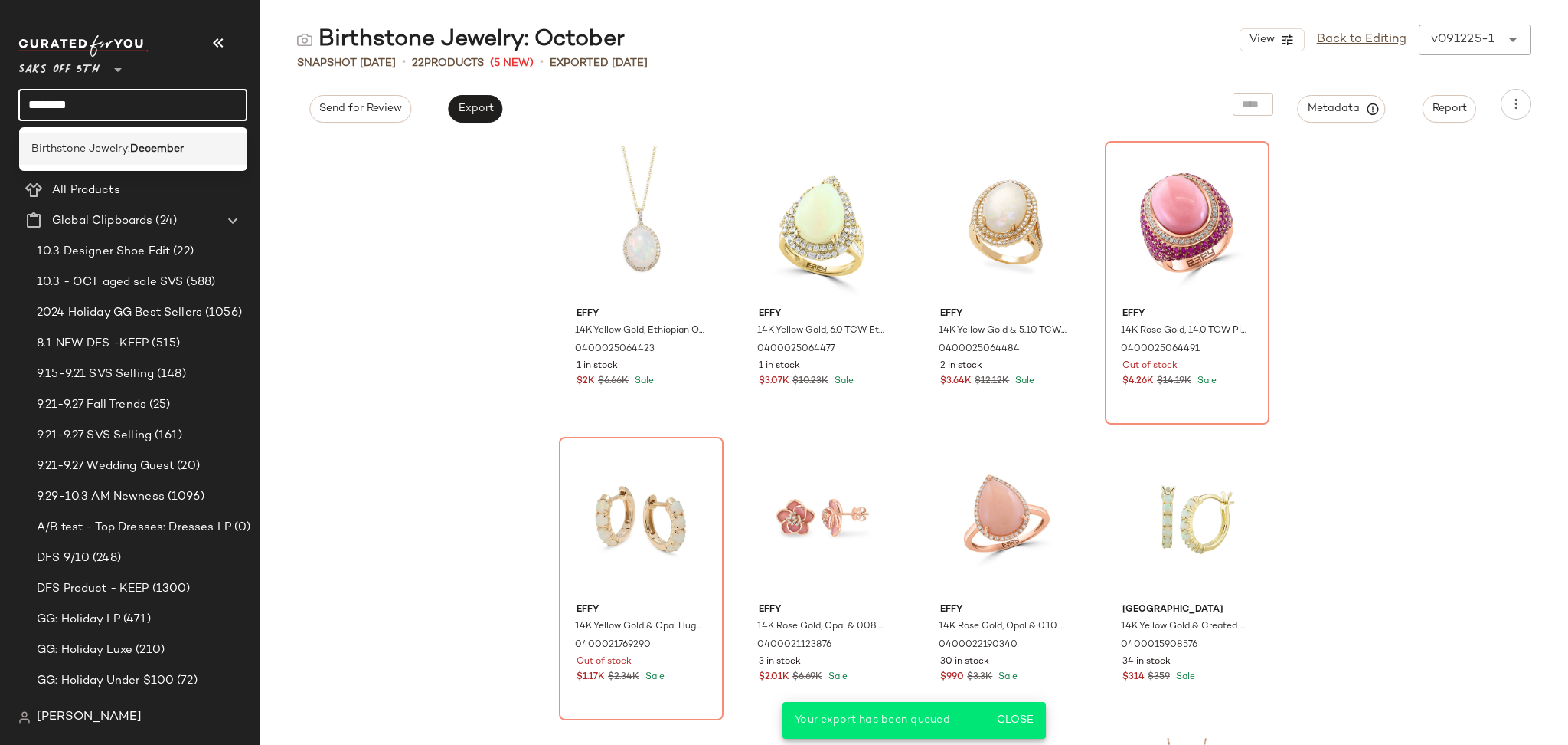
type input "********"
click at [150, 147] on b "December" at bounding box center [157, 149] width 54 height 16
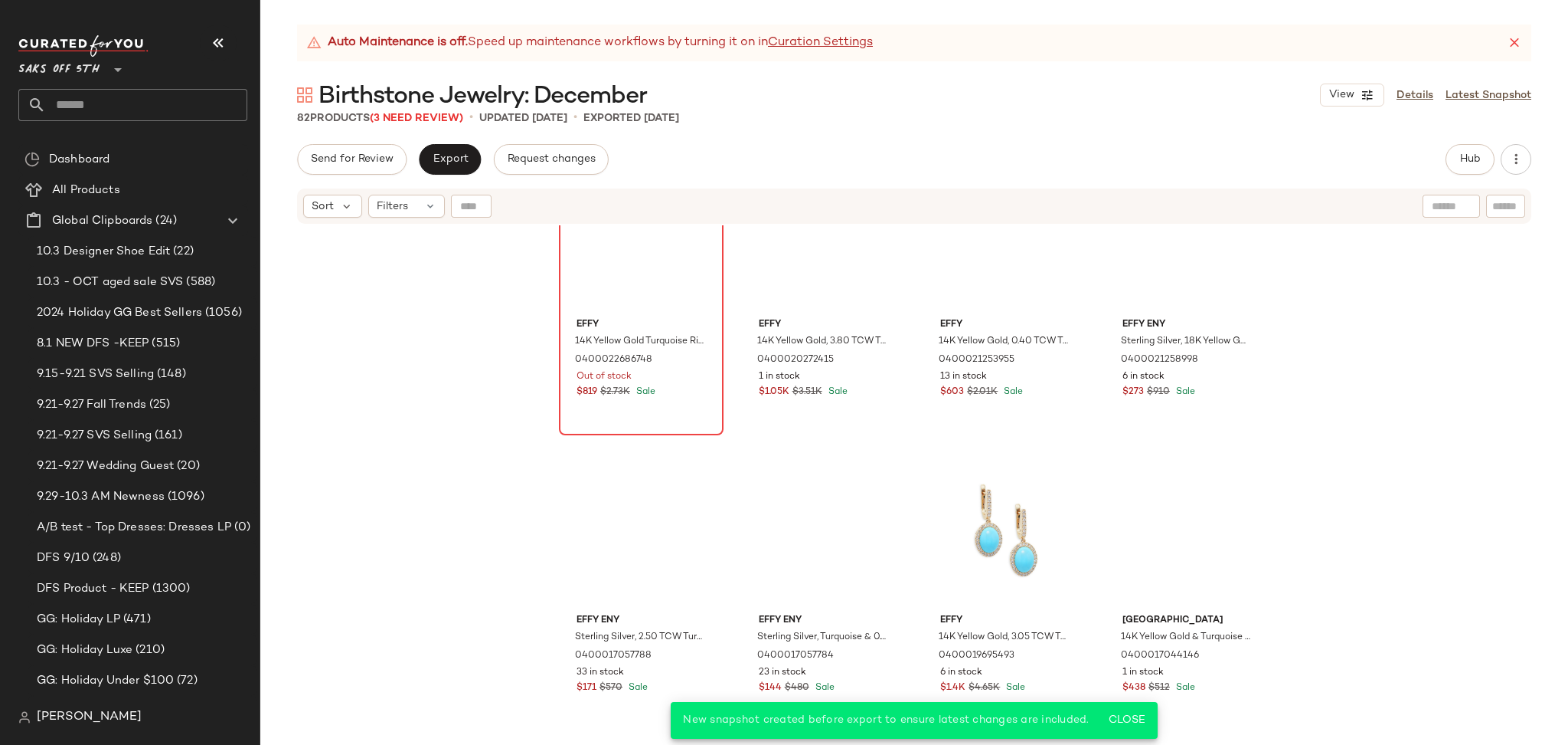
scroll to position [684, 0]
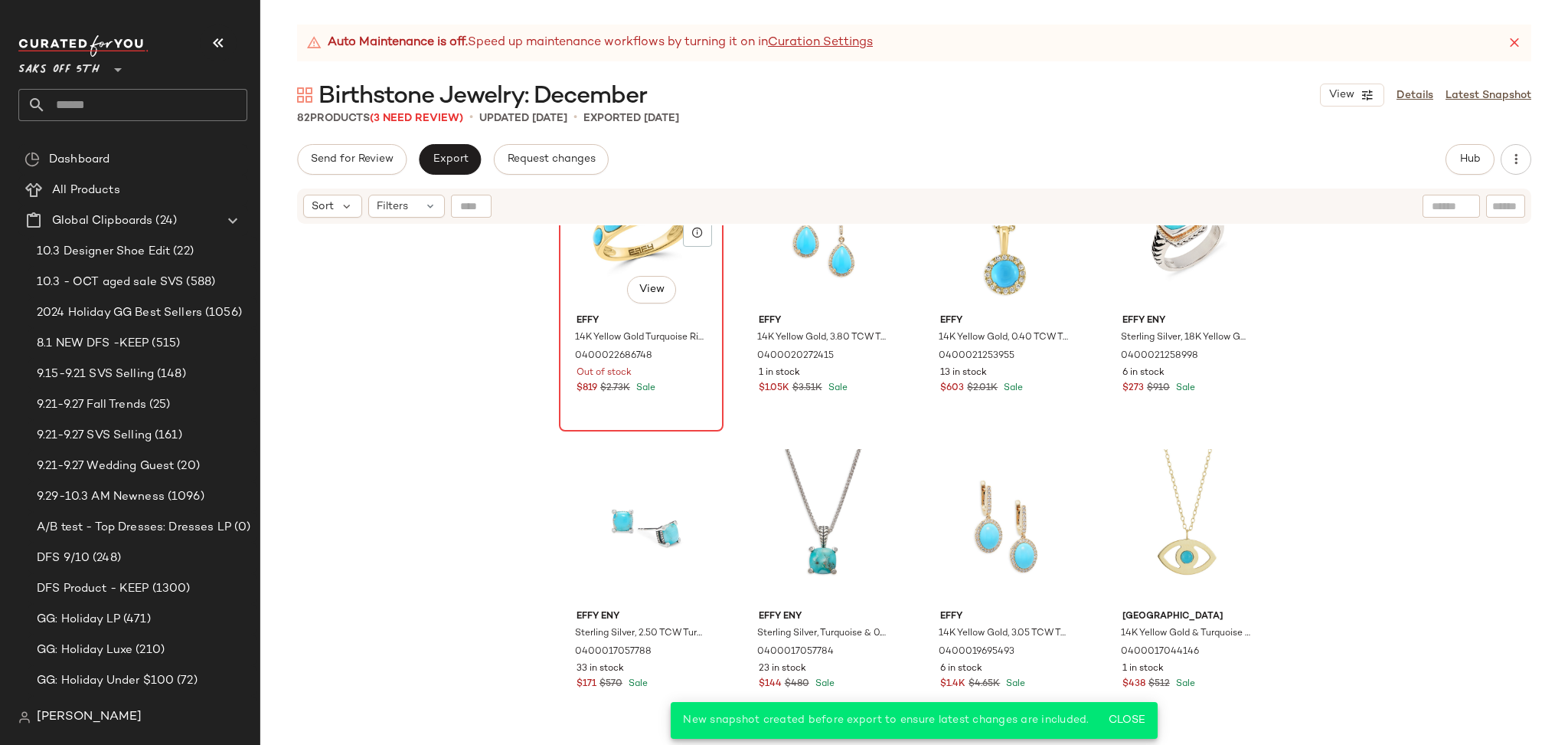
click at [594, 259] on div "#9 View" at bounding box center [641, 230] width 154 height 155
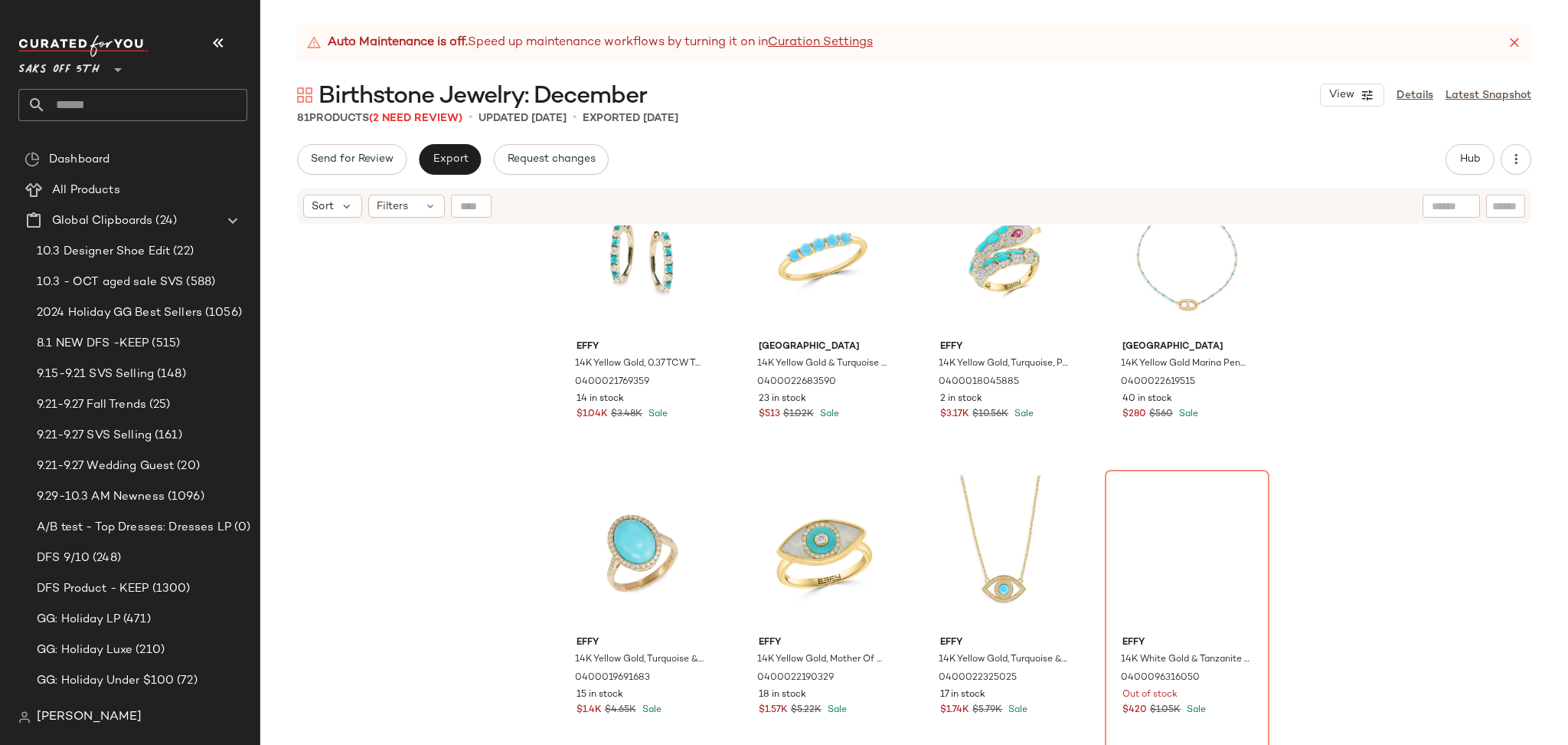
scroll to position [1553, 0]
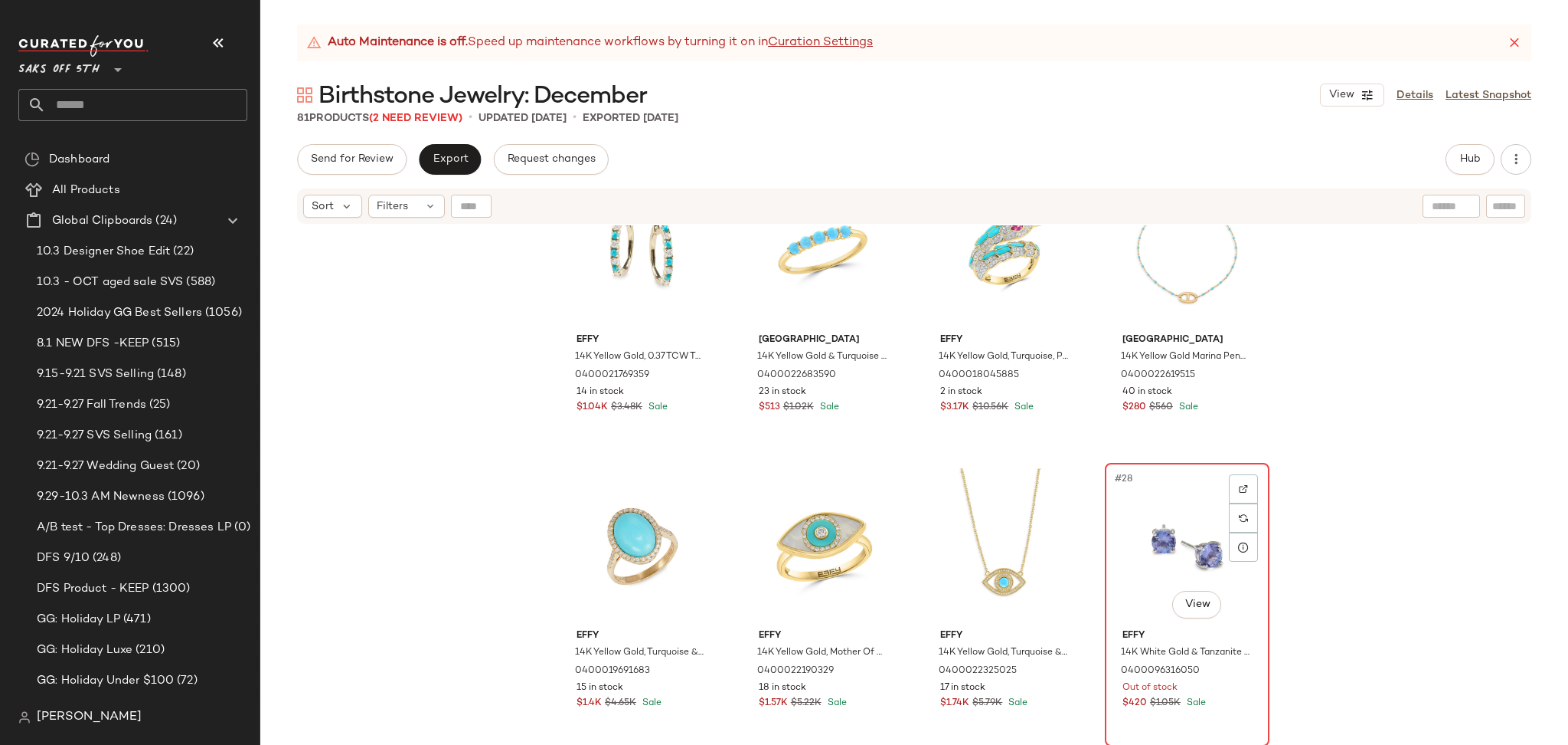
click at [1133, 554] on div "#28 View" at bounding box center [1187, 545] width 154 height 155
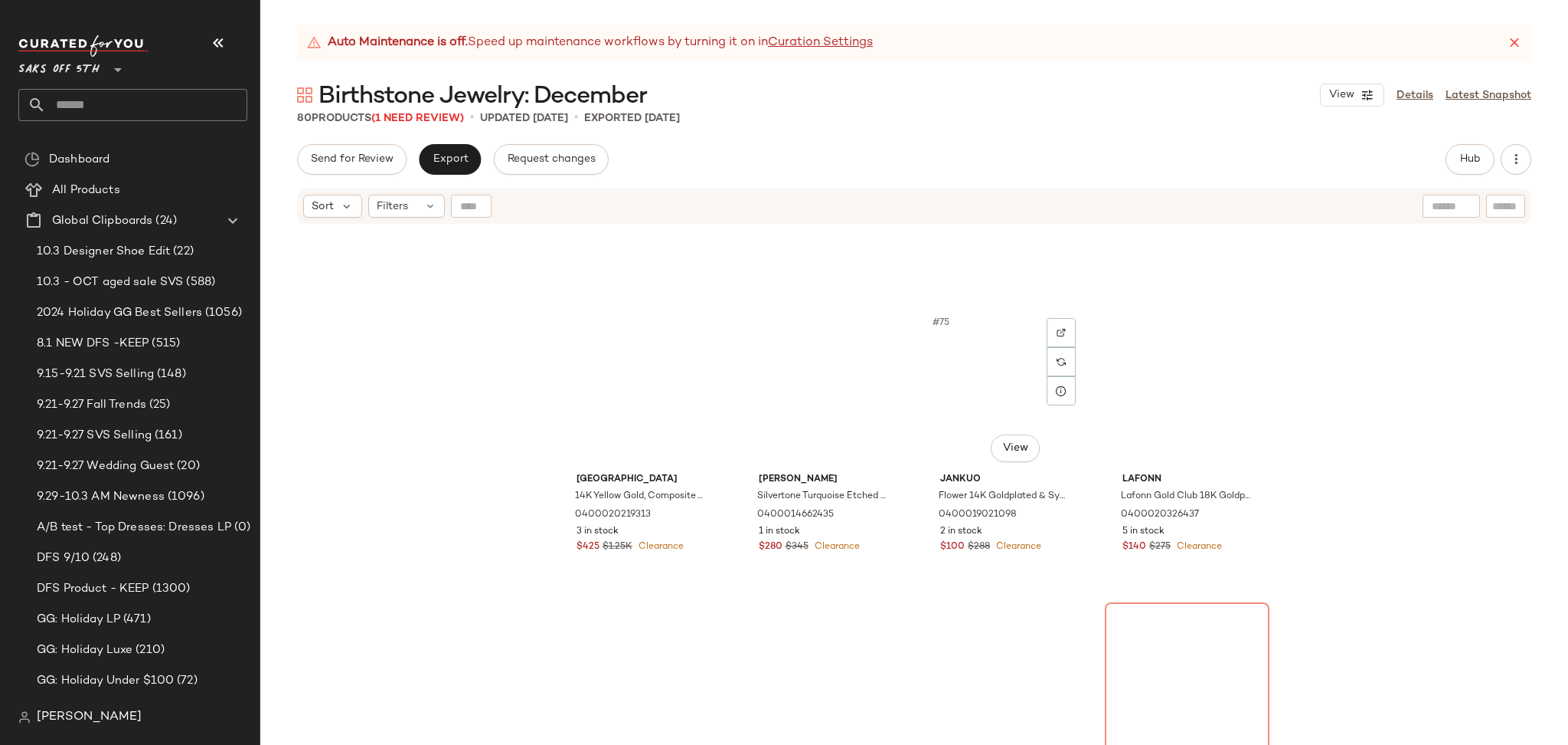
scroll to position [5359, 0]
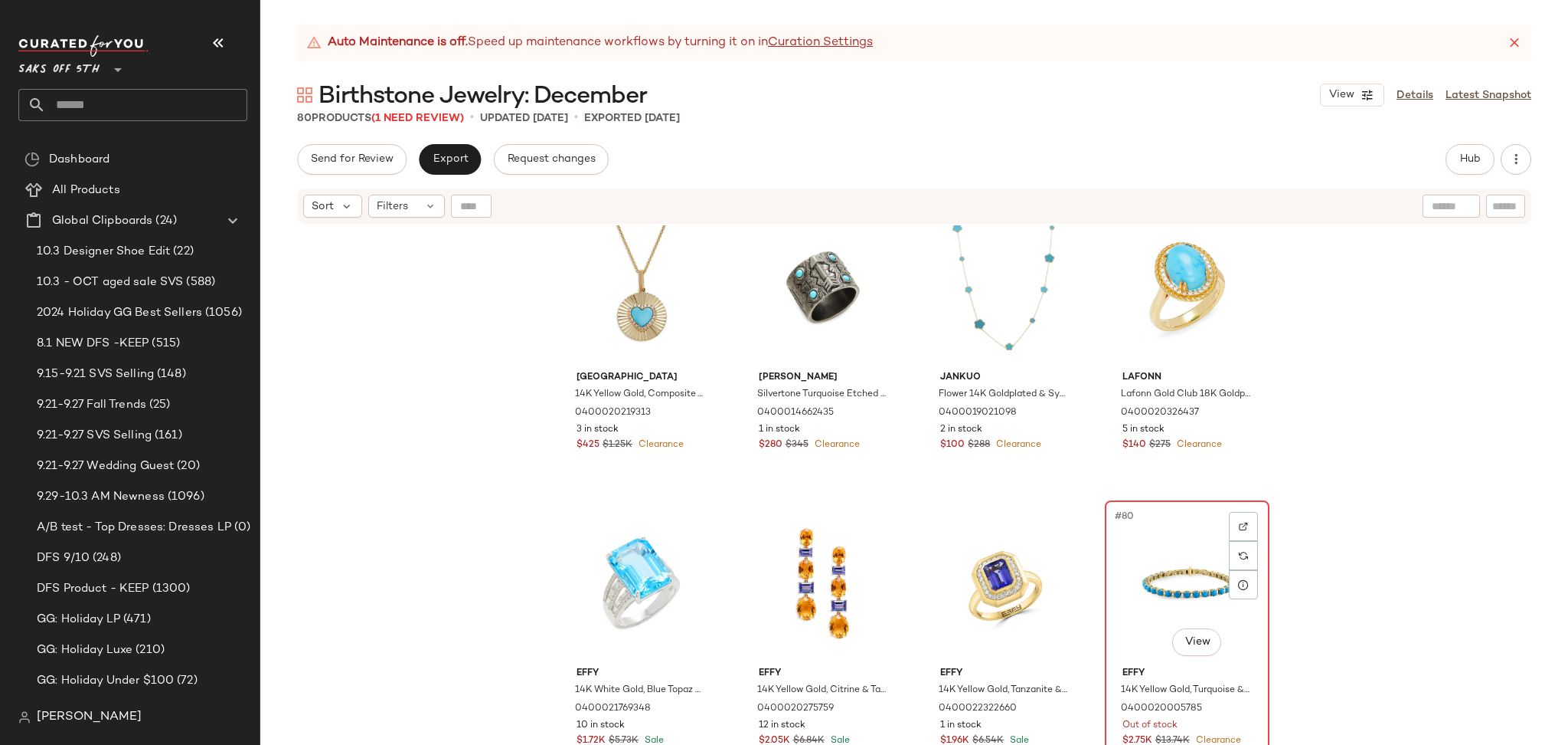
click at [1126, 565] on div "#80 View" at bounding box center [1187, 583] width 154 height 155
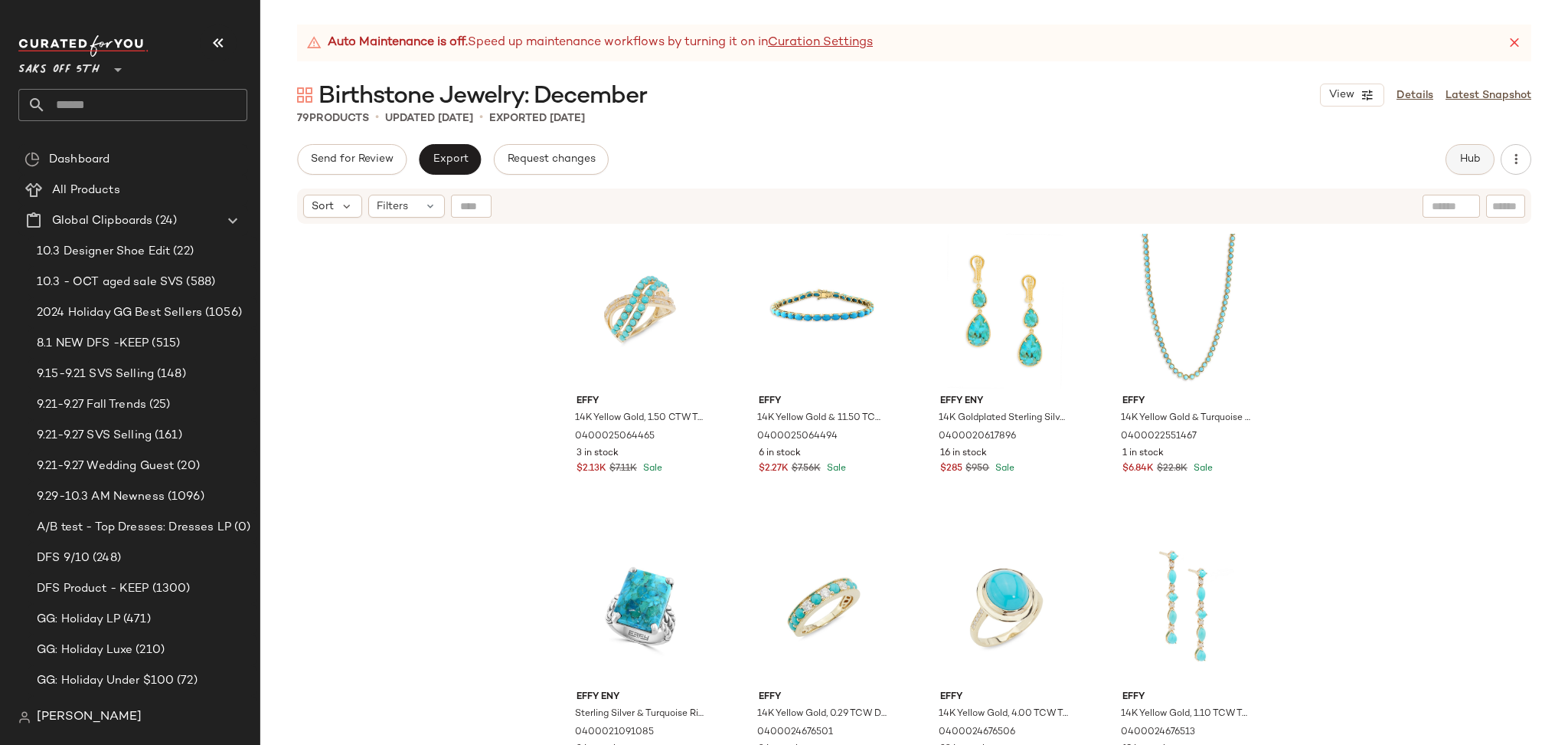
click at [1463, 164] on span "Hub" at bounding box center [1471, 159] width 22 height 12
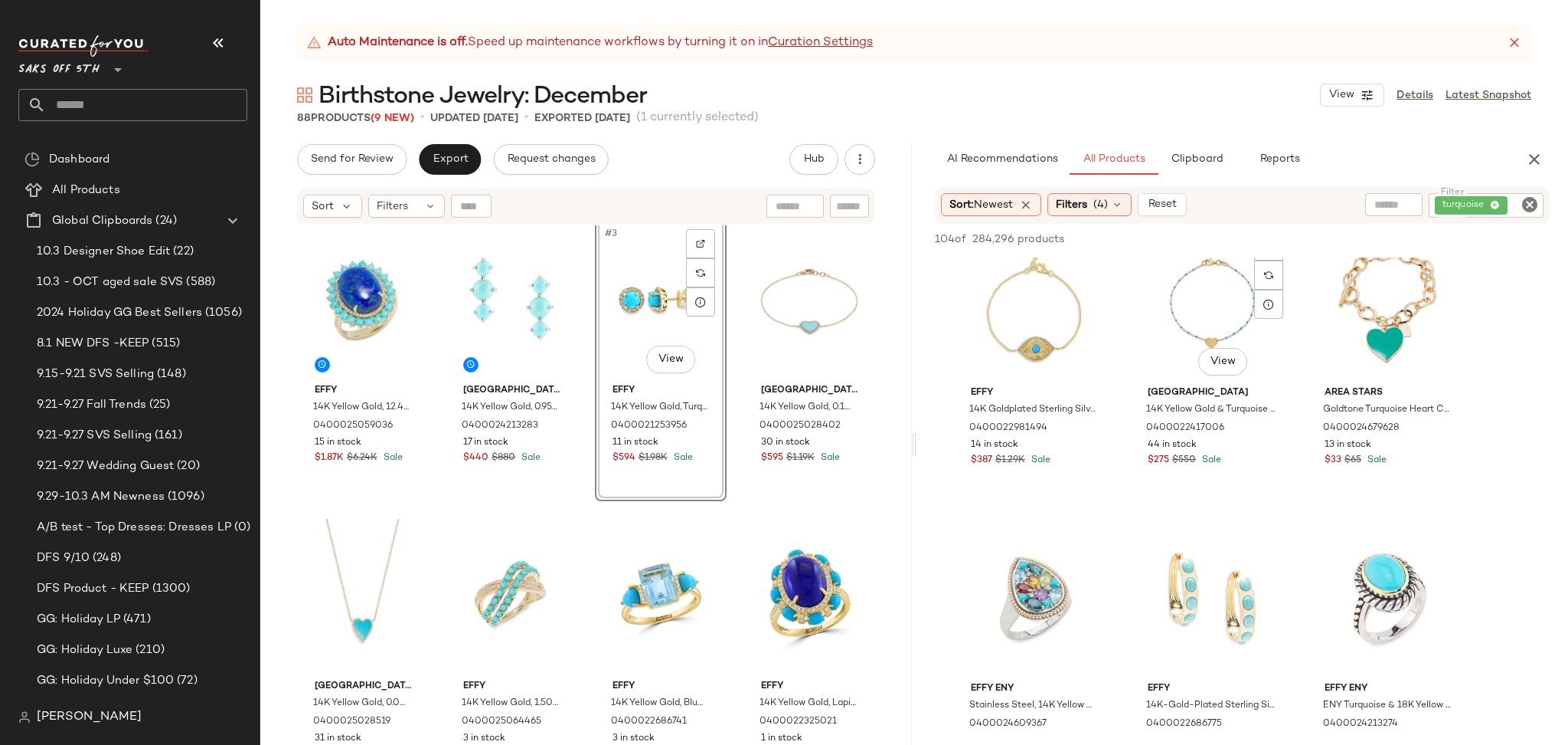
scroll to position [335, 0]
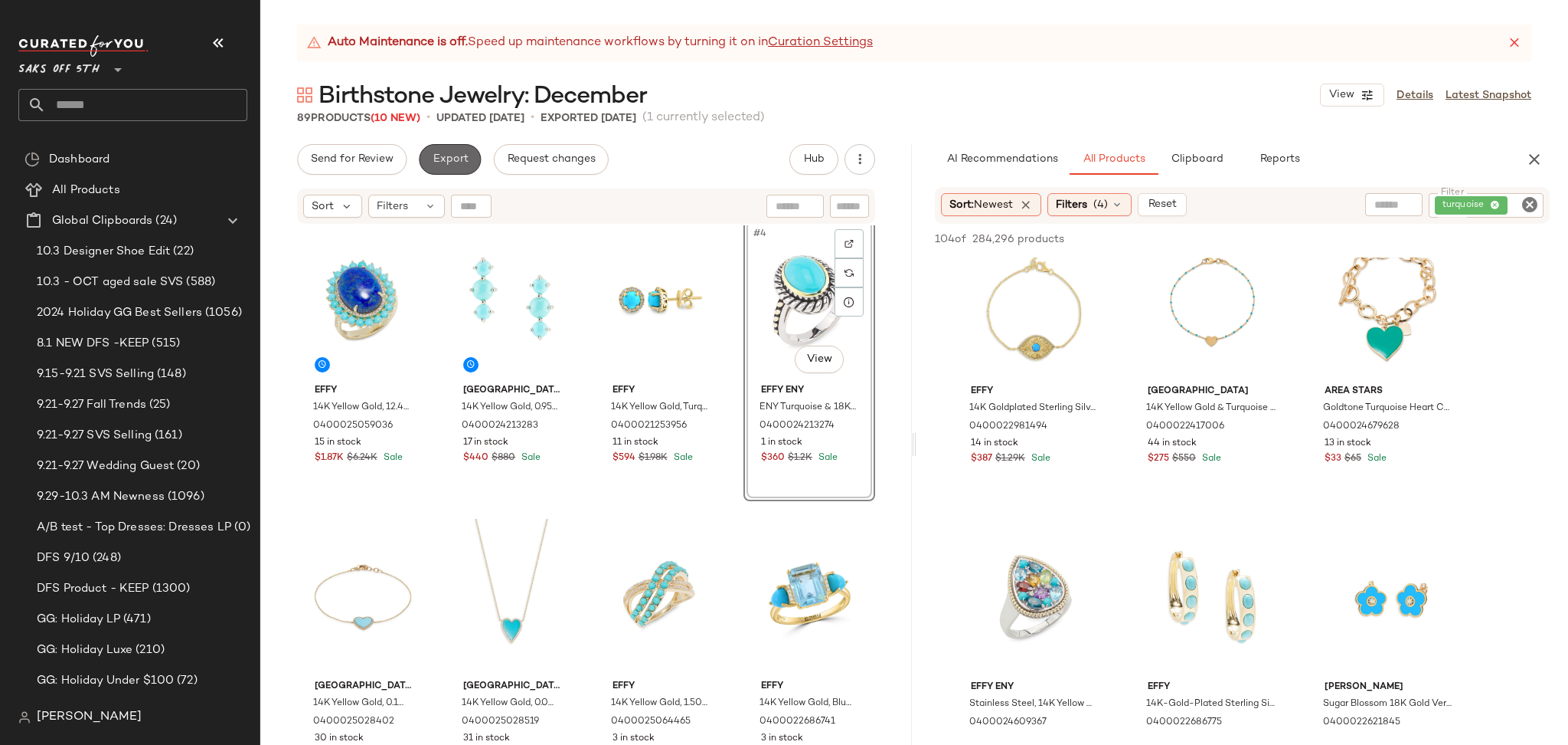
click at [441, 165] on span "Export" at bounding box center [450, 159] width 36 height 12
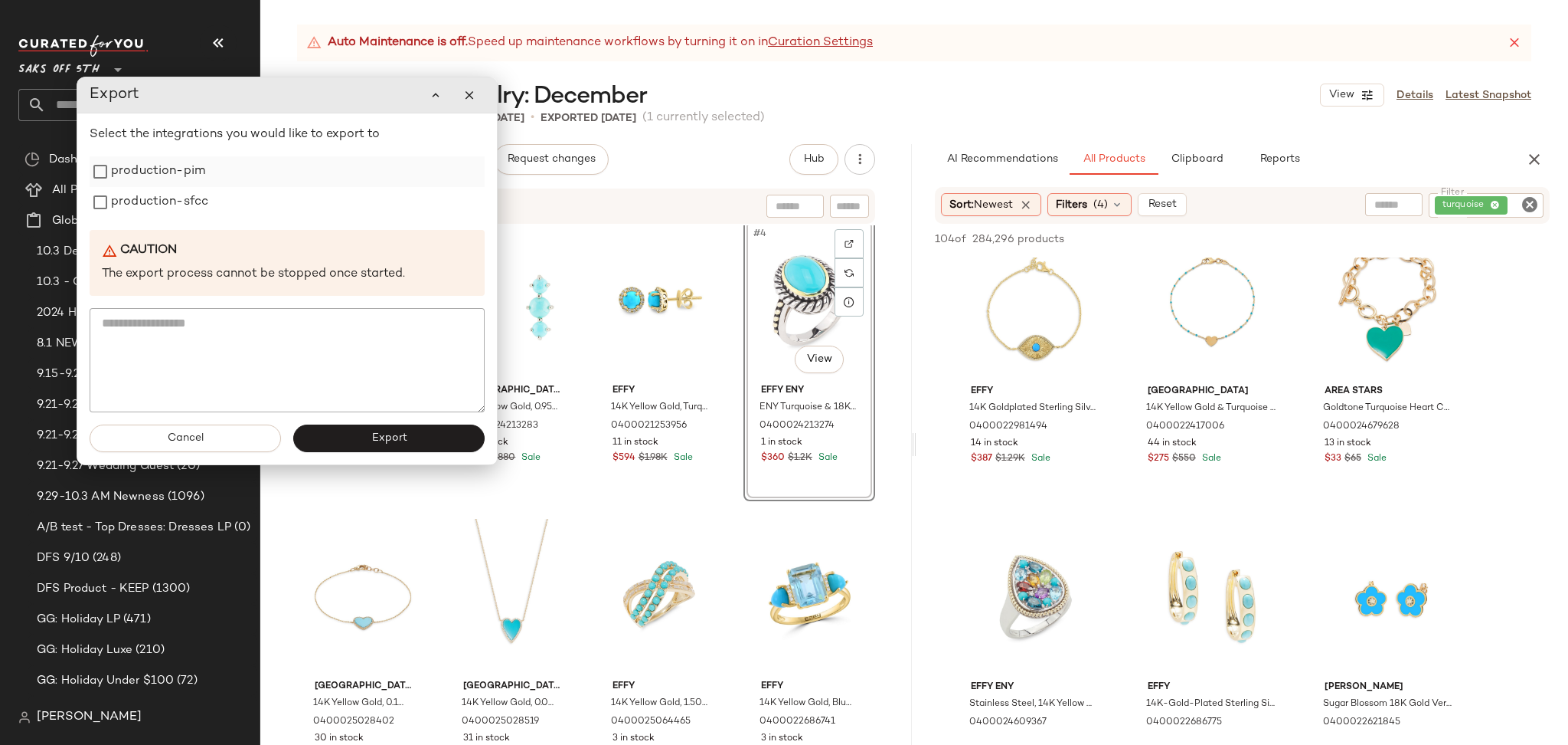
click at [169, 179] on label "production-pim" at bounding box center [158, 171] width 94 height 31
click at [111, 193] on label "production-sfcc" at bounding box center [160, 202] width 97 height 31
click at [383, 448] on button "Export" at bounding box center [388, 438] width 192 height 28
